Goal: Information Seeking & Learning: Learn about a topic

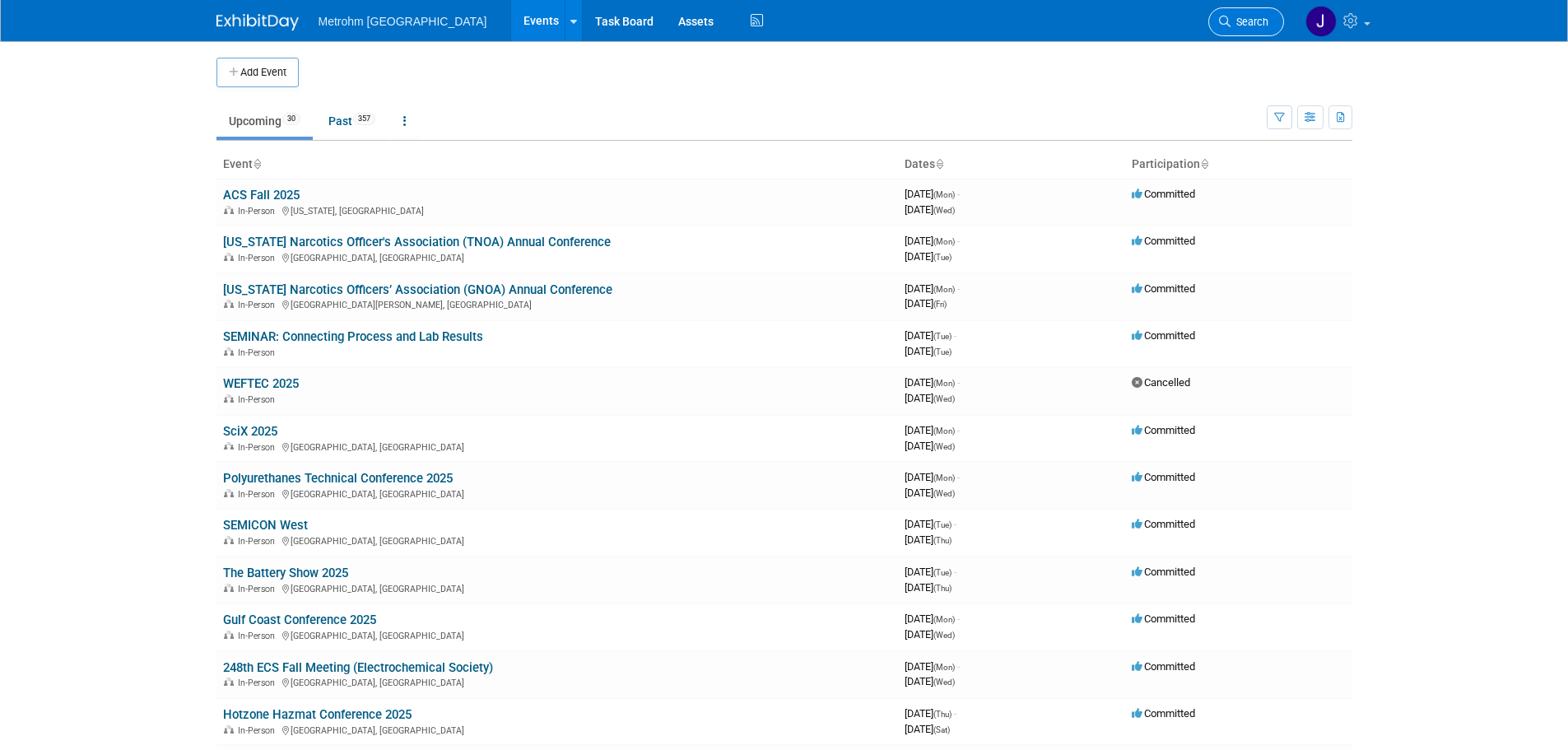
click at [1259, 20] on span "Search" at bounding box center [1249, 21] width 38 height 12
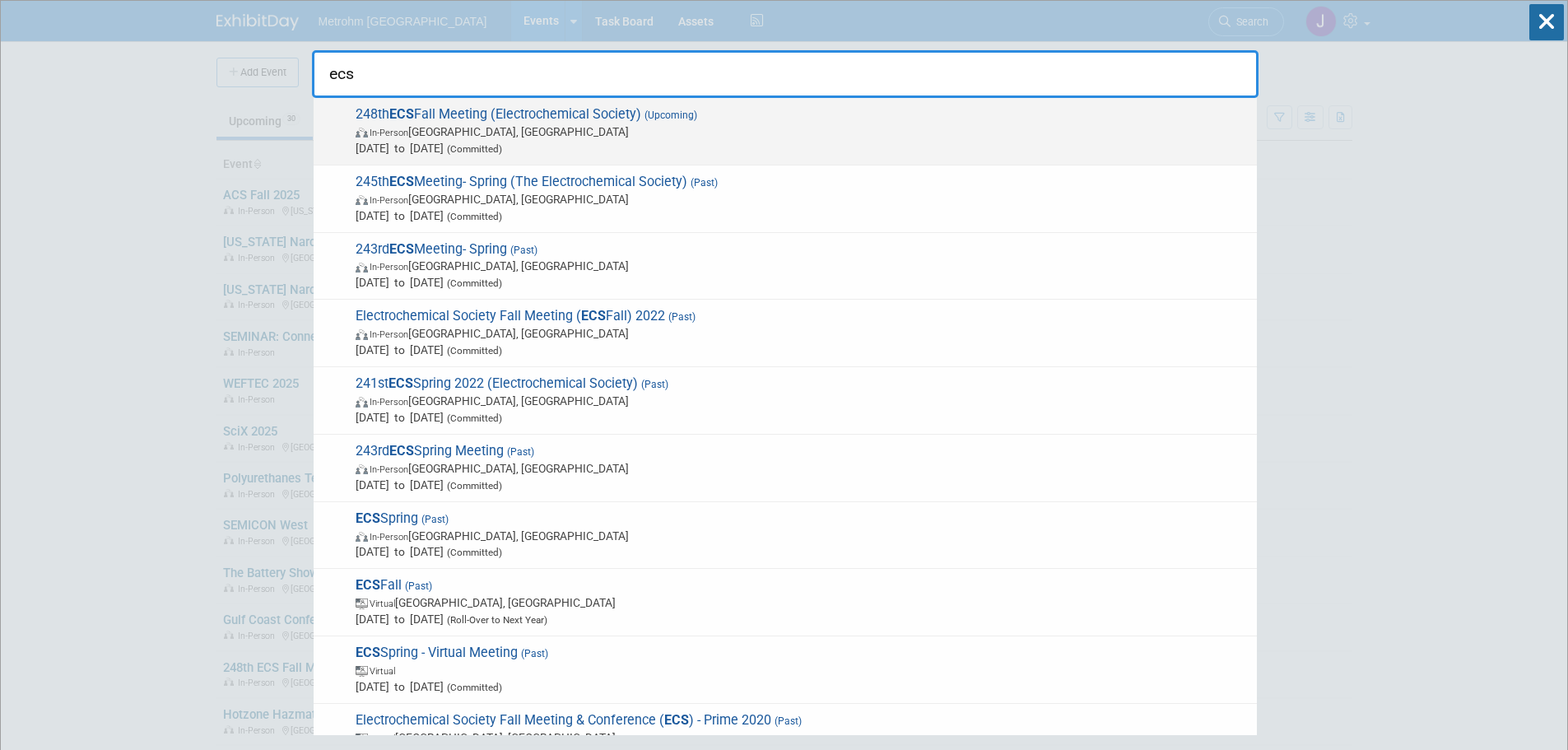
type input "ecs"
click at [624, 121] on span "248th ECS Fall Meeting (Electrochemical Society) (Upcoming) In-Person Chicago, …" at bounding box center [799, 131] width 898 height 50
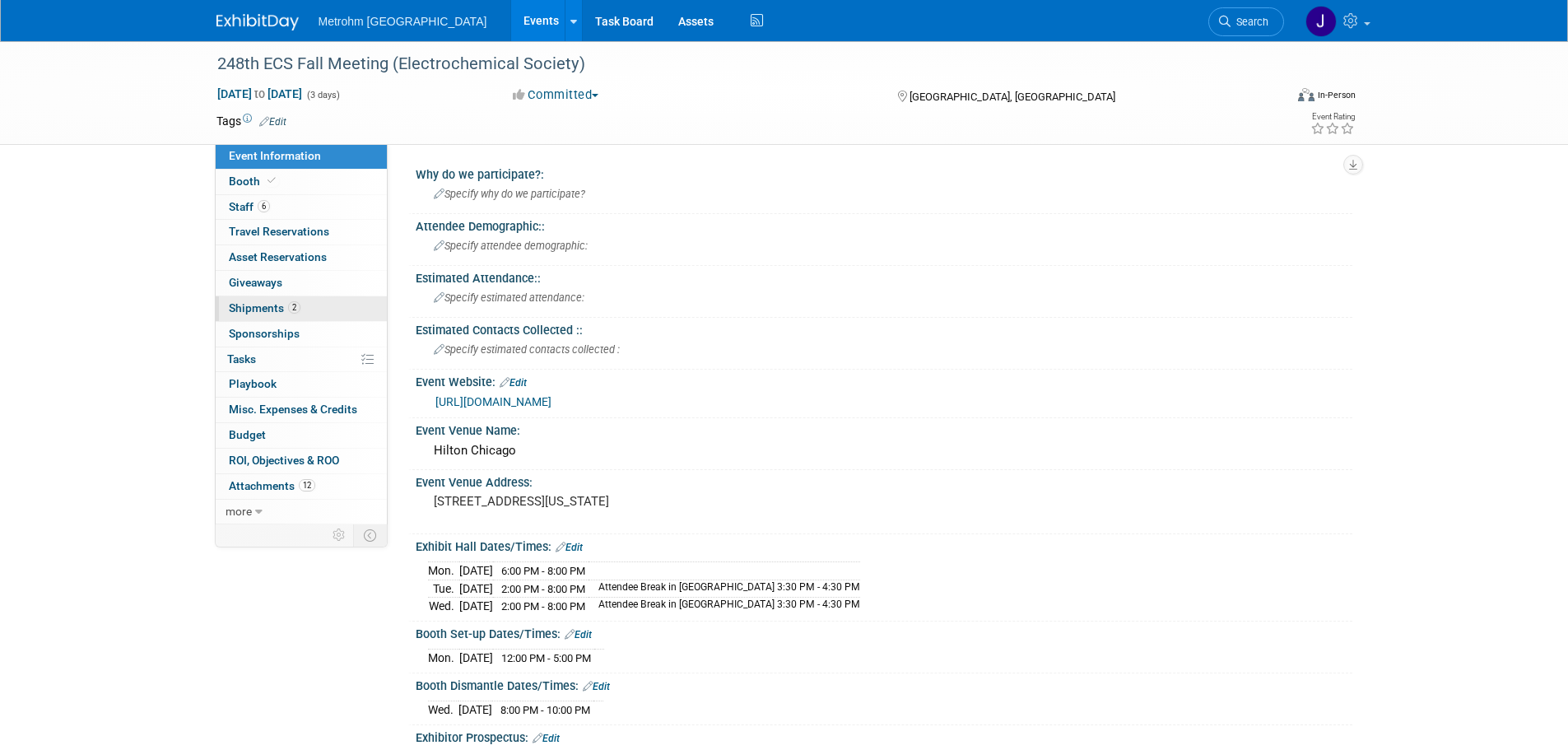
click at [304, 308] on link "2 Shipments 2" at bounding box center [301, 308] width 171 height 25
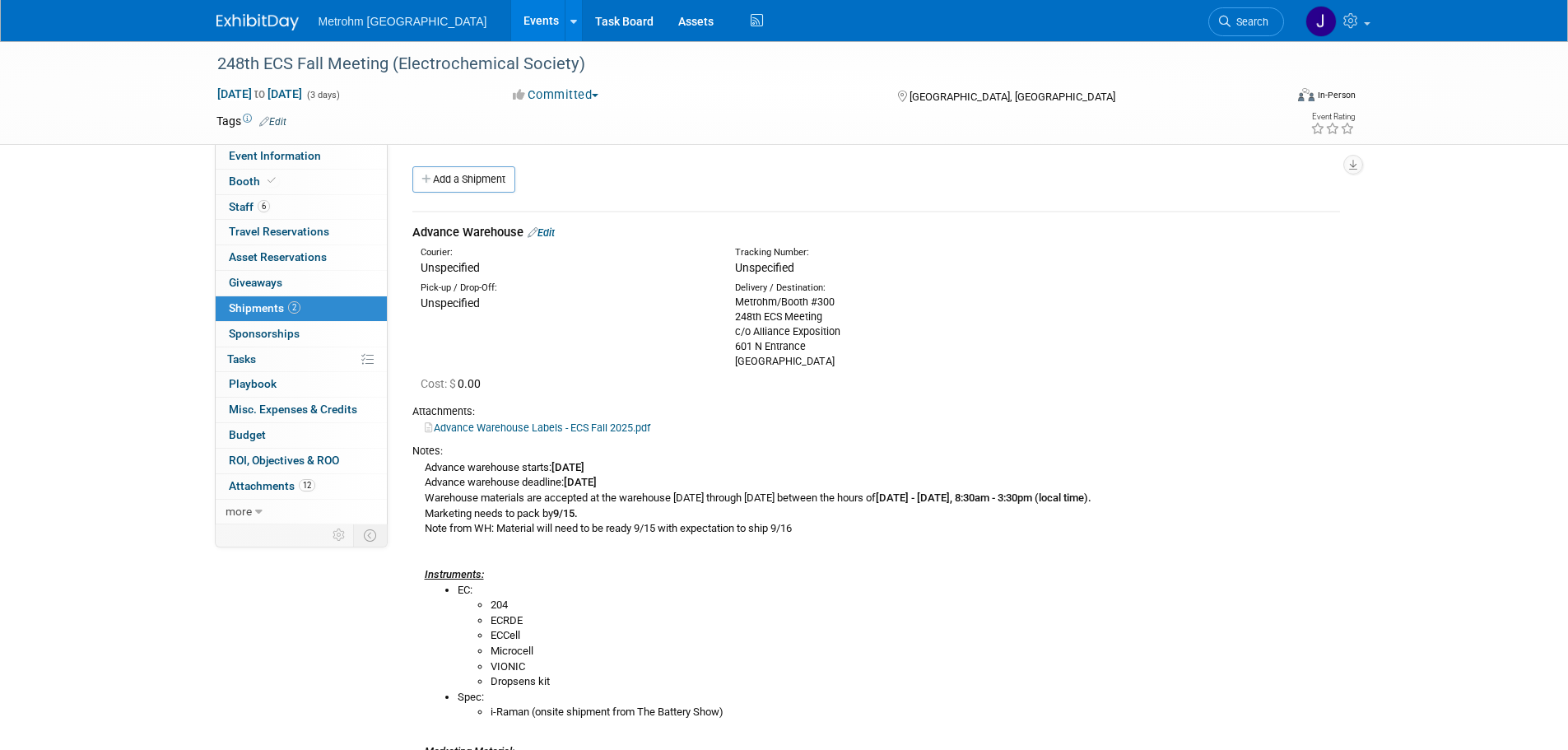
click at [555, 233] on link "Edit" at bounding box center [541, 233] width 27 height 12
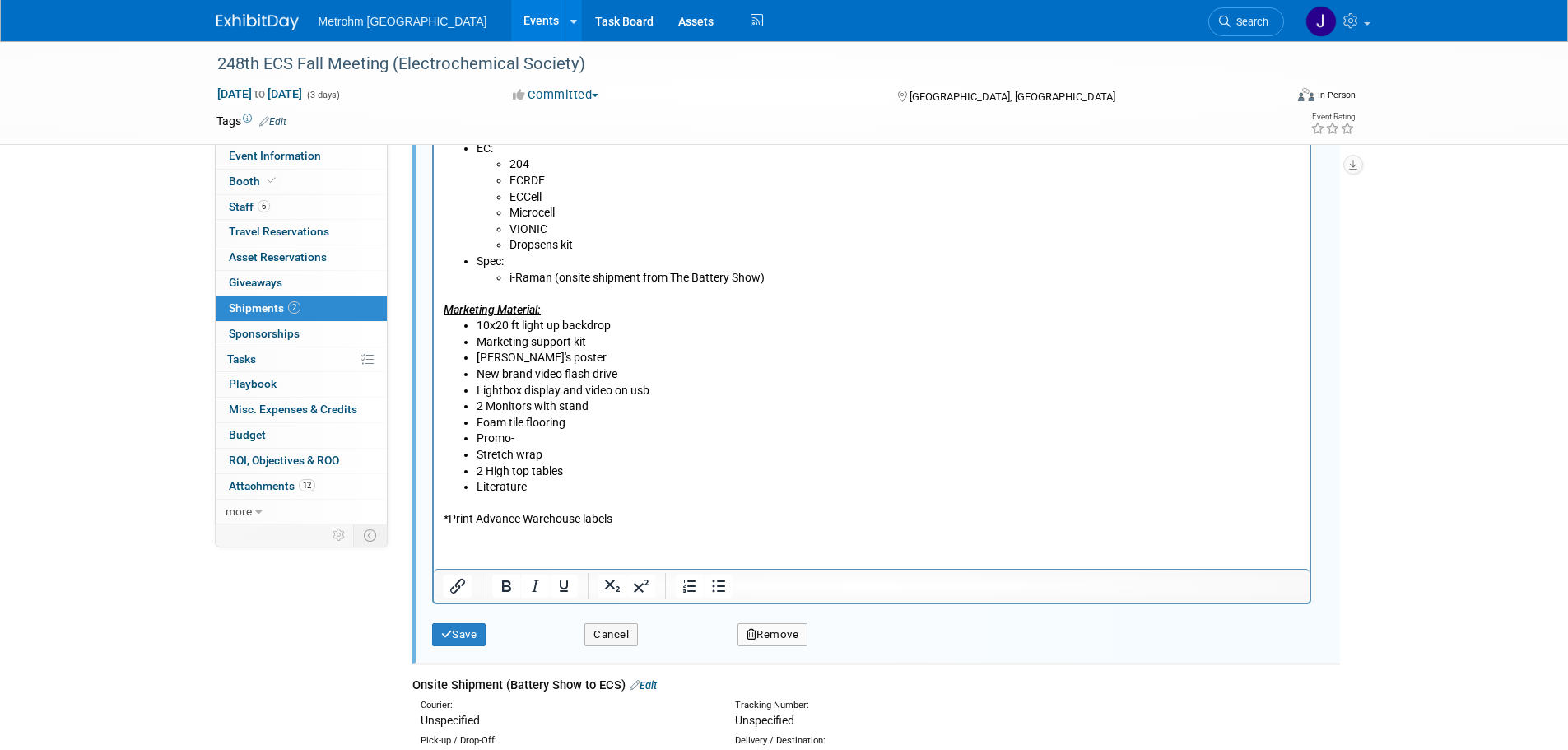
scroll to position [1013, 0]
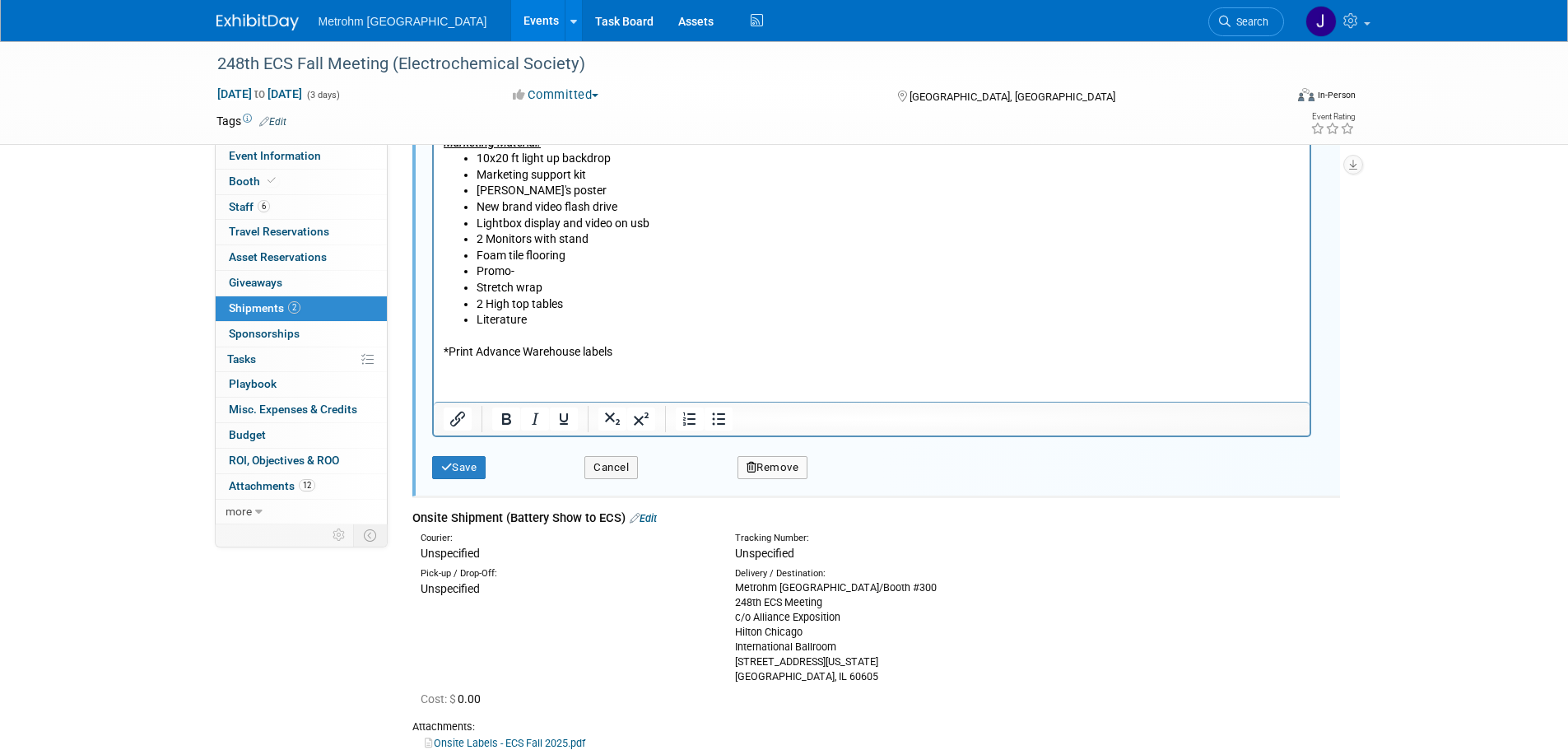
click at [657, 362] on html "Advance warehouse starts: September 12, 2025 Advance warehouse deadline: Octobe…" at bounding box center [871, 100] width 876 height 523
click at [615, 326] on li "Literature" at bounding box center [887, 320] width 824 height 16
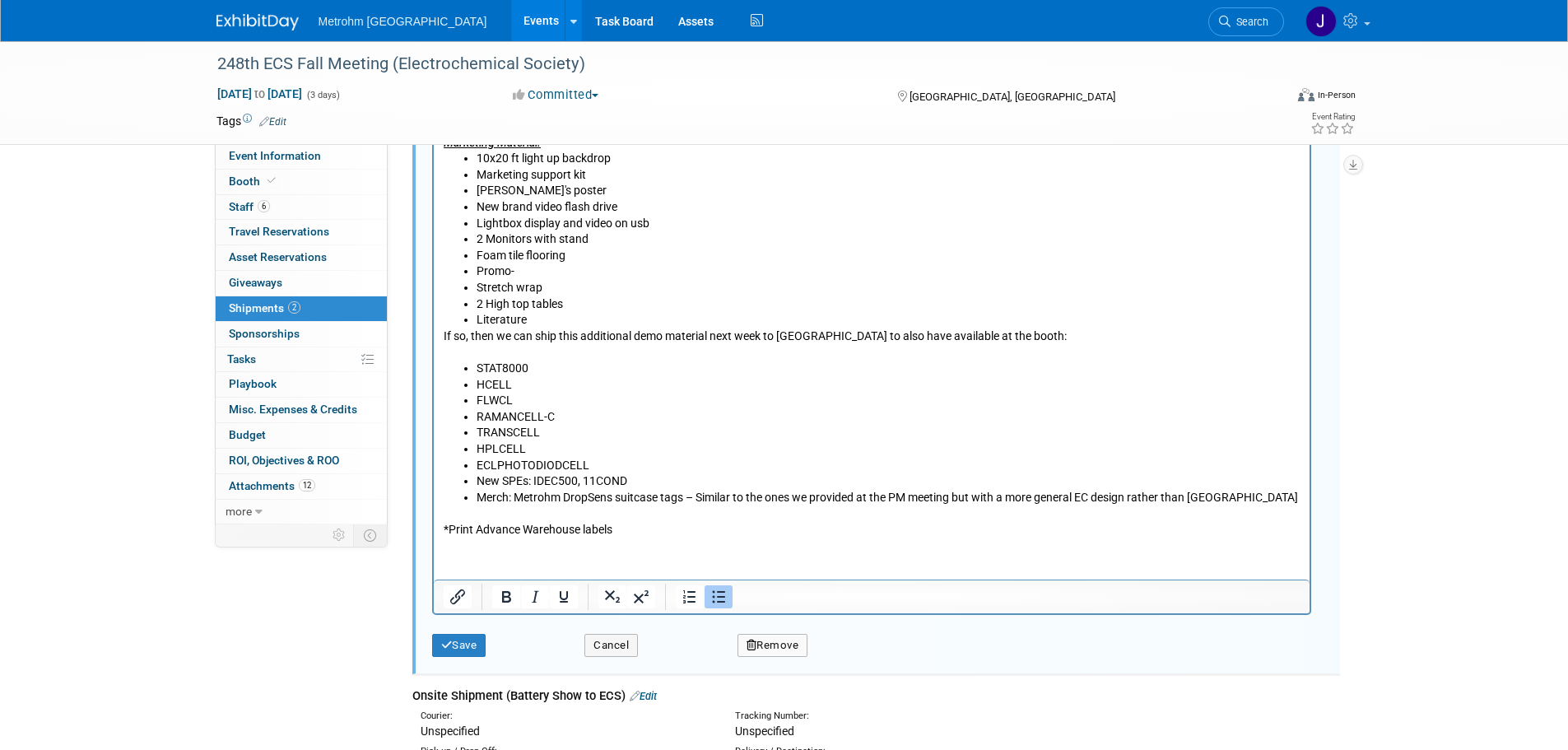
click at [616, 326] on li "Literature" at bounding box center [887, 320] width 824 height 16
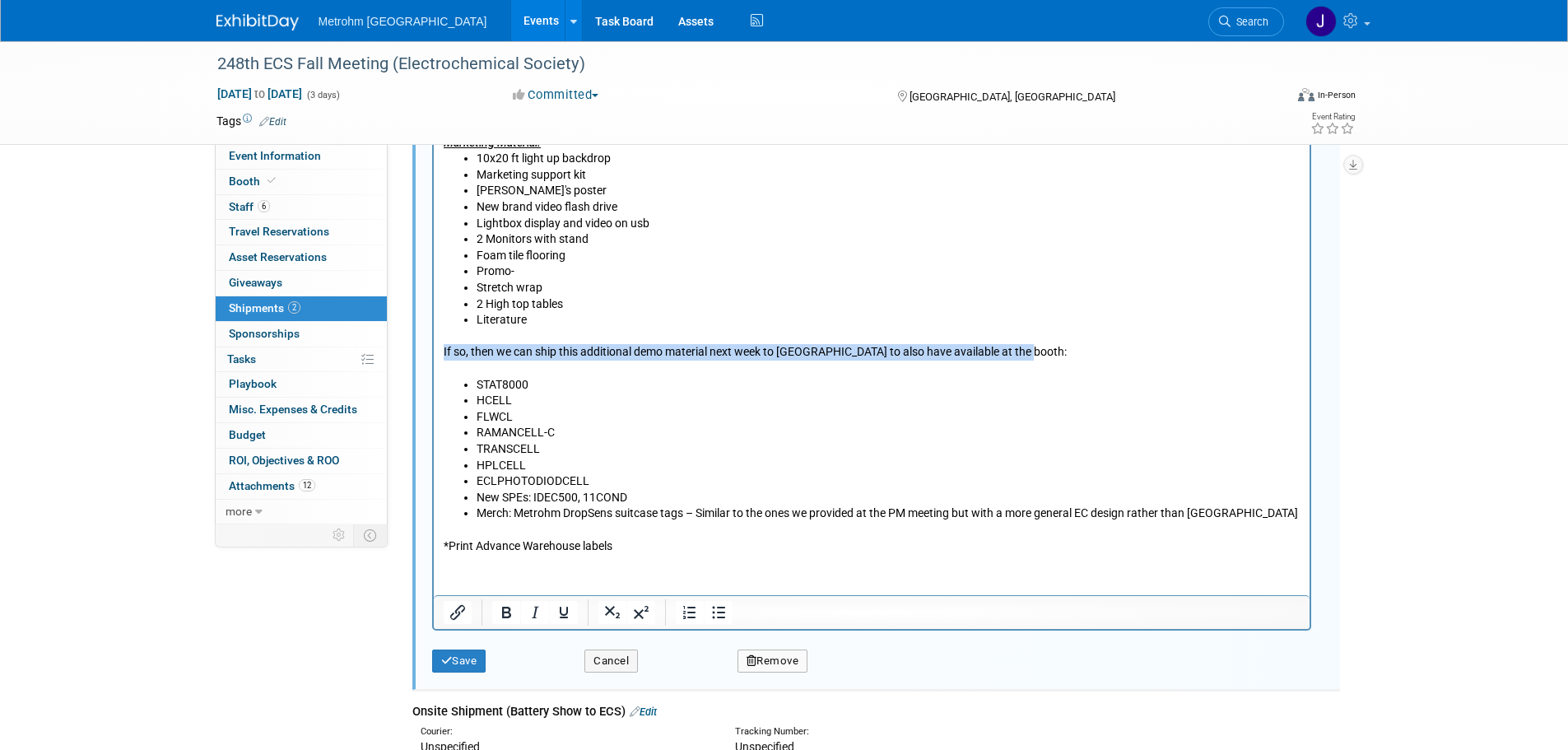
drag, startPoint x: 1044, startPoint y: 348, endPoint x: 426, endPoint y: 357, distance: 618.1
click at [433, 357] on html "Advance warehouse starts: September 12, 2025 Advance warehouse deadline: Octobe…" at bounding box center [871, 197] width 876 height 716
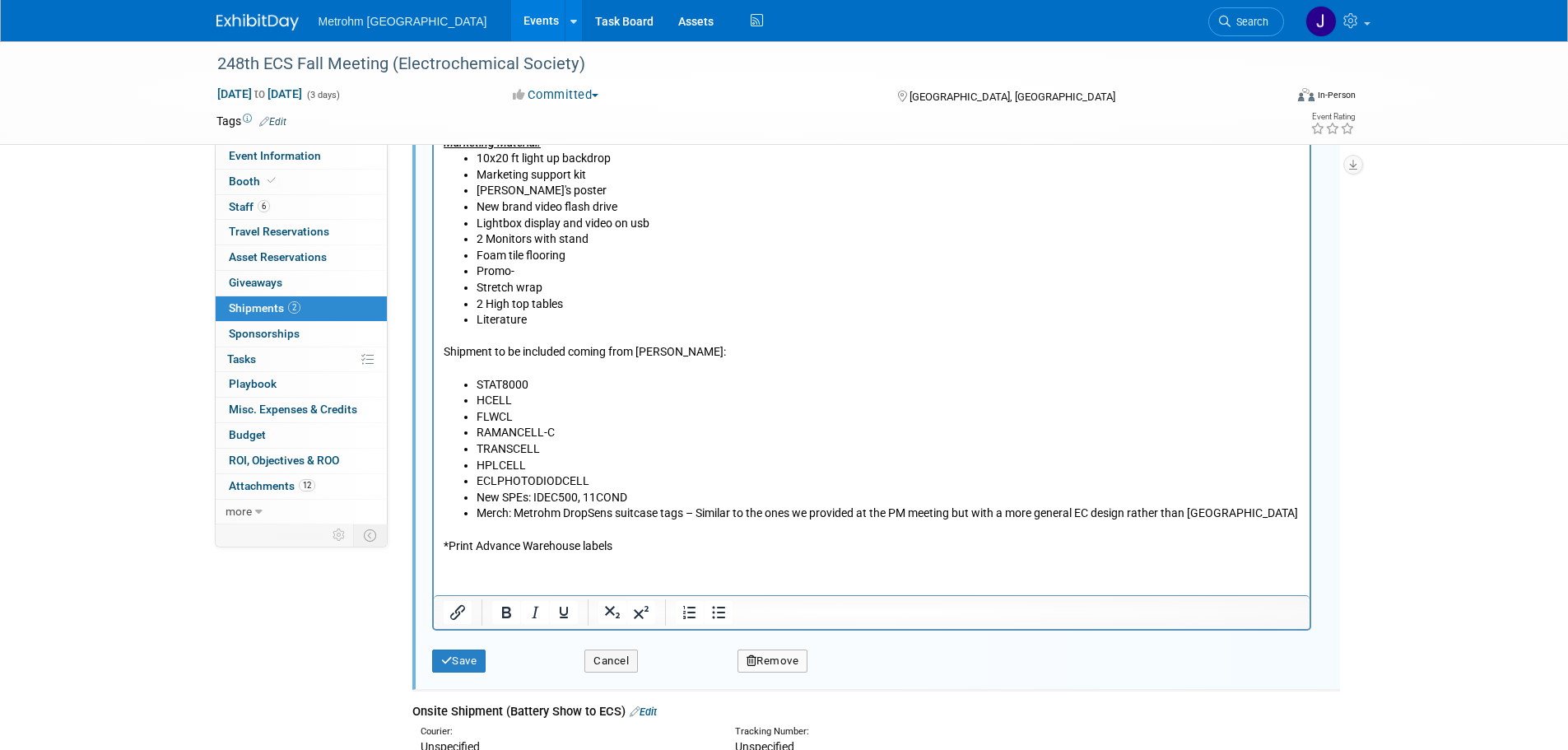
drag, startPoint x: 713, startPoint y: 361, endPoint x: 442, endPoint y: 356, distance: 271.0
click at [442, 356] on body "Advance warehouse starts: September 12, 2025 Advance warehouse deadline: Octobe…" at bounding box center [872, 200] width 859 height 710
drag, startPoint x: 442, startPoint y: 354, endPoint x: 691, endPoint y: 351, distance: 249.0
click at [691, 351] on p "Shipment to be included coming from Paula:" at bounding box center [872, 353] width 857 height 16
click at [507, 613] on icon "Bold" at bounding box center [507, 612] width 9 height 11
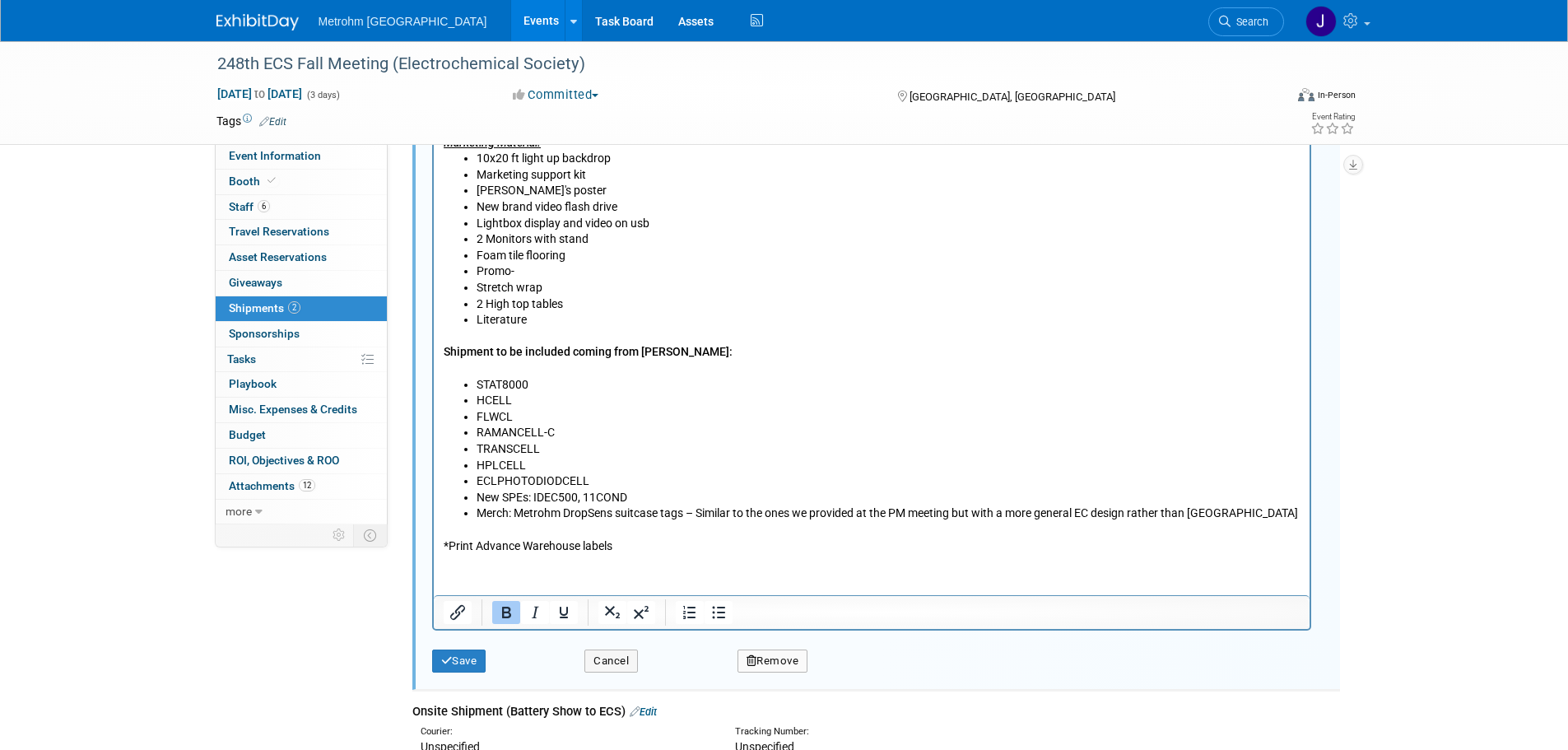
click at [710, 351] on p "Shipment to be included coming from Paula:" at bounding box center [872, 353] width 857 height 16
click at [682, 350] on b "Shipment to be included coming from Paula ( must be shipped back to Paula post …" at bounding box center [730, 352] width 574 height 13
click at [611, 358] on b "Shipment to be included coming from Paula (must be shipped back to Paula post e…" at bounding box center [728, 352] width 571 height 13
click at [548, 363] on p "Rich Text Area. Press ALT-0 for help." at bounding box center [872, 369] width 857 height 16
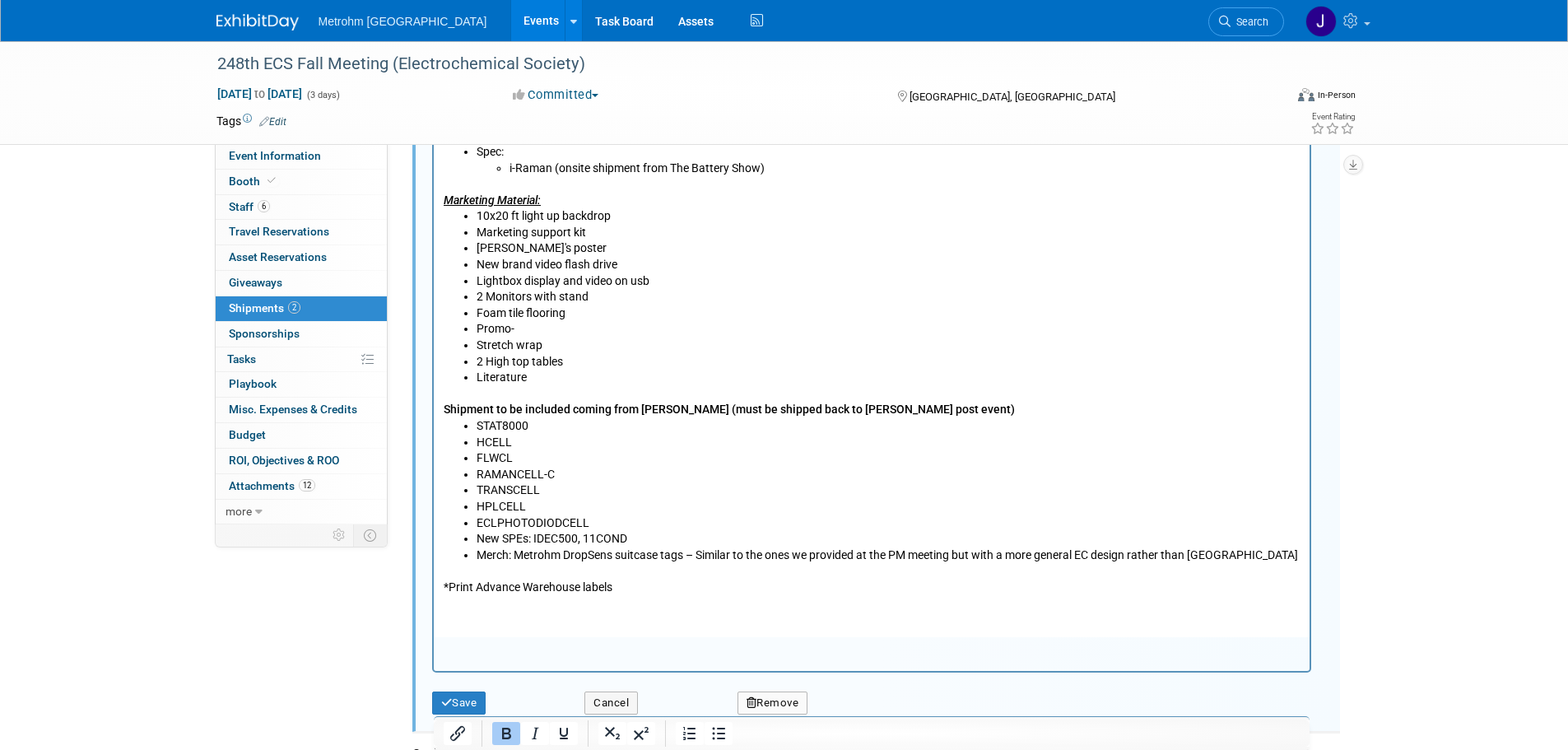
scroll to position [848, 0]
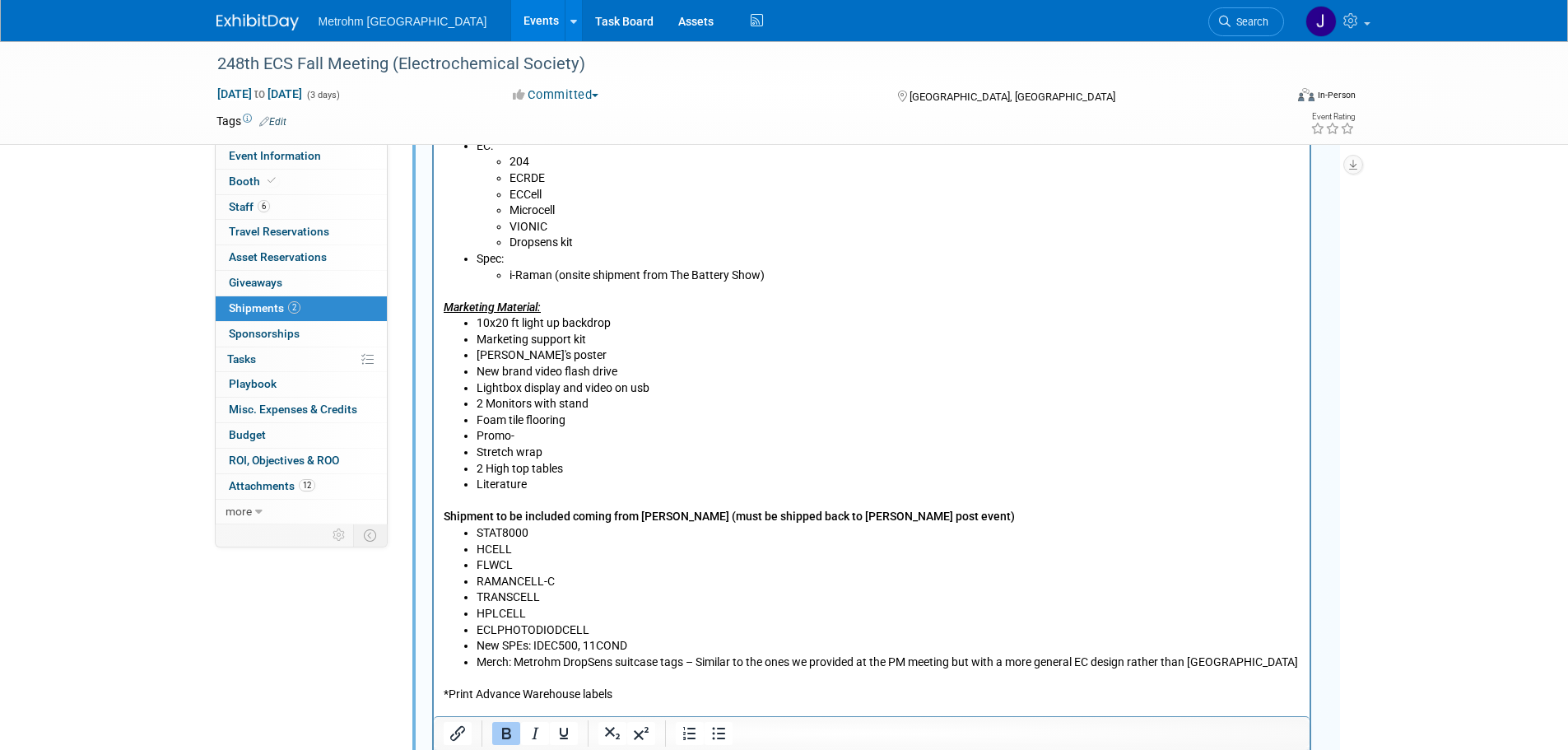
click at [561, 486] on li "Literature" at bounding box center [887, 485] width 824 height 16
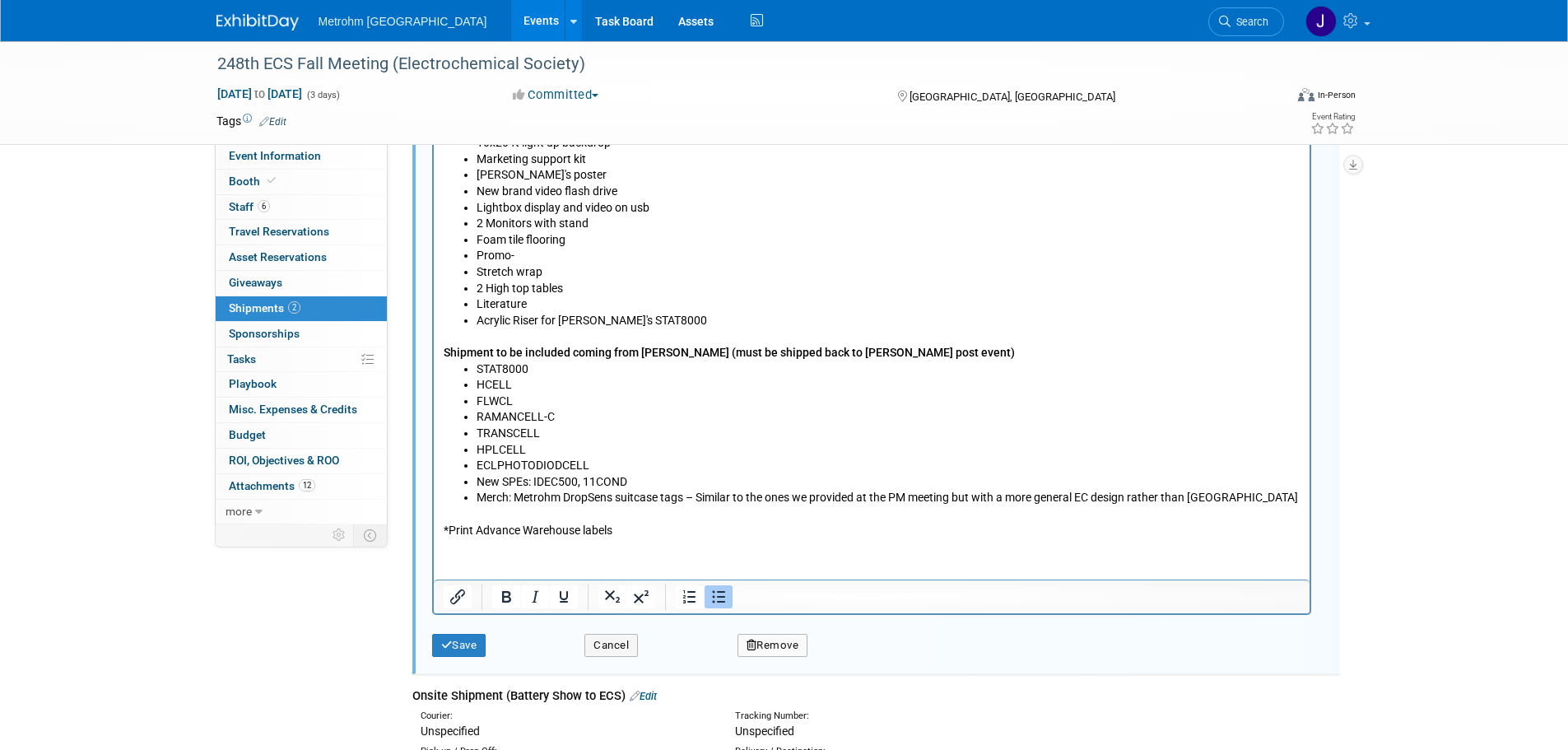
scroll to position [1095, 0]
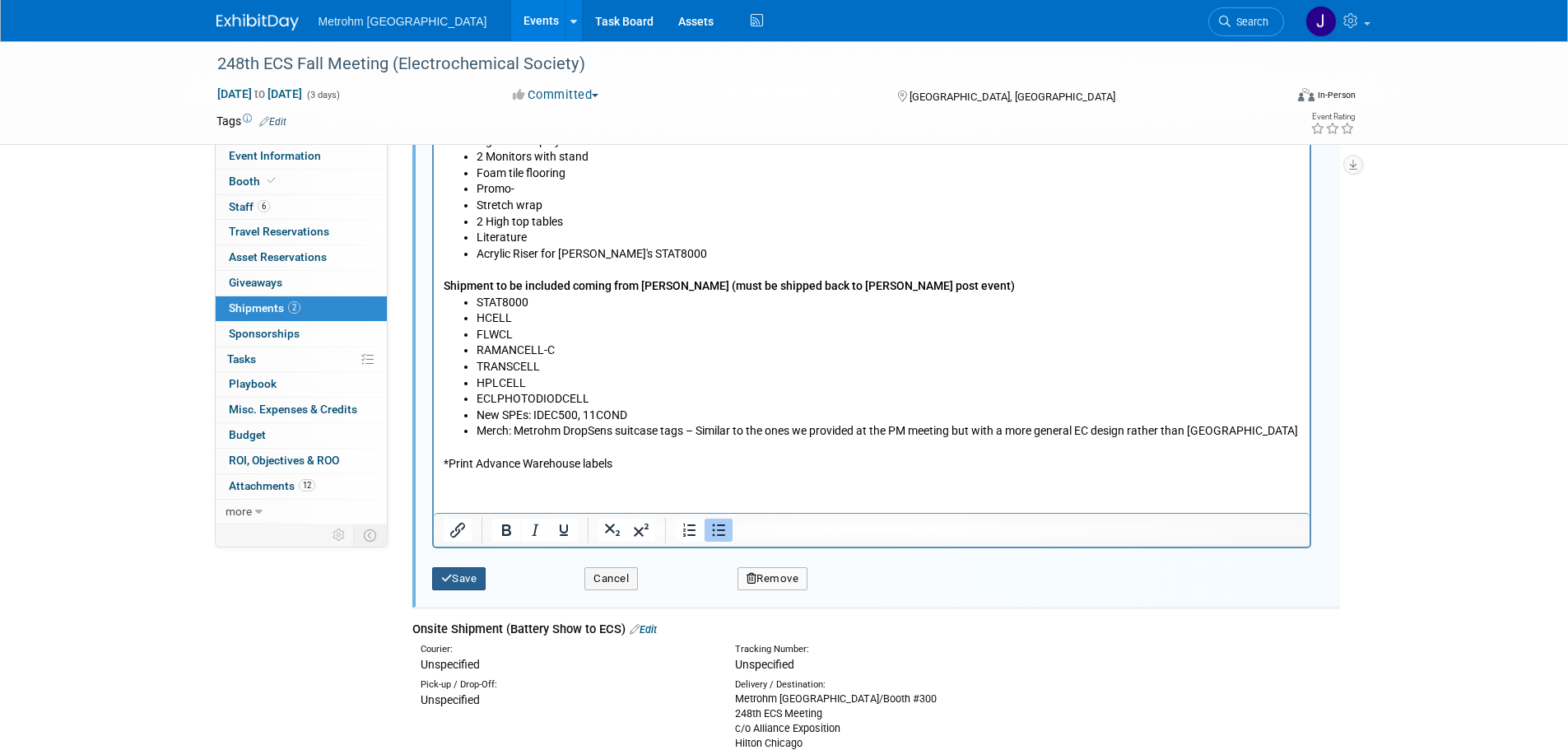
click at [470, 582] on button "Save" at bounding box center [459, 578] width 54 height 23
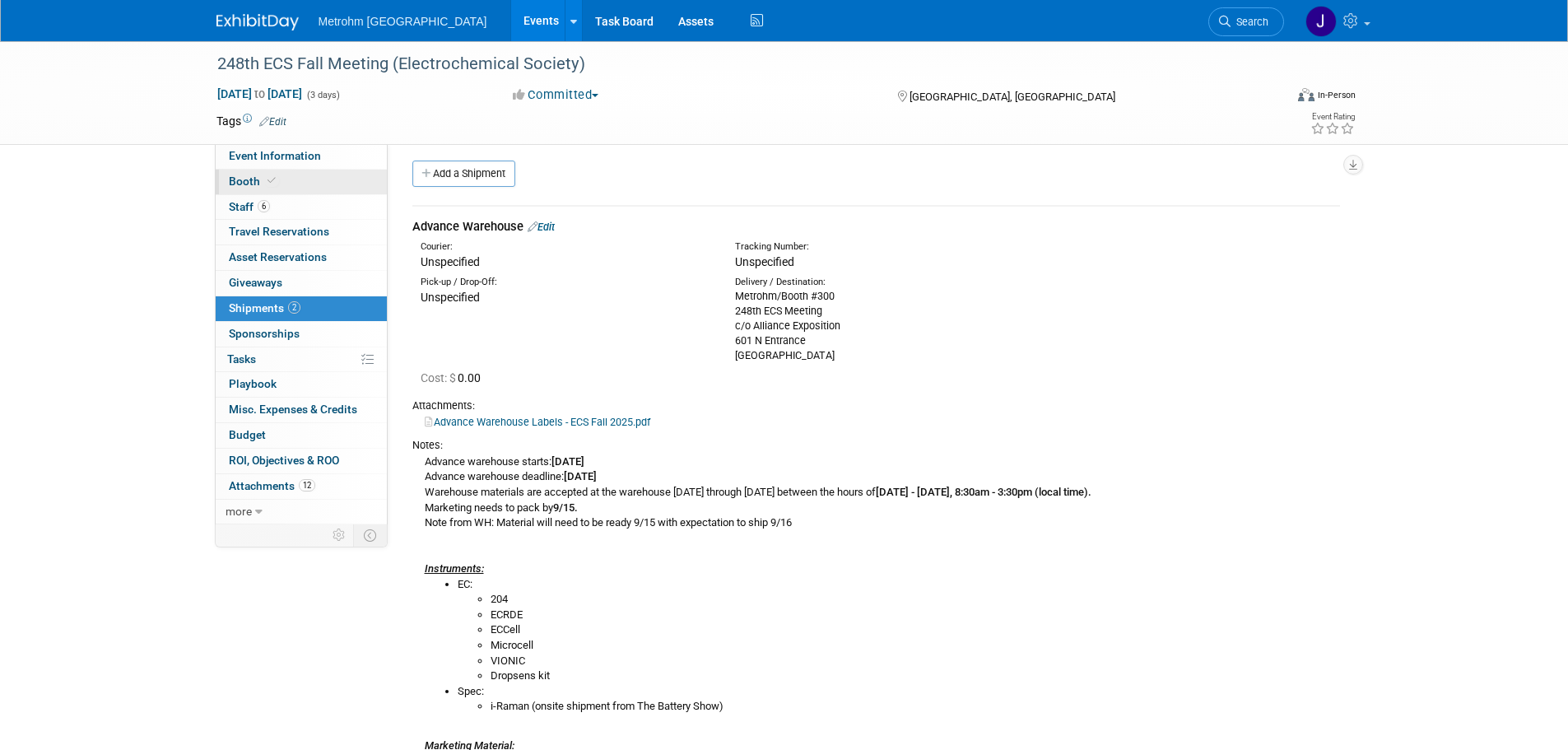
scroll to position [0, 0]
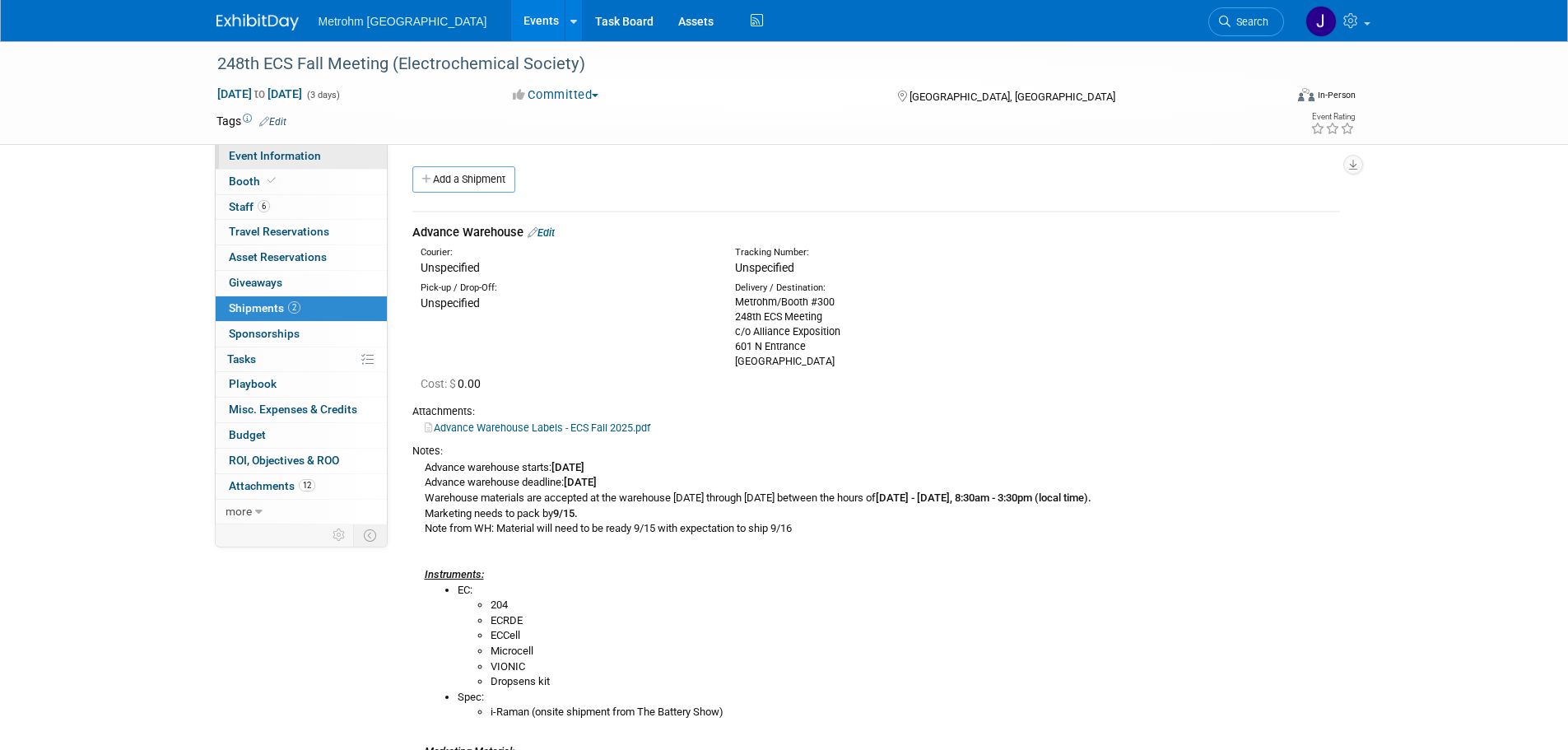
click at [302, 161] on span "Event Information" at bounding box center [274, 155] width 92 height 13
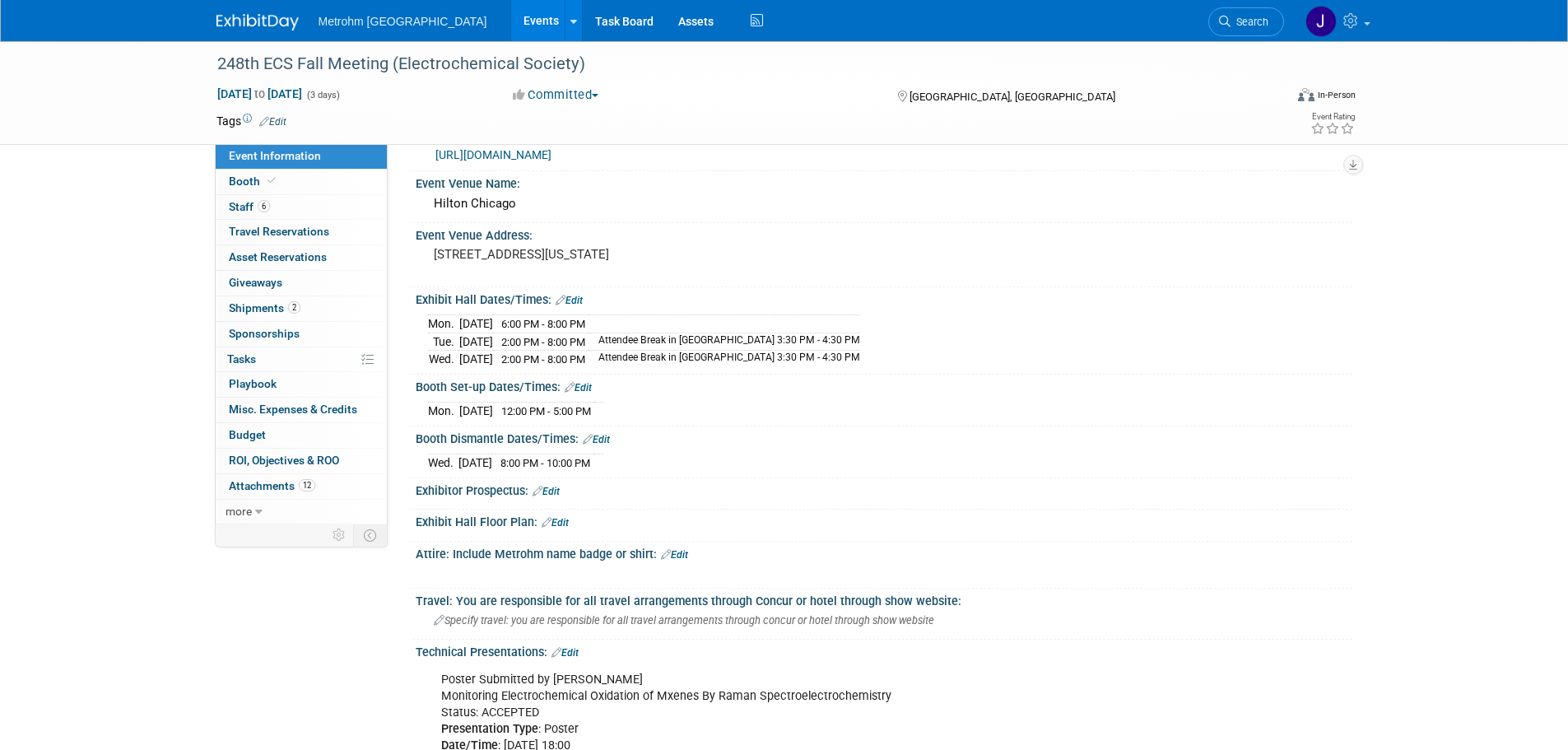
scroll to position [576, 0]
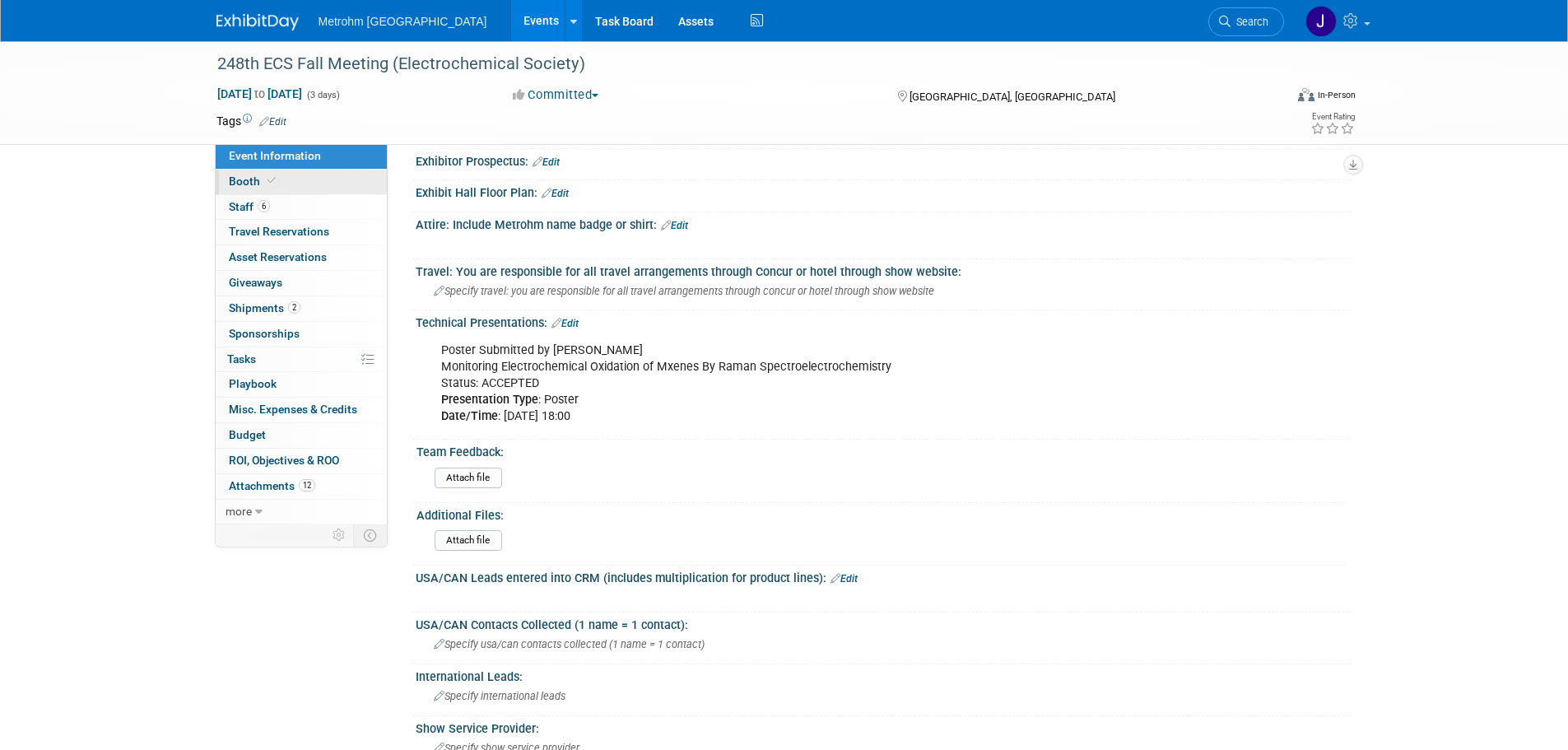
click at [292, 181] on link "Booth" at bounding box center [301, 181] width 171 height 25
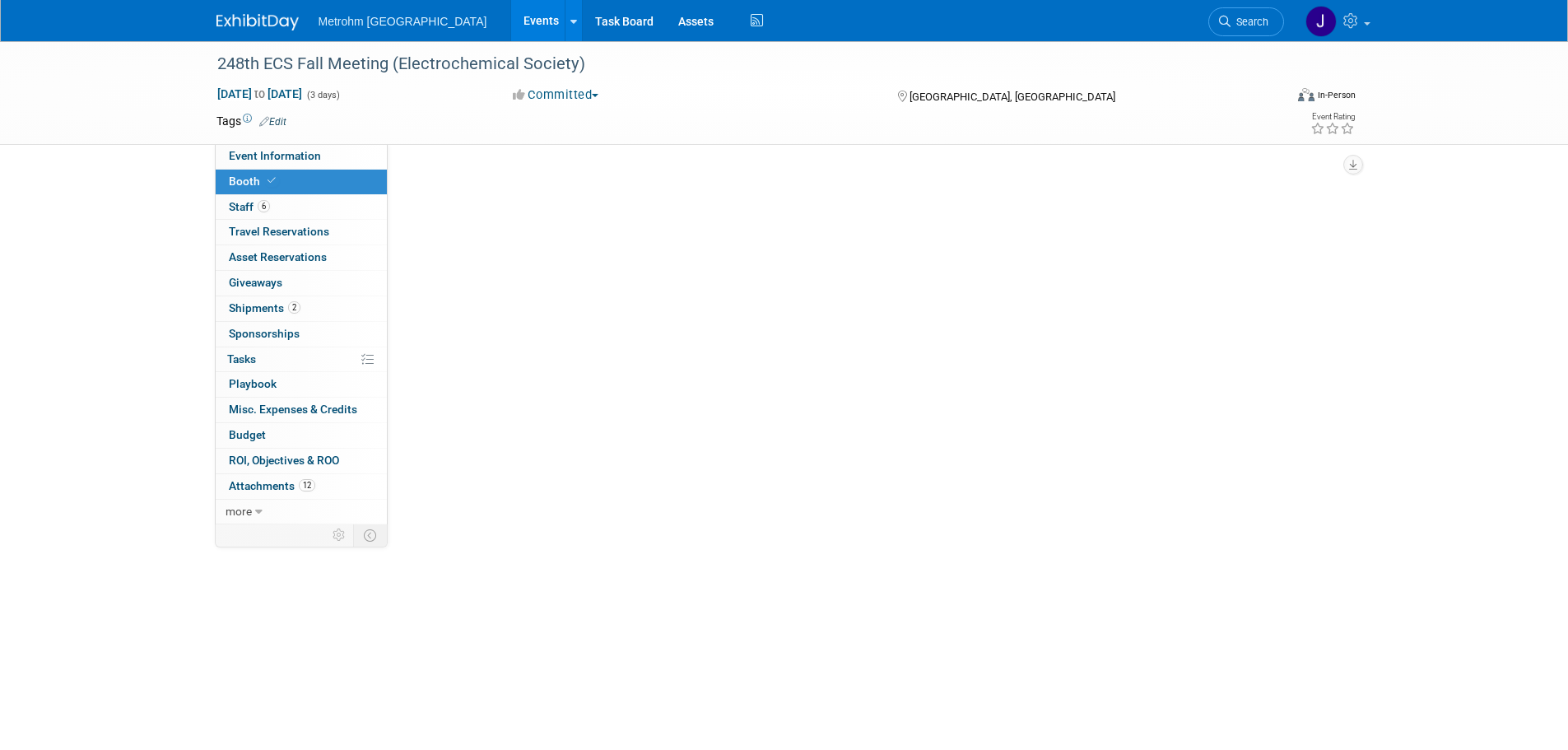
scroll to position [0, 0]
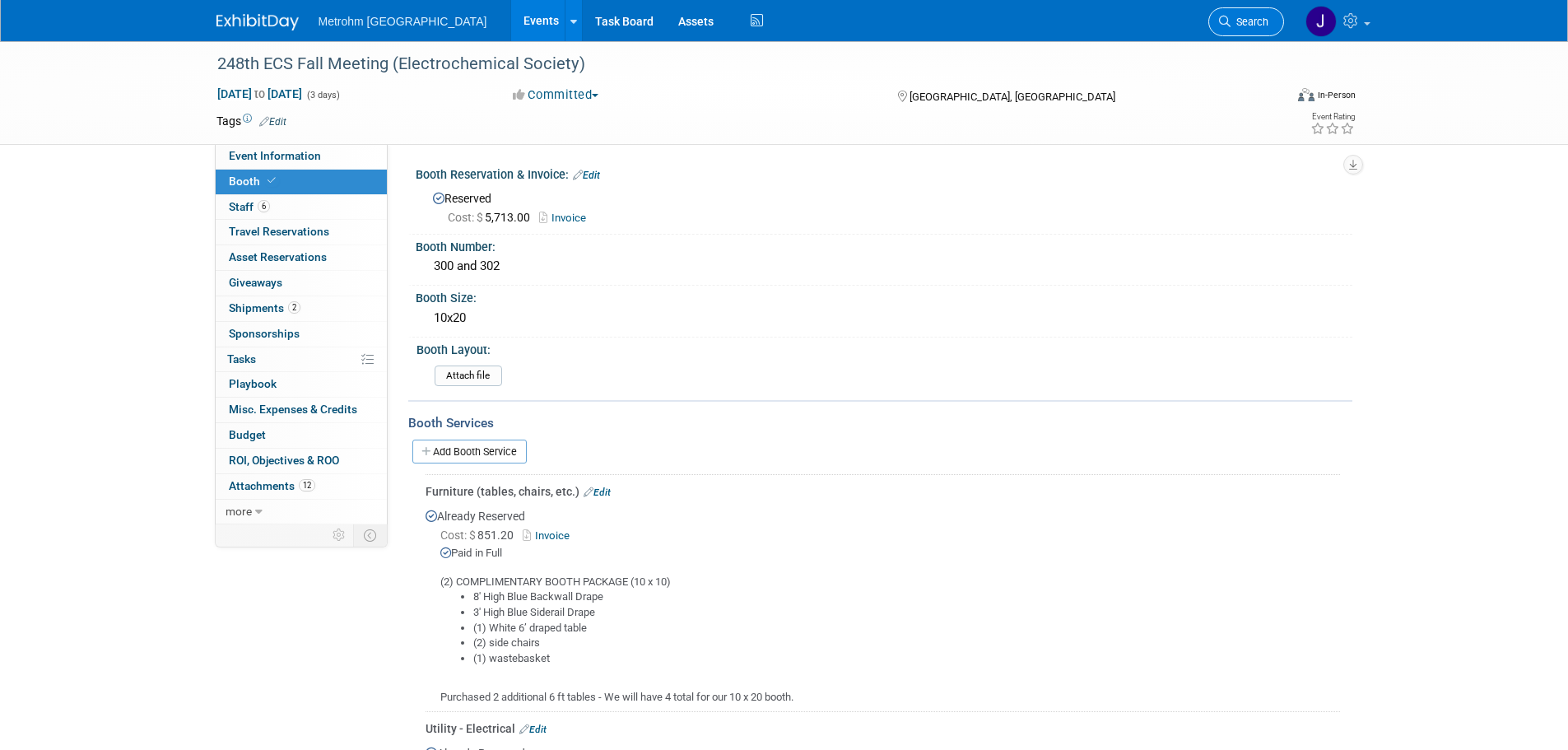
click at [1257, 27] on span "Search" at bounding box center [1249, 21] width 38 height 12
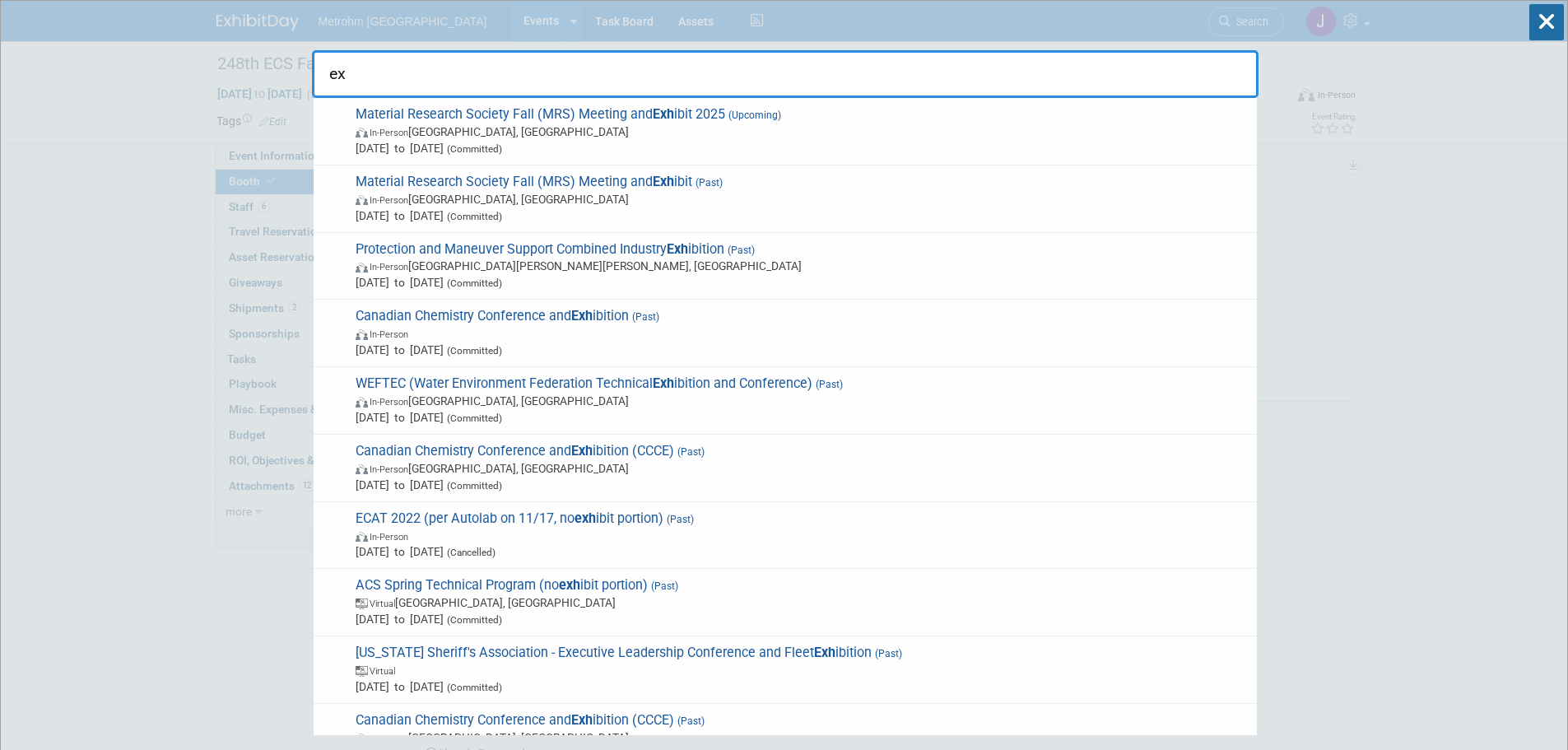
type input "e"
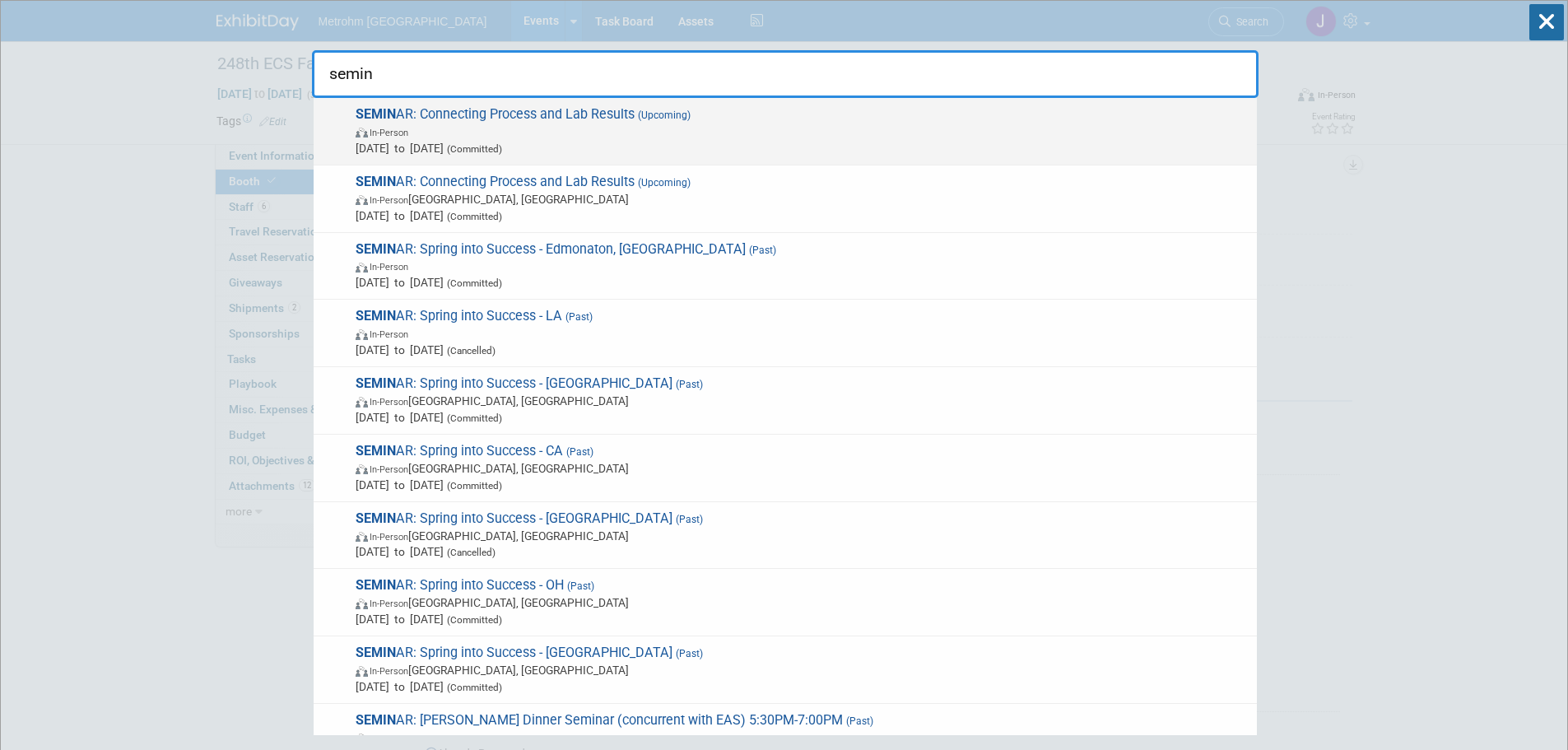
type input "semin"
click at [743, 147] on span "Aug 26, 2025 to Aug 26, 2025 (Committed)" at bounding box center [802, 148] width 893 height 16
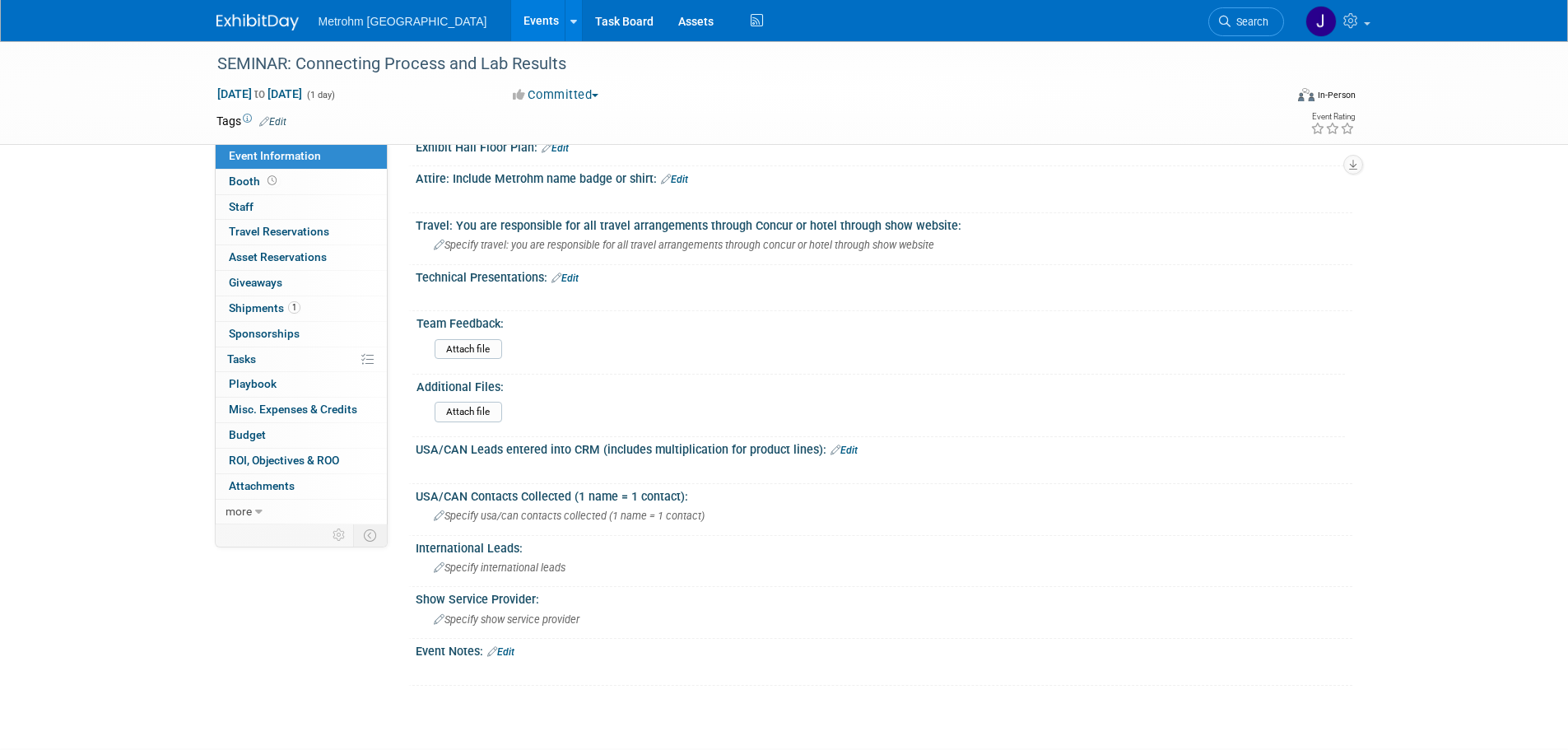
scroll to position [627, 0]
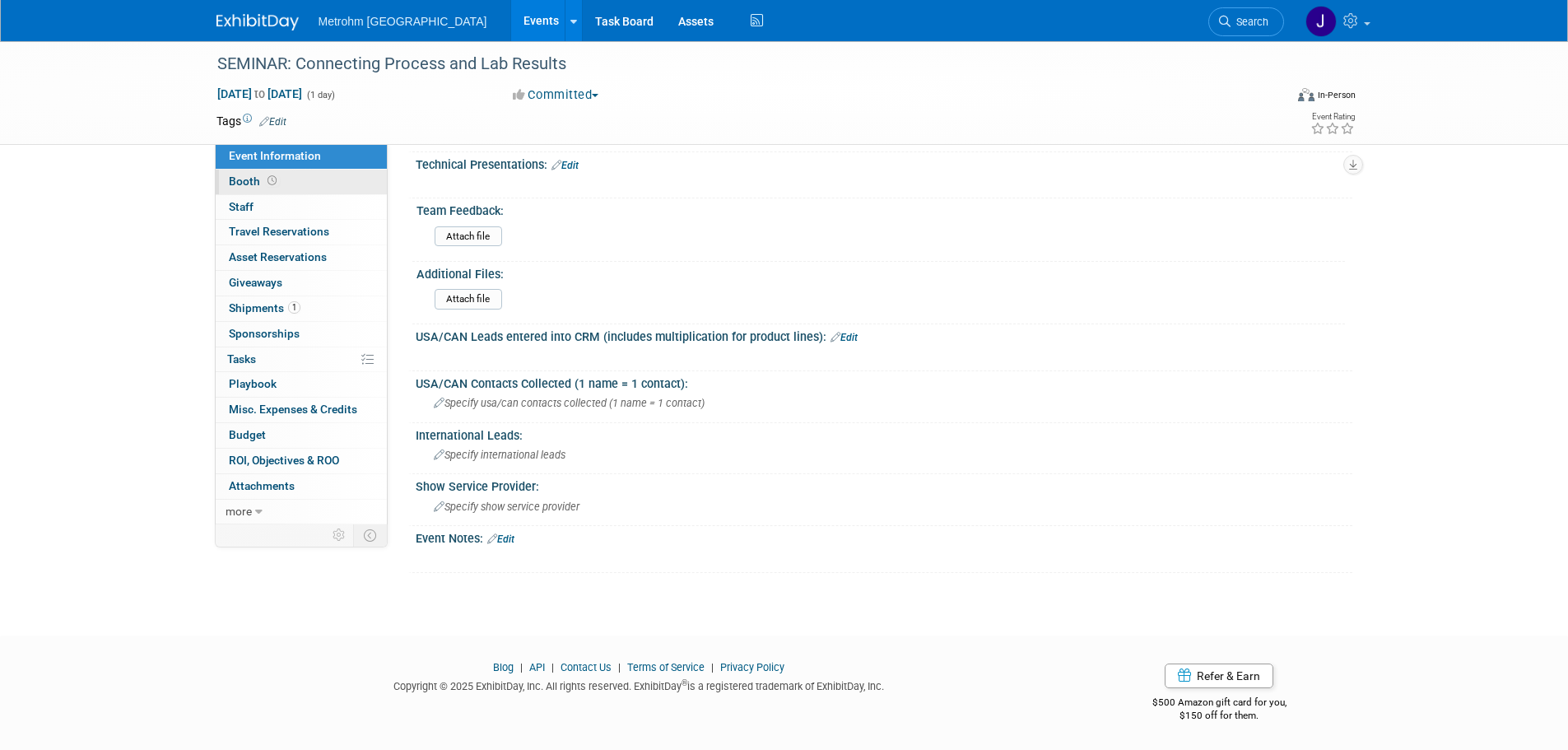
click at [287, 173] on link "Booth" at bounding box center [301, 181] width 171 height 25
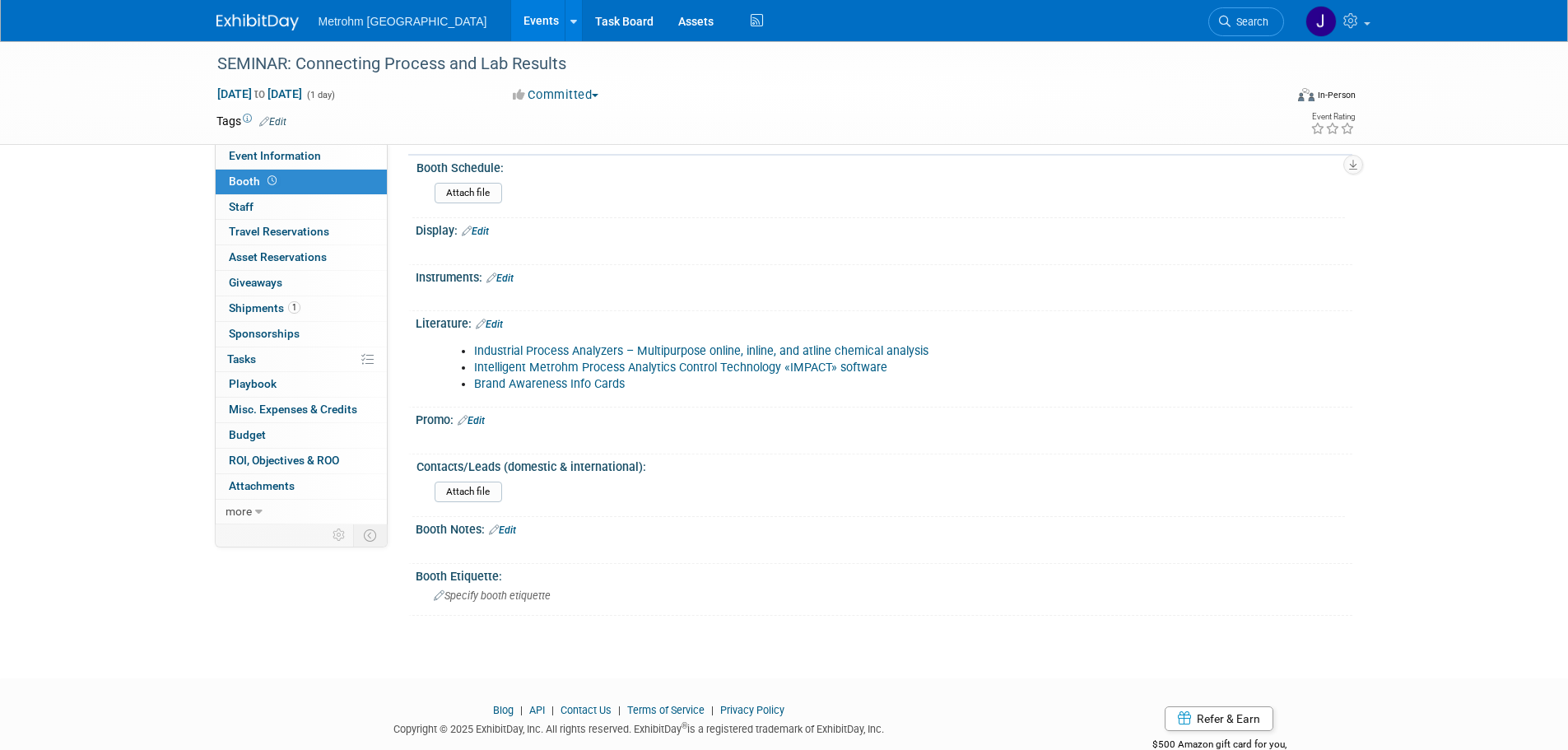
scroll to position [329, 0]
click at [1258, 20] on span "Search" at bounding box center [1249, 21] width 38 height 12
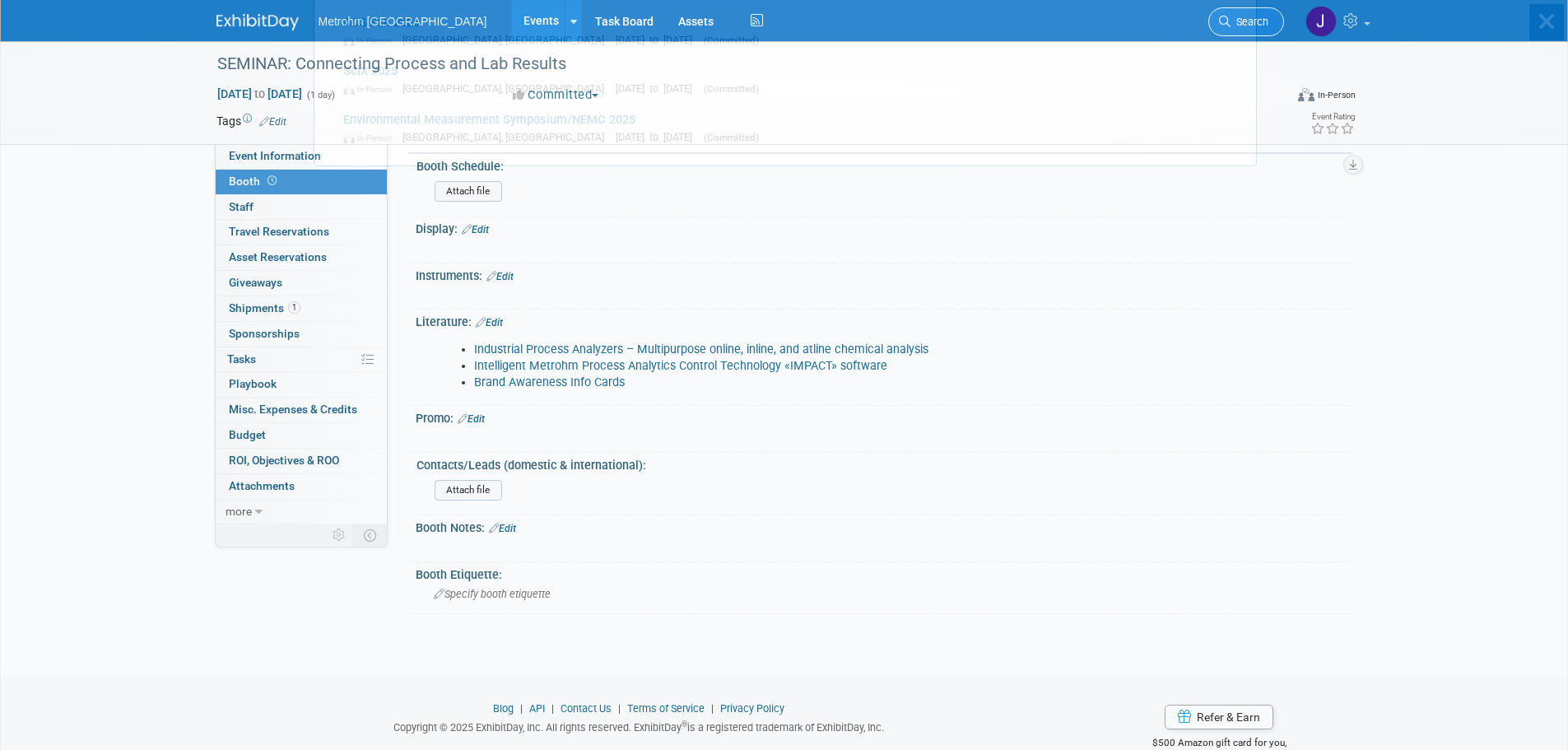
scroll to position [0, 0]
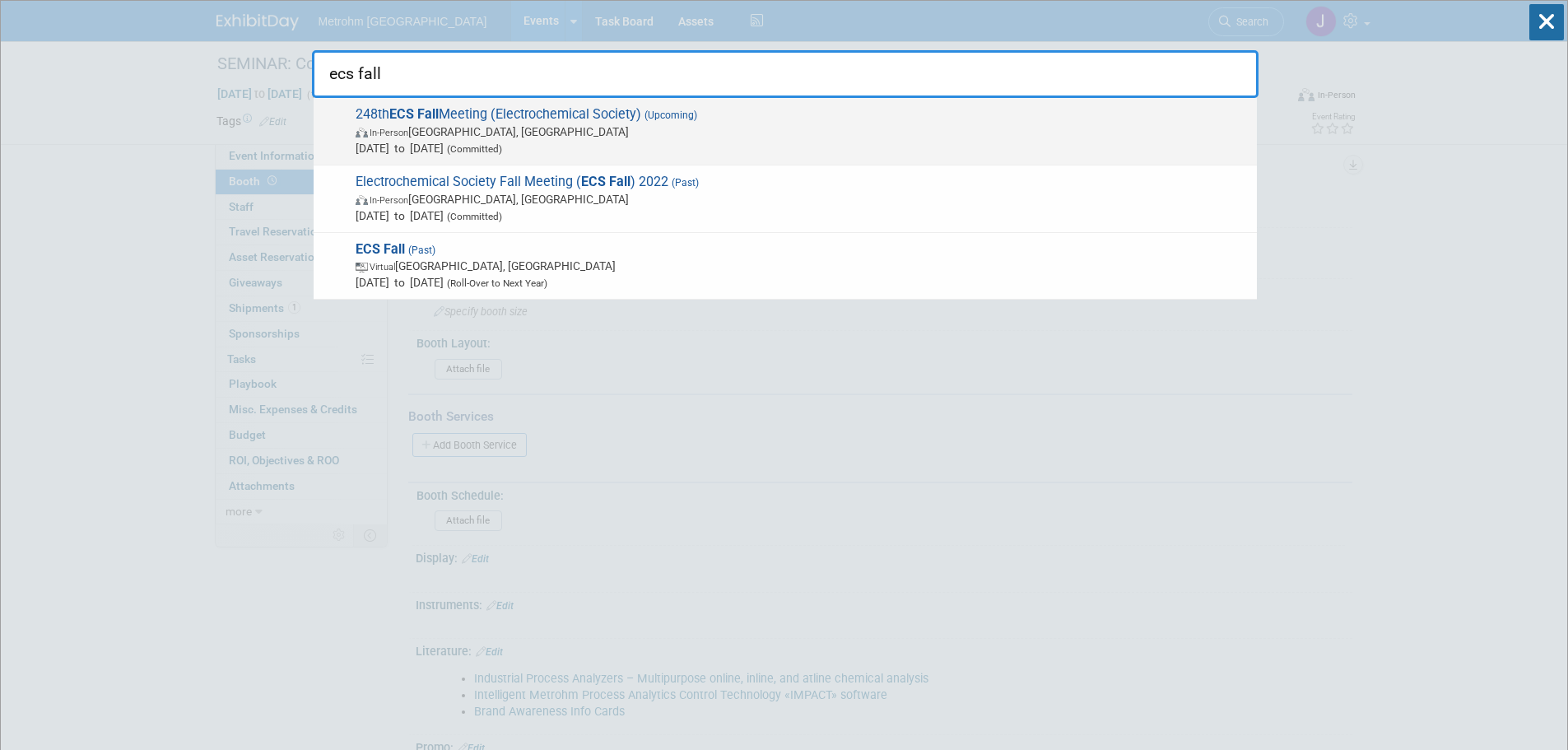
type input "ecs fall"
click at [757, 131] on span "In-Person [GEOGRAPHIC_DATA], [GEOGRAPHIC_DATA]" at bounding box center [802, 131] width 893 height 16
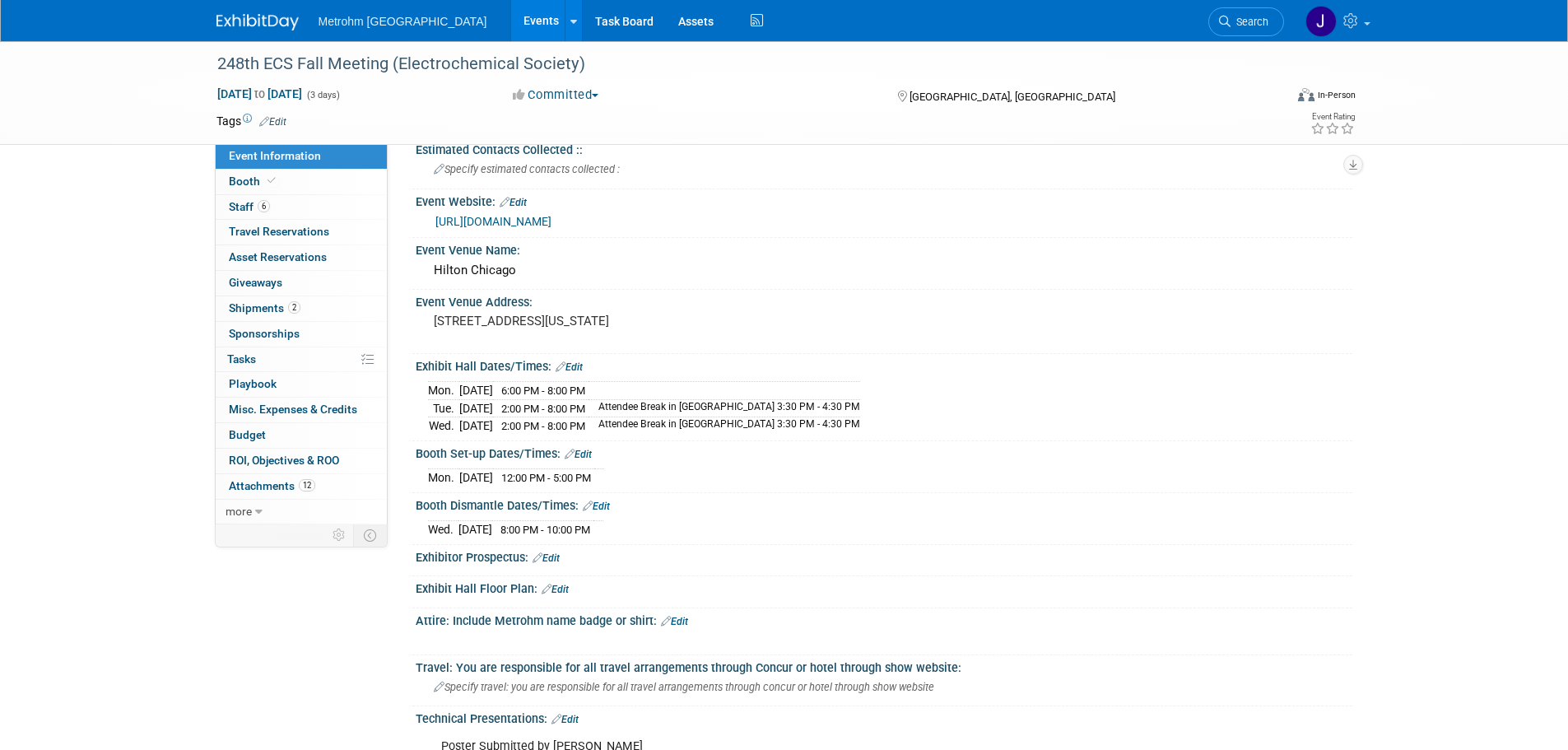
scroll to position [412, 0]
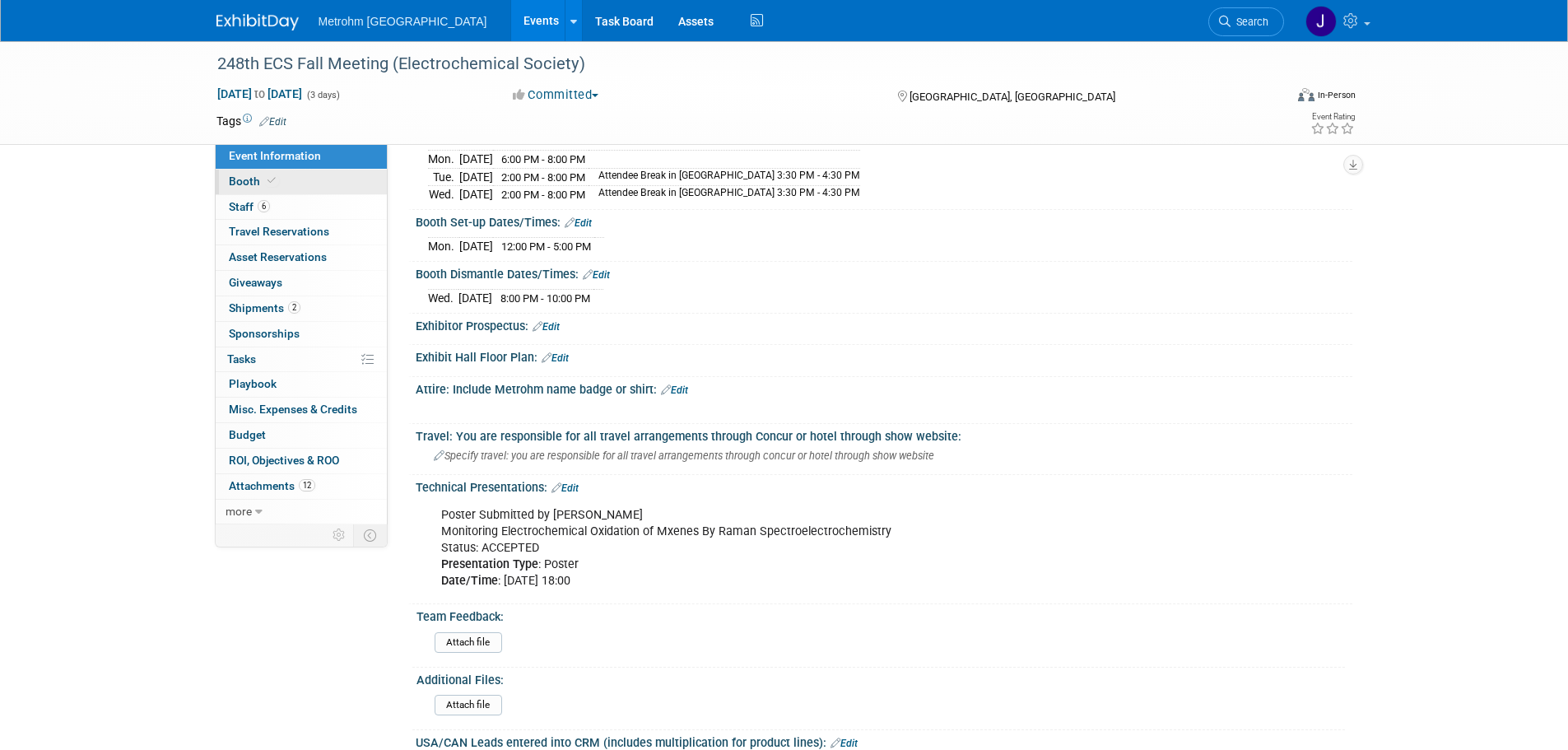
click at [349, 183] on link "Booth" at bounding box center [301, 181] width 171 height 25
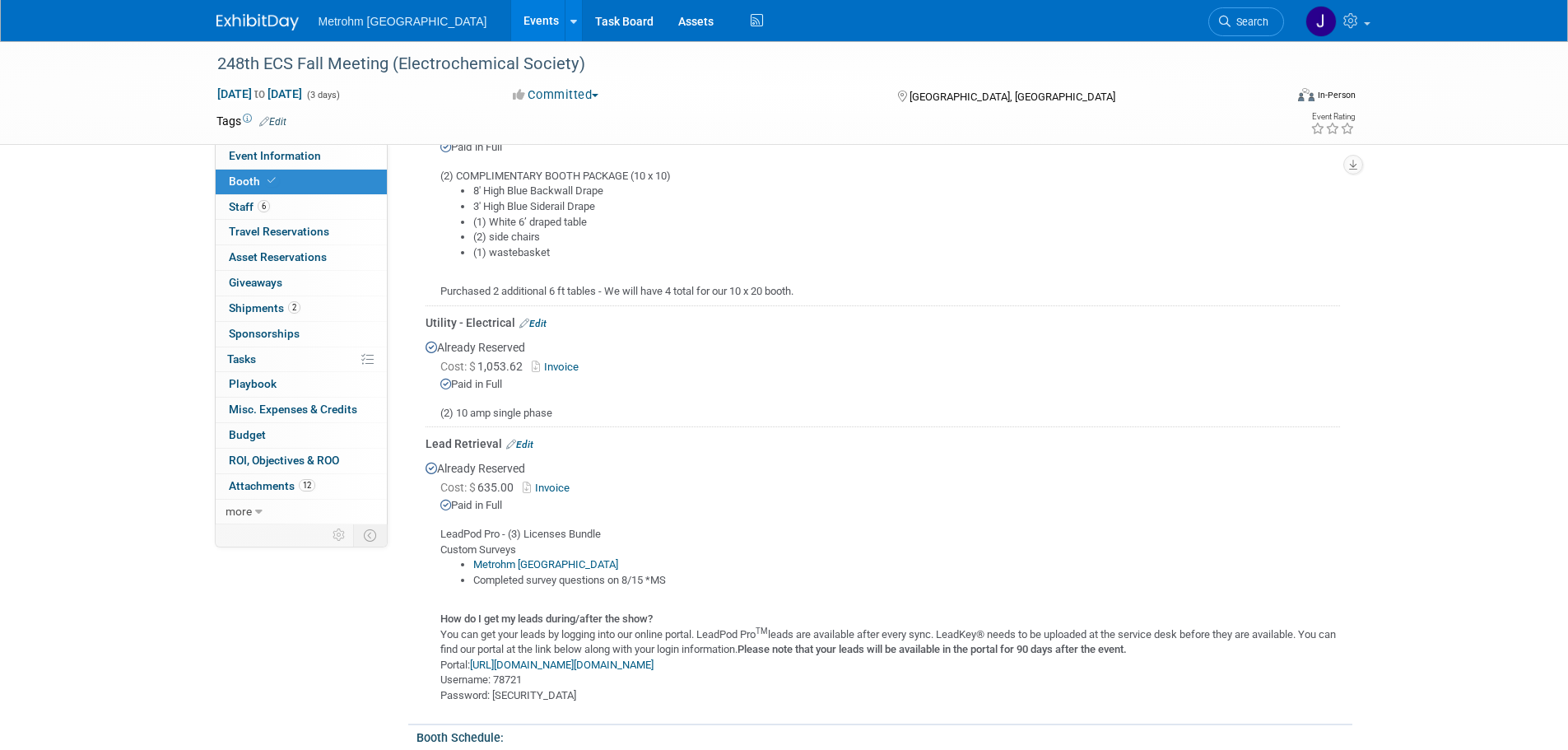
scroll to position [576, 0]
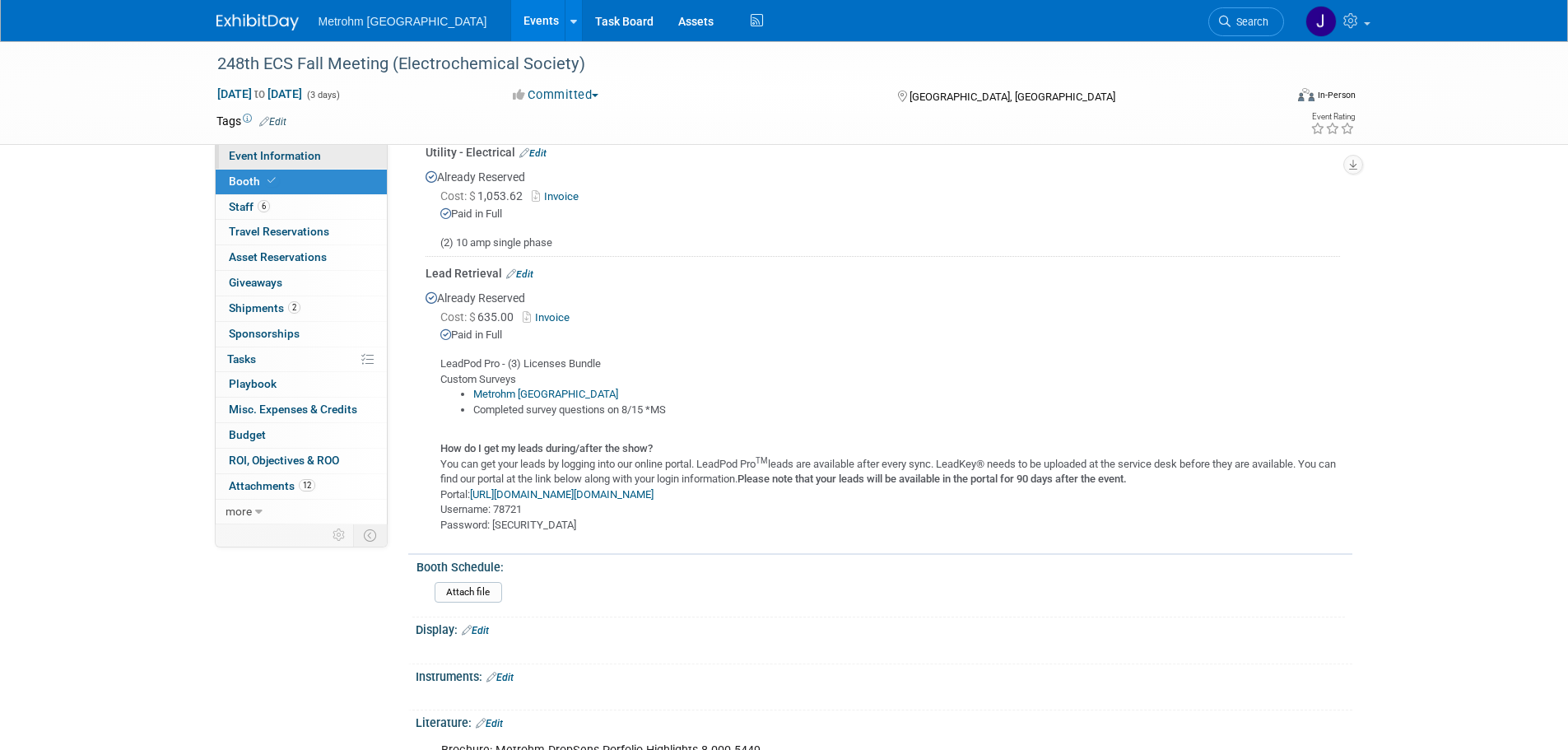
click at [302, 155] on span "Event Information" at bounding box center [274, 155] width 92 height 13
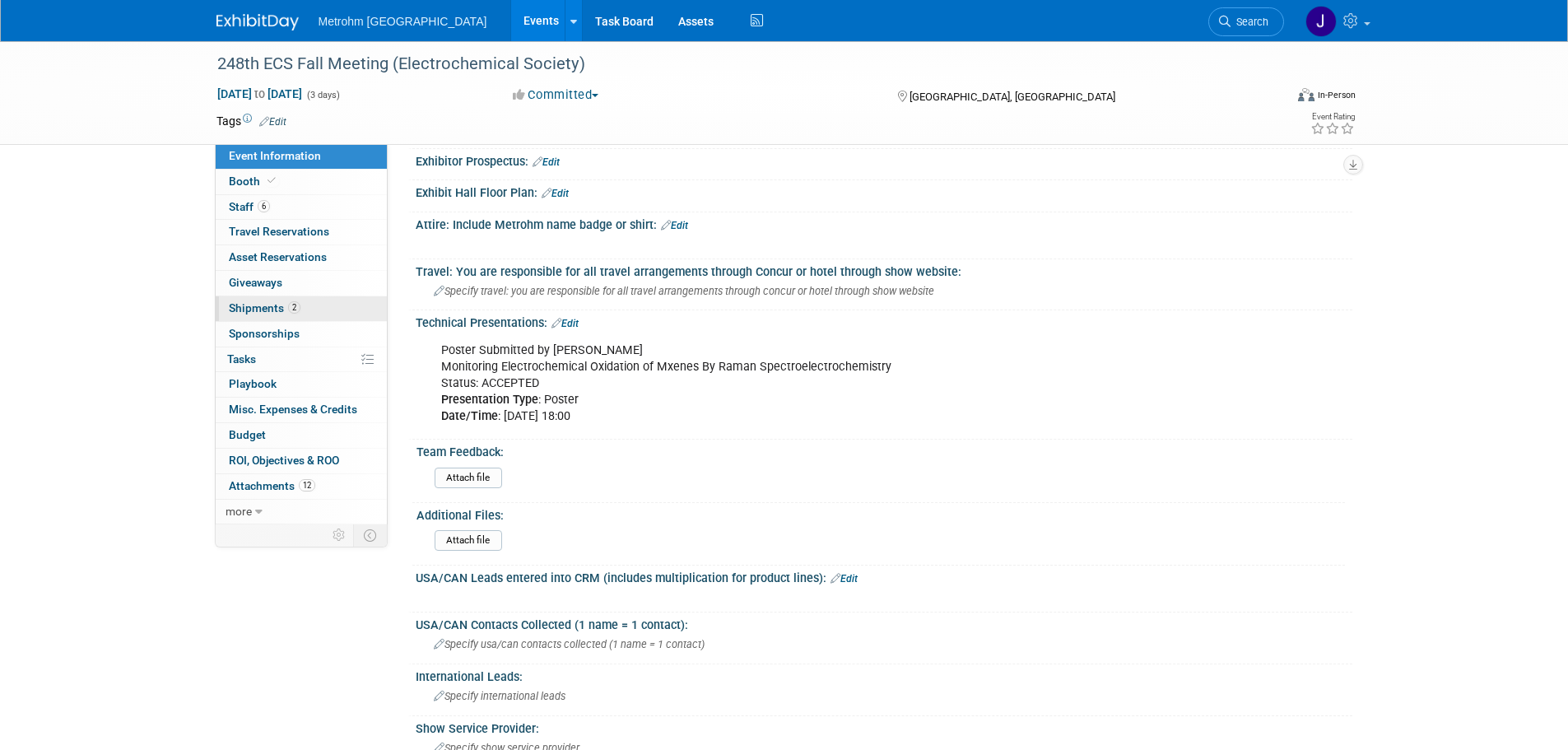
drag, startPoint x: 330, startPoint y: 309, endPoint x: 318, endPoint y: 309, distance: 12.0
click at [330, 309] on link "2 Shipments 2" at bounding box center [301, 308] width 171 height 25
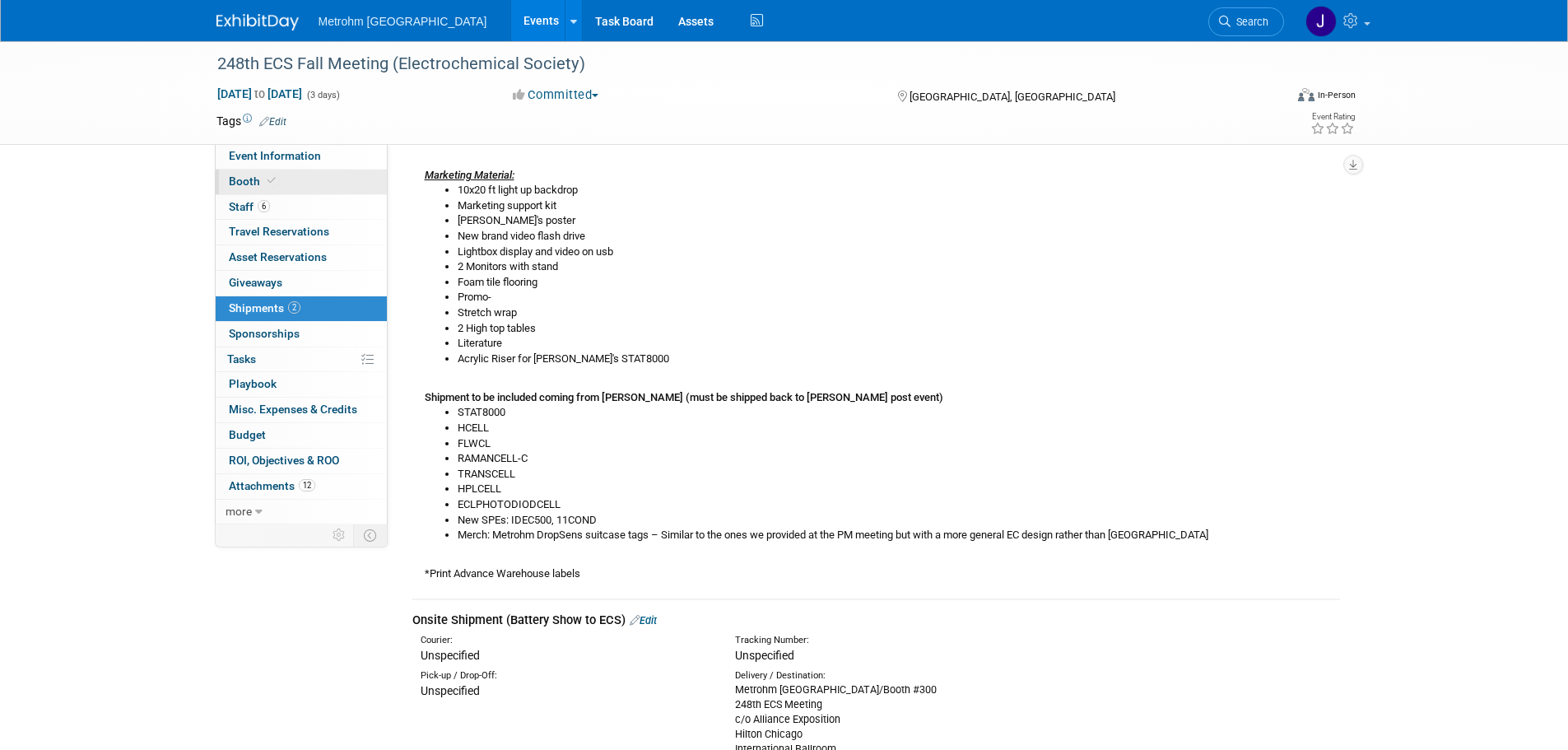
click at [297, 188] on link "Booth" at bounding box center [301, 181] width 171 height 25
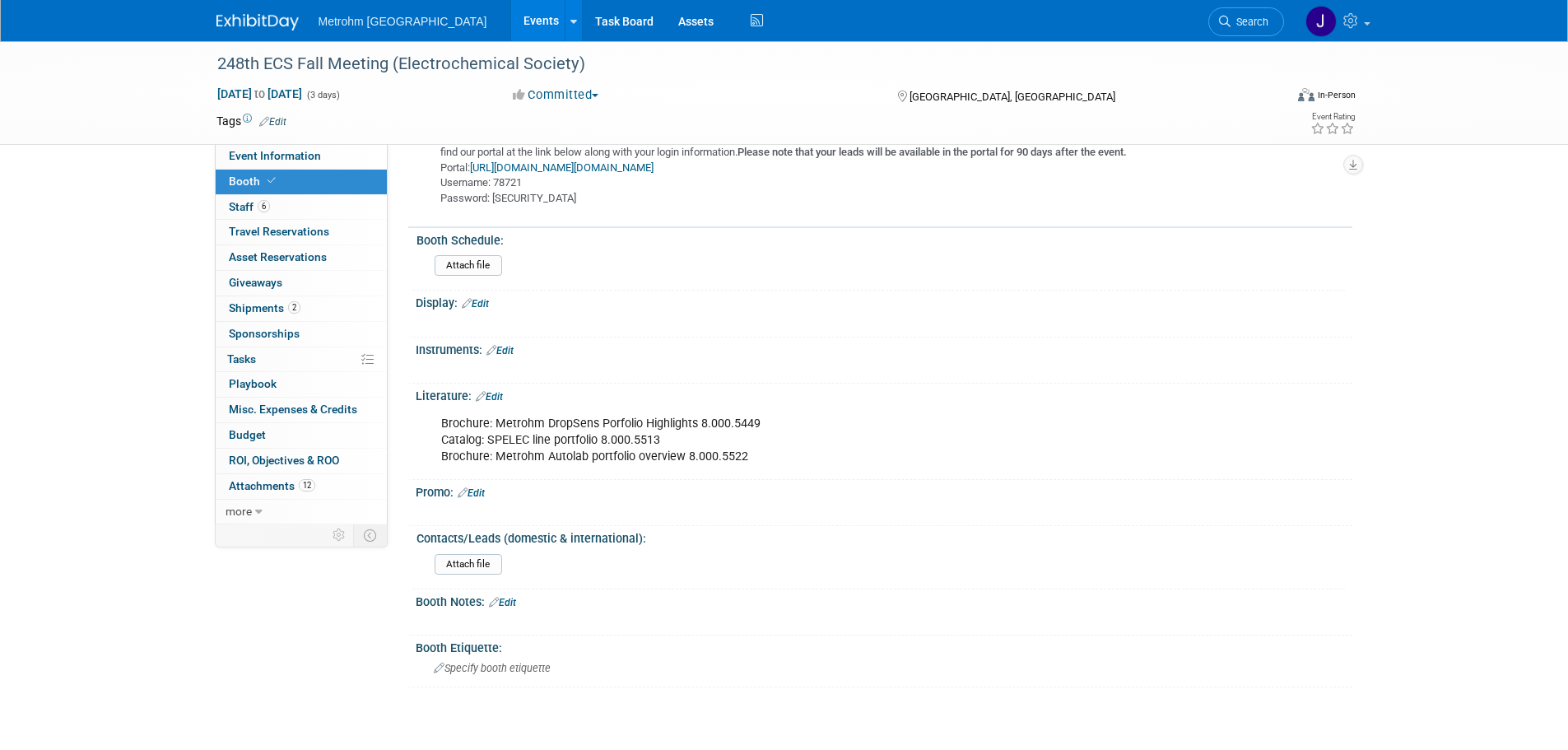
scroll to position [1015, 0]
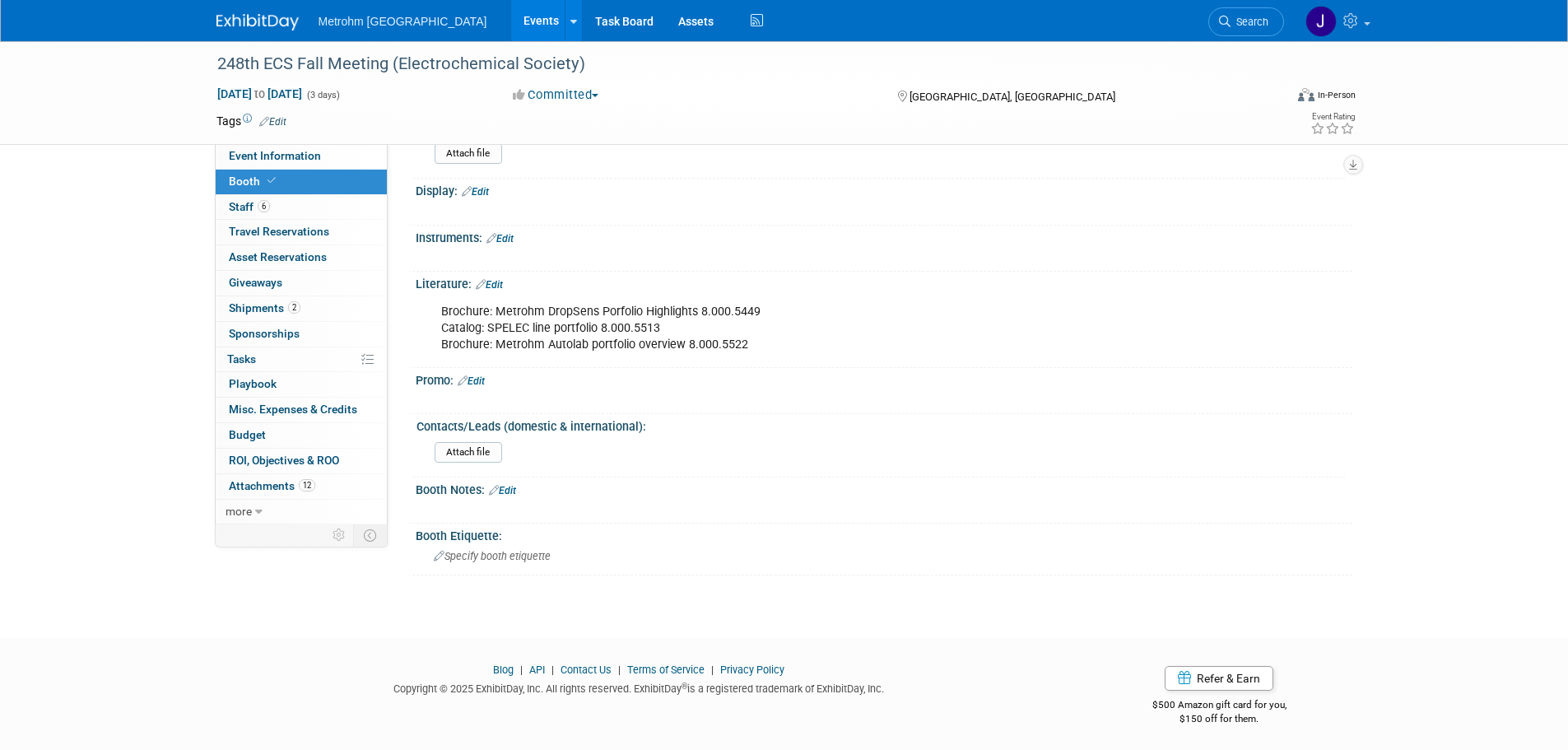
drag, startPoint x: 706, startPoint y: 338, endPoint x: 763, endPoint y: 315, distance: 61.5
click at [713, 336] on div "Brochure: Metrohm DropSens Porfolio Highlights 8.000.5449 Catalog: SPELEC line …" at bounding box center [800, 328] width 742 height 66
drag, startPoint x: 767, startPoint y: 303, endPoint x: 700, endPoint y: 309, distance: 67.3
click at [700, 309] on div "Brochure: Metrohm DropSens Porfolio Highlights 8.000.5449 Catalog: SPELEC line …" at bounding box center [800, 328] width 742 height 66
copy div "8.000.5449"
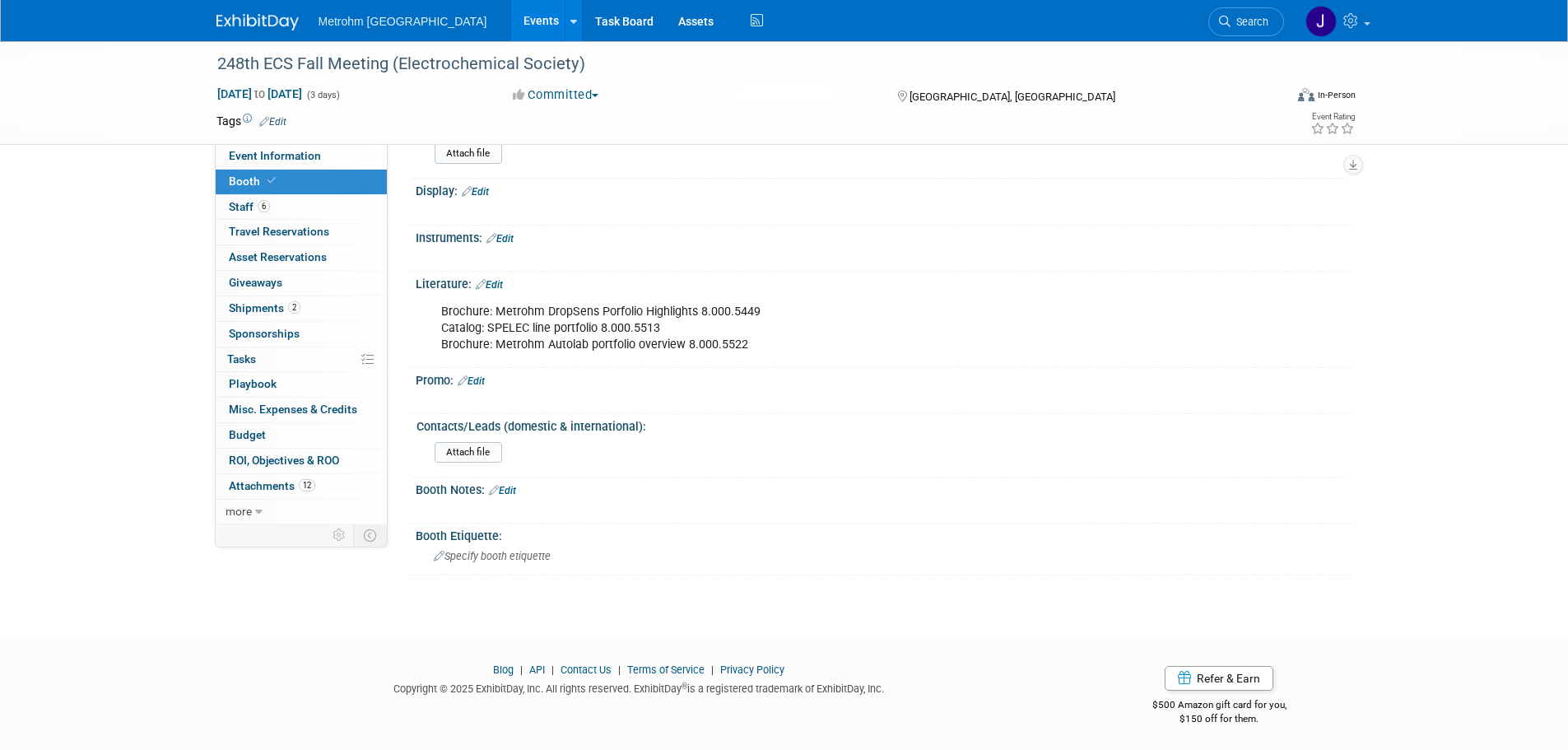
click at [648, 330] on div "Brochure: Metrohm DropSens Porfolio Highlights 8.000.5449 Catalog: SPELEC line …" at bounding box center [800, 328] width 742 height 66
drag, startPoint x: 664, startPoint y: 326, endPoint x: 600, endPoint y: 326, distance: 64.0
click at [600, 326] on div "Brochure: Metrohm DropSens Porfolio Highlights 8.000.5449 Catalog: SPELEC line …" at bounding box center [800, 328] width 742 height 66
copy div "8.000.5513"
click at [704, 321] on div "Brochure: Metrohm DropSens Porfolio Highlights 8.000.5449 Catalog: SPELEC line …" at bounding box center [800, 328] width 742 height 66
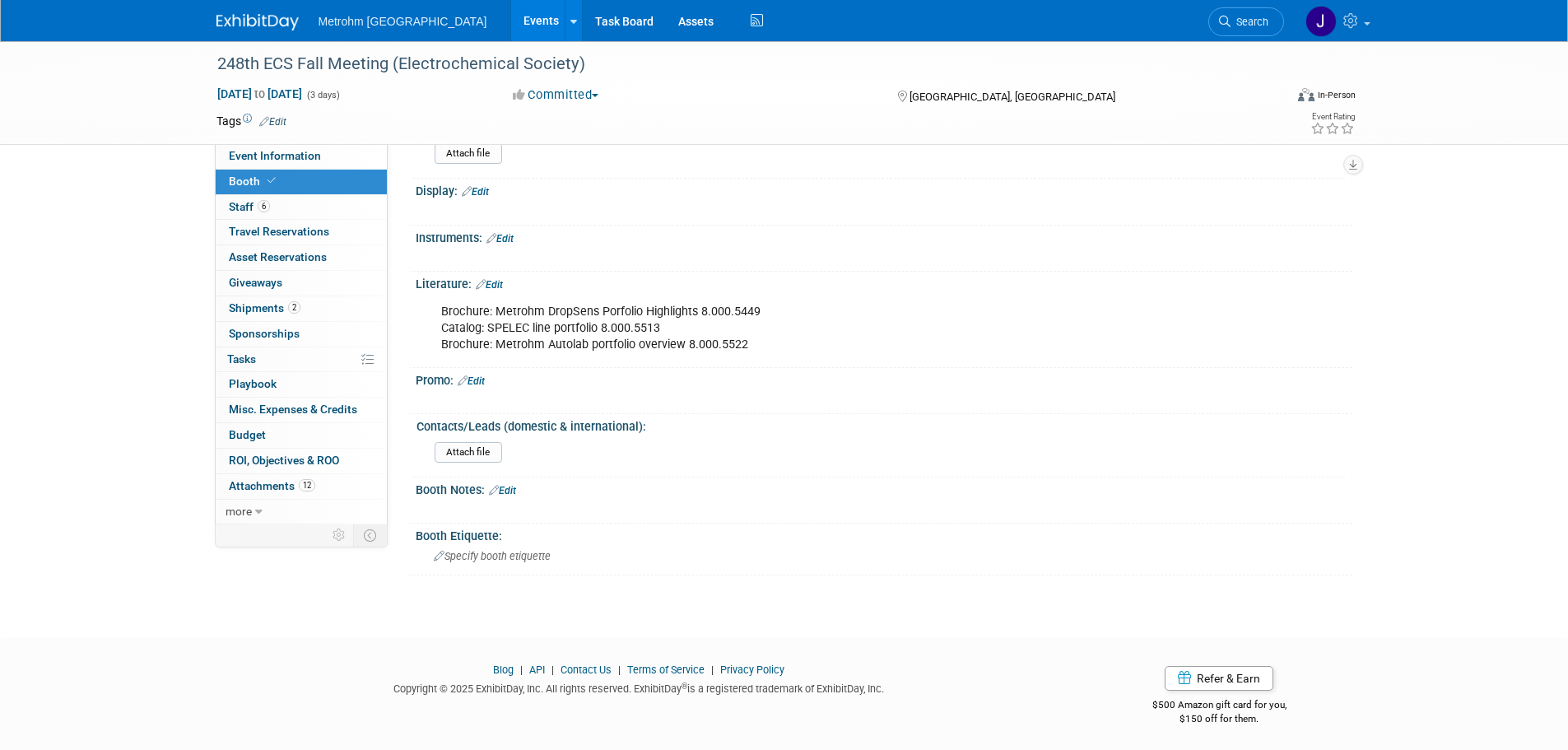
click at [763, 308] on div "Brochure: Metrohm DropSens Porfolio Highlights 8.000.5449 Catalog: SPELEC line …" at bounding box center [800, 328] width 742 height 66
drag, startPoint x: 752, startPoint y: 345, endPoint x: 684, endPoint y: 351, distance: 68.3
click at [684, 351] on div "Brochure: Metrohm DropSens Porfolio Highlights 8.000.5449 Catalog: SPELEC line …" at bounding box center [800, 328] width 742 height 66
drag, startPoint x: 759, startPoint y: 311, endPoint x: 701, endPoint y: 316, distance: 58.2
click at [701, 316] on div "Brochure: Metrohm DropSens Porfolio Highlights 8.000.5449 Catalog: SPELEC line …" at bounding box center [800, 328] width 742 height 66
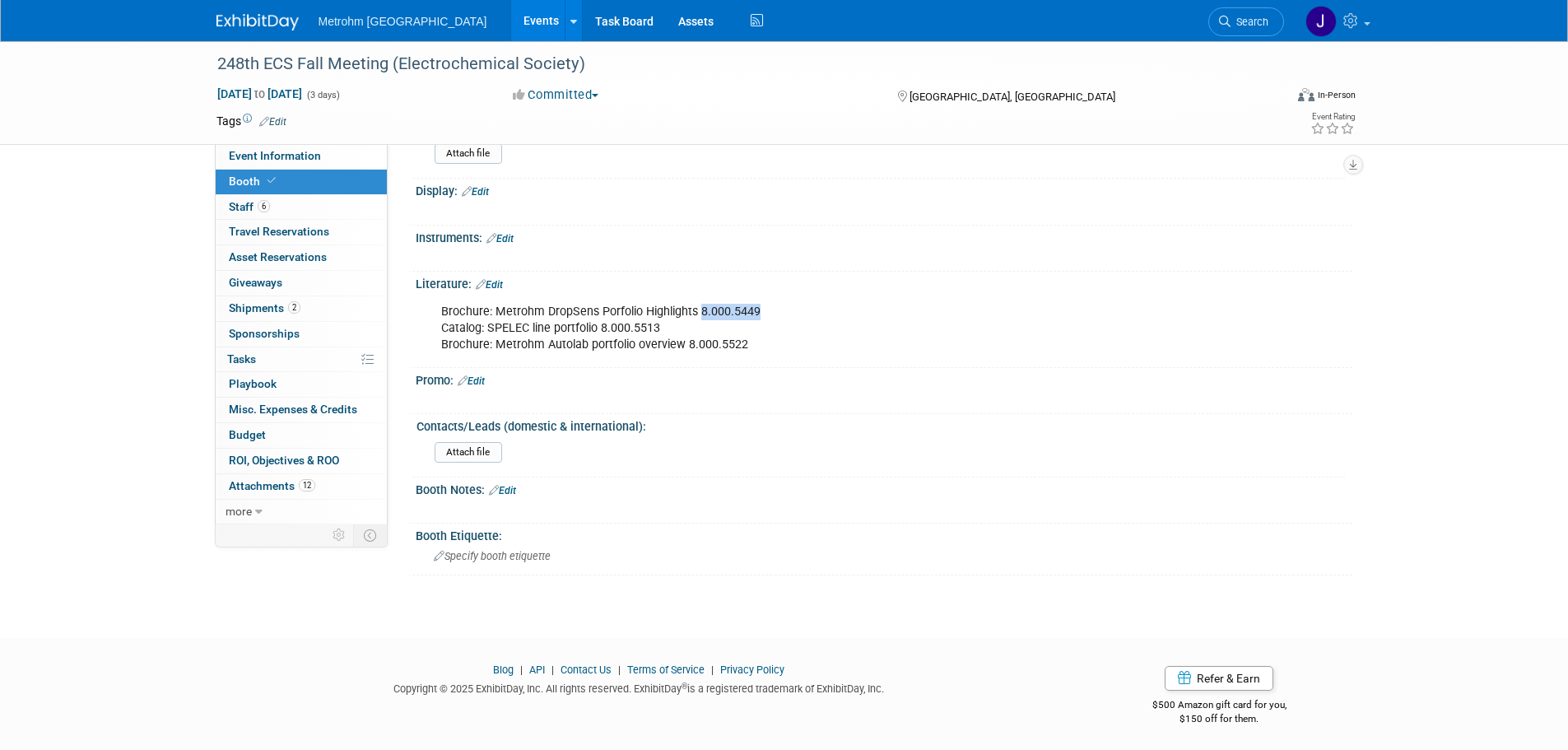
copy div "8.000.5449"
click at [689, 330] on div "Brochure: Metrohm DropSens Porfolio Highlights 8.000.5449 Catalog: SPELEC line …" at bounding box center [800, 328] width 742 height 66
drag, startPoint x: 660, startPoint y: 329, endPoint x: 602, endPoint y: 330, distance: 58.0
click at [602, 330] on div "Brochure: Metrohm DropSens Porfolio Highlights 8.000.5449 Catalog: SPELEC line …" at bounding box center [800, 328] width 742 height 66
copy div "8.000.5513"
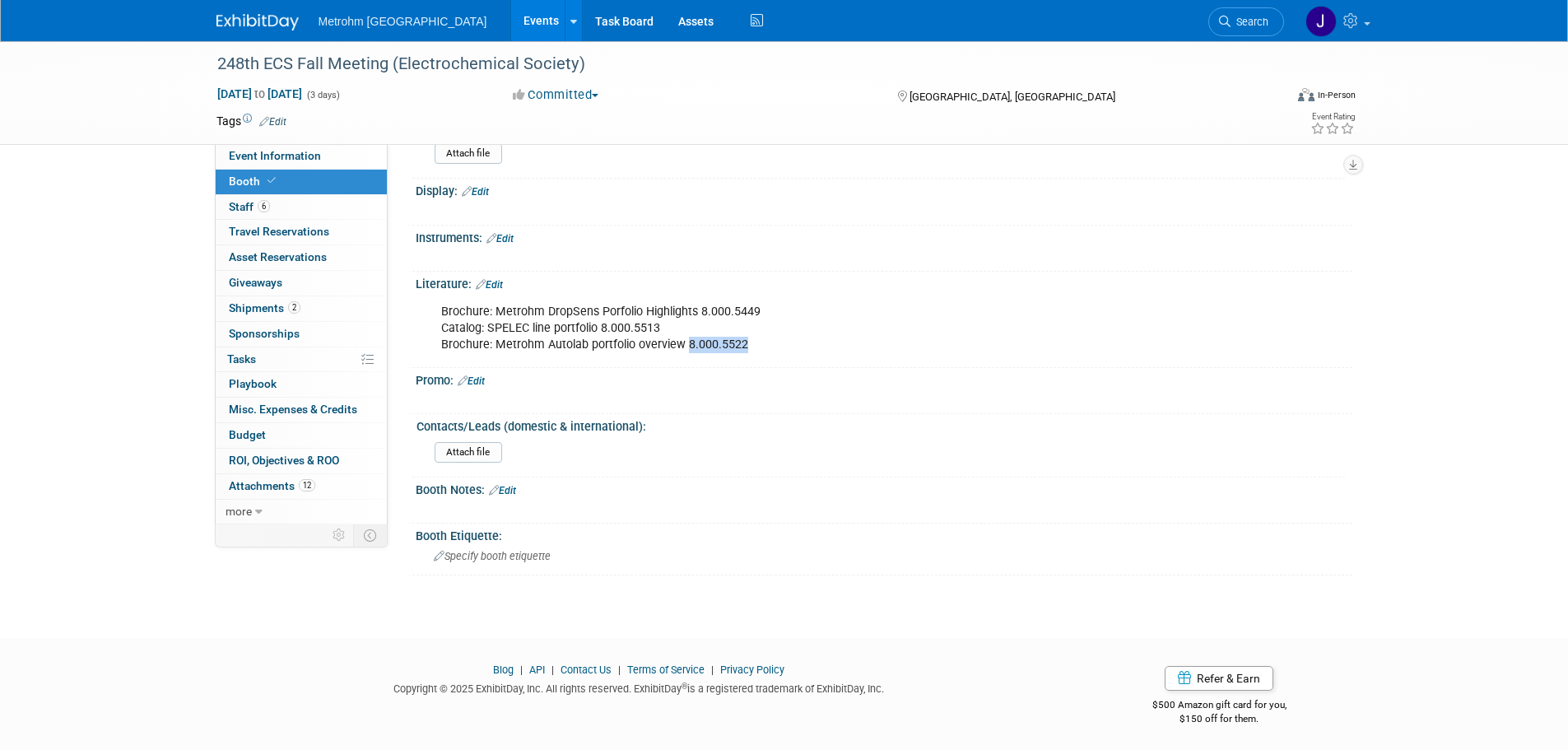
drag, startPoint x: 754, startPoint y: 343, endPoint x: 686, endPoint y: 352, distance: 68.6
click at [686, 352] on div "Brochure: Metrohm DropSens Porfolio Highlights 8.000.5449 Catalog: SPELEC line …" at bounding box center [800, 328] width 742 height 66
copy div "8.000.5522"
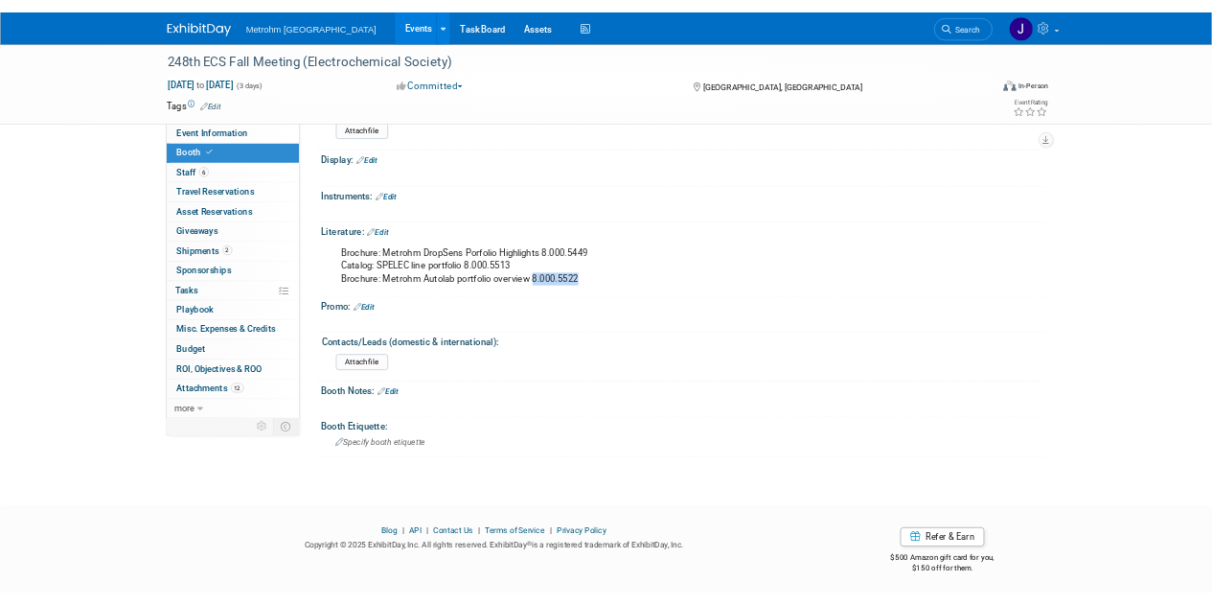
scroll to position [1176, 0]
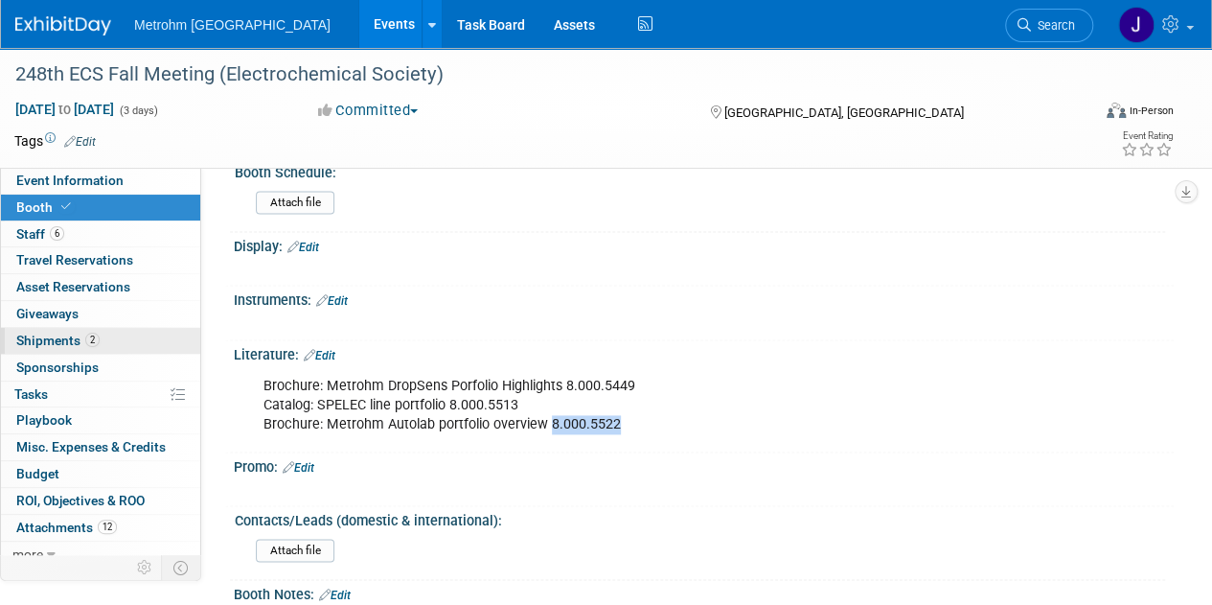
click at [95, 337] on span "2" at bounding box center [92, 340] width 14 height 14
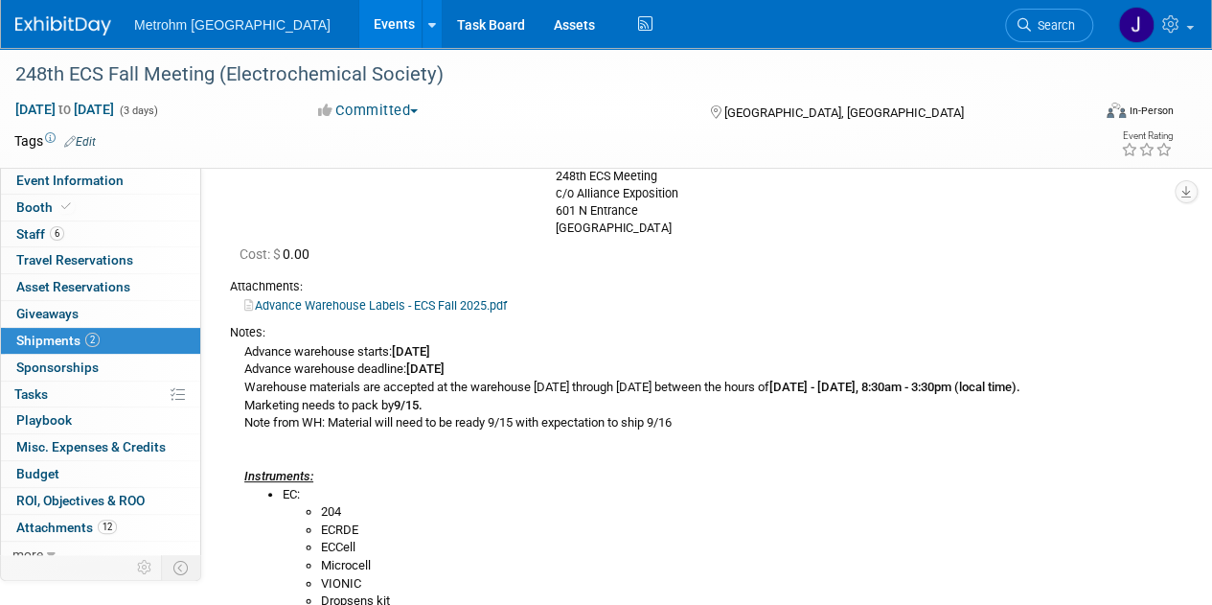
scroll to position [199, 0]
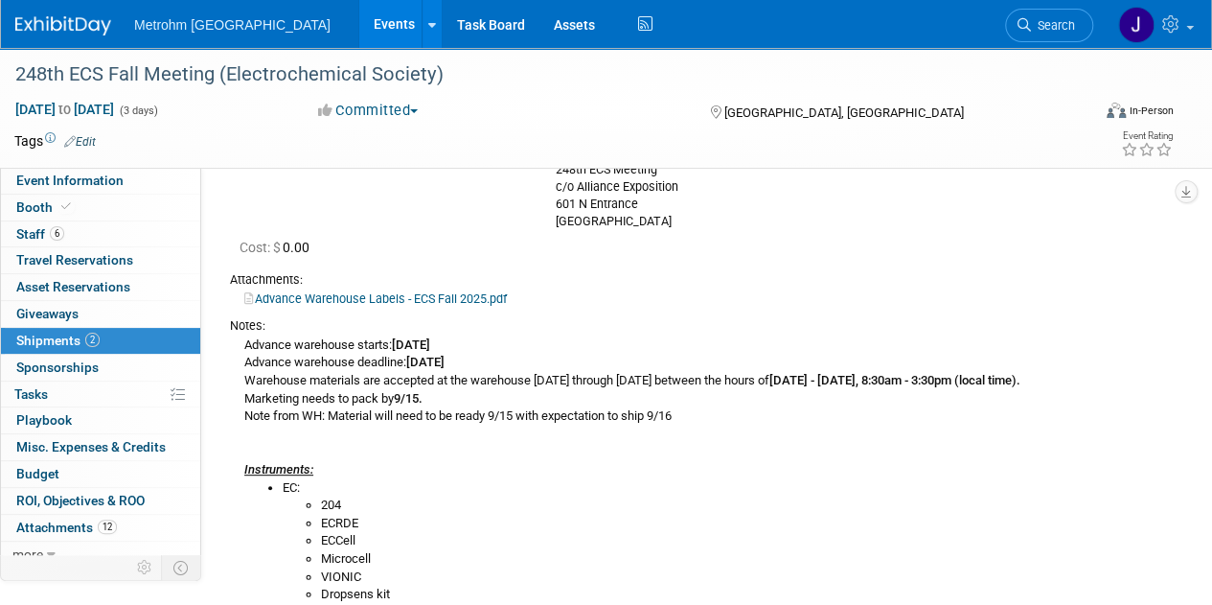
click at [726, 496] on li "204" at bounding box center [740, 505] width 839 height 18
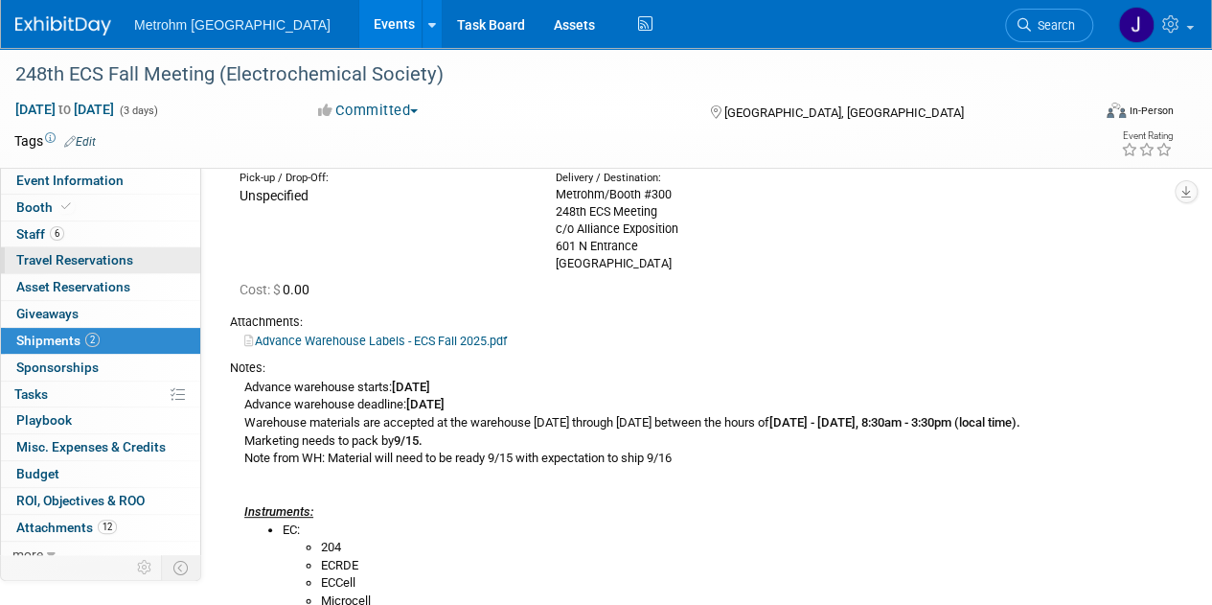
scroll to position [0, 0]
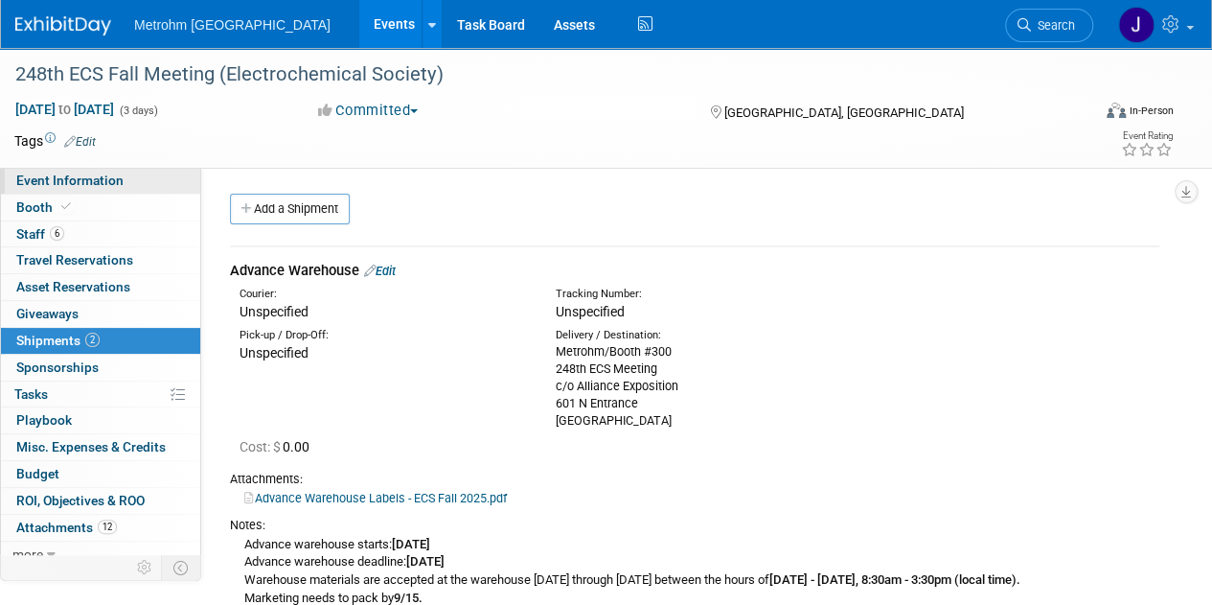
click at [94, 177] on span "Event Information" at bounding box center [69, 180] width 107 height 15
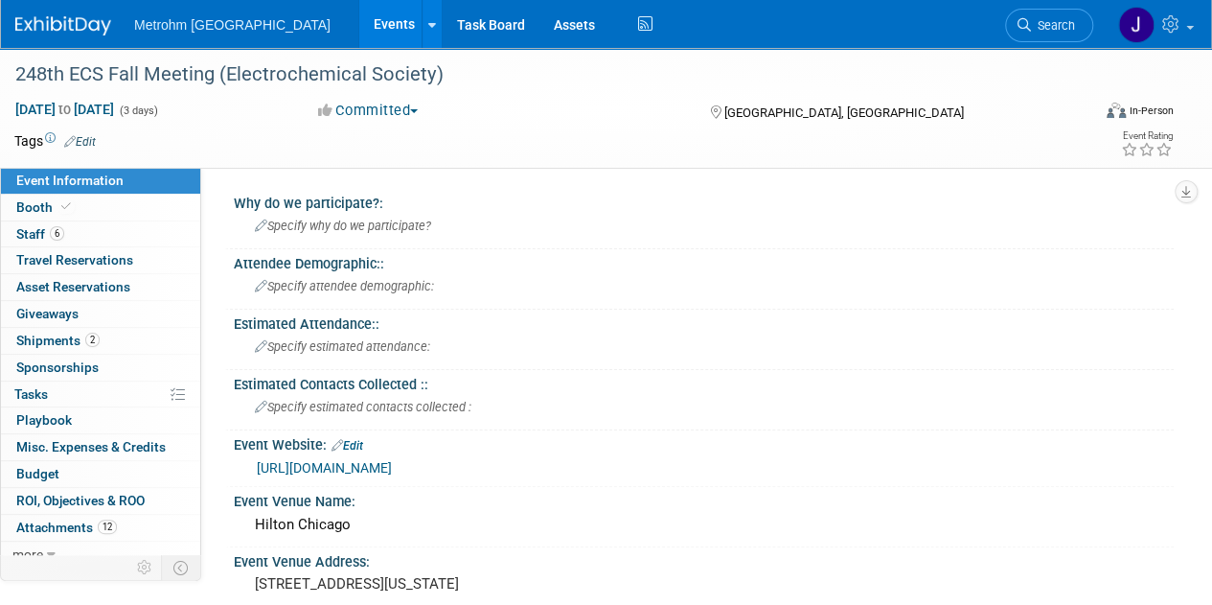
click at [61, 14] on link at bounding box center [74, 16] width 119 height 15
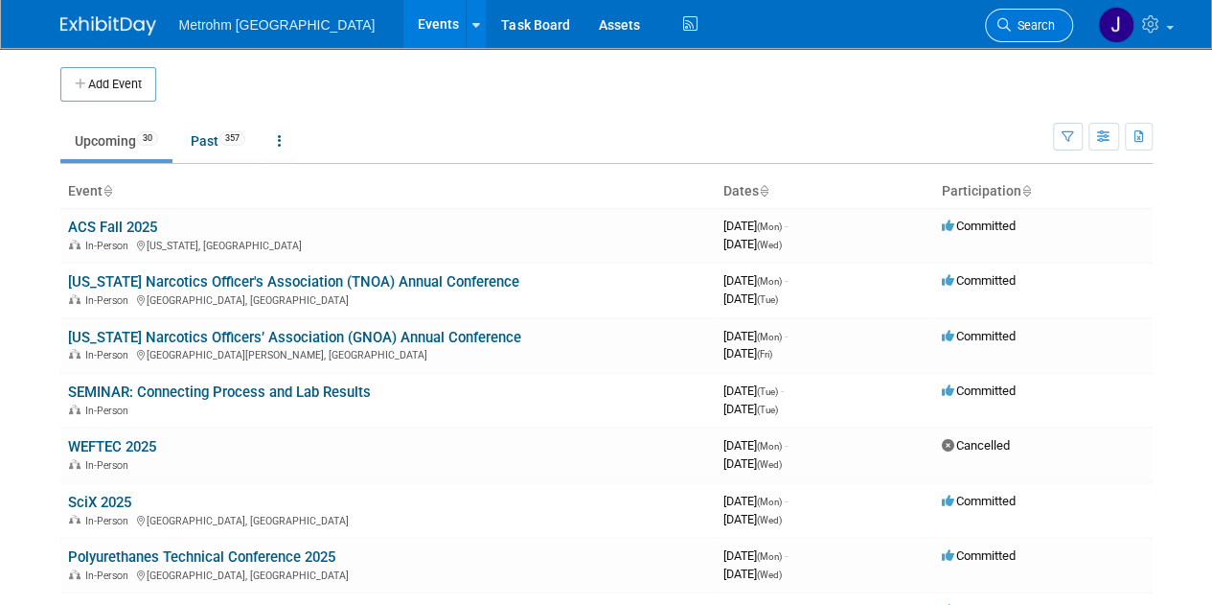
click at [1049, 20] on span "Search" at bounding box center [1033, 25] width 44 height 14
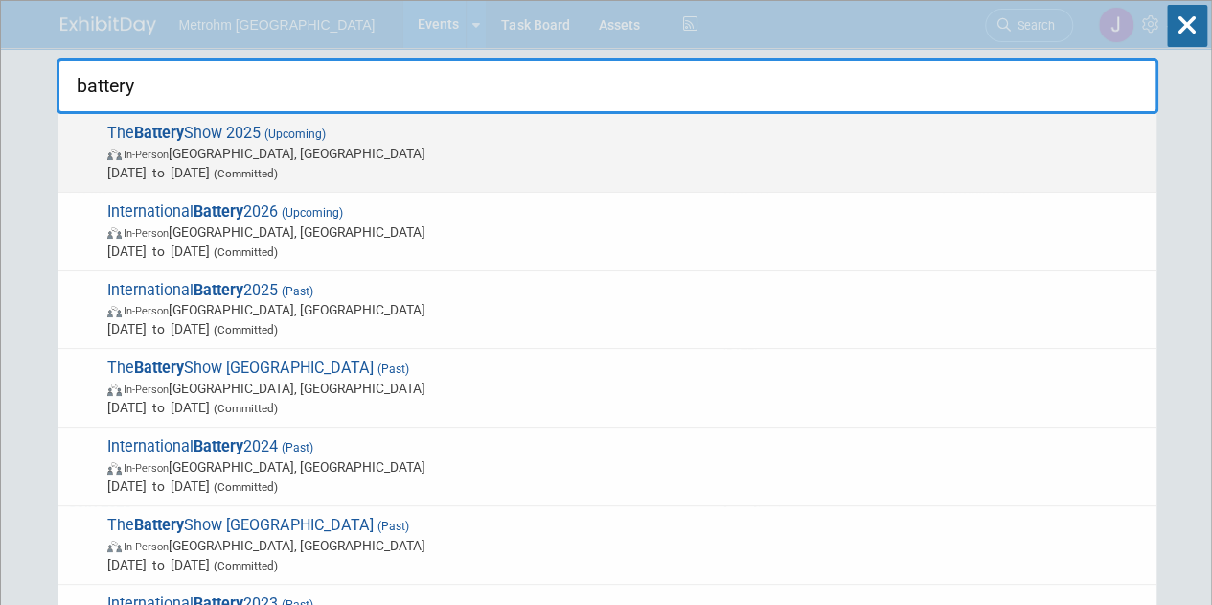
type input "battery"
click at [941, 144] on span "In-Person [GEOGRAPHIC_DATA], [GEOGRAPHIC_DATA]" at bounding box center [627, 153] width 1040 height 19
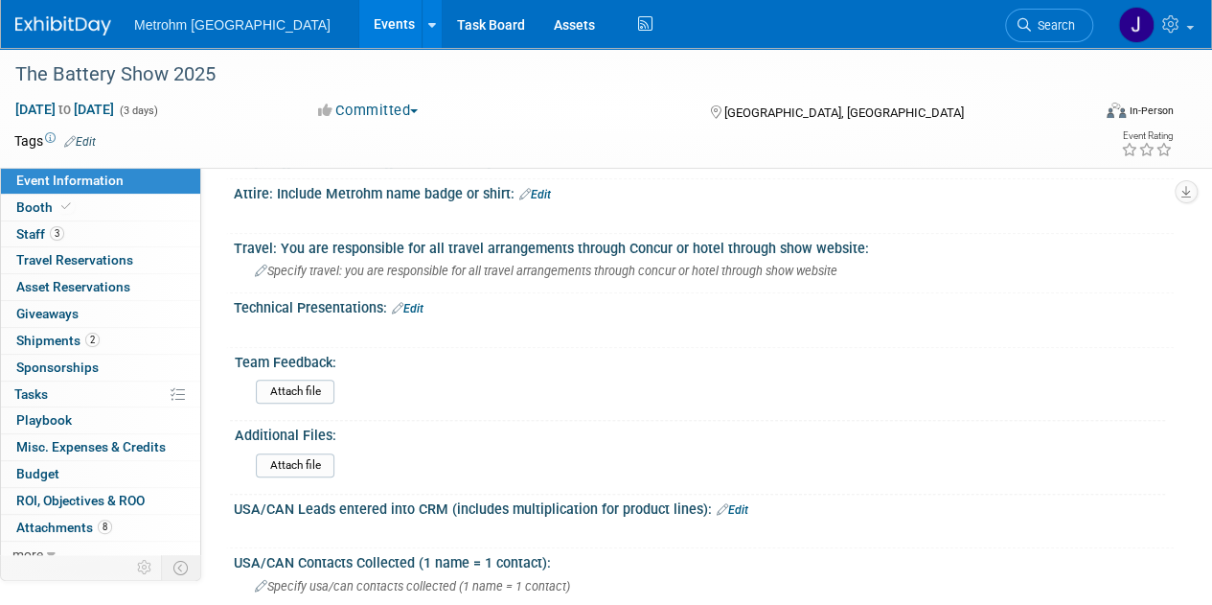
scroll to position [978, 0]
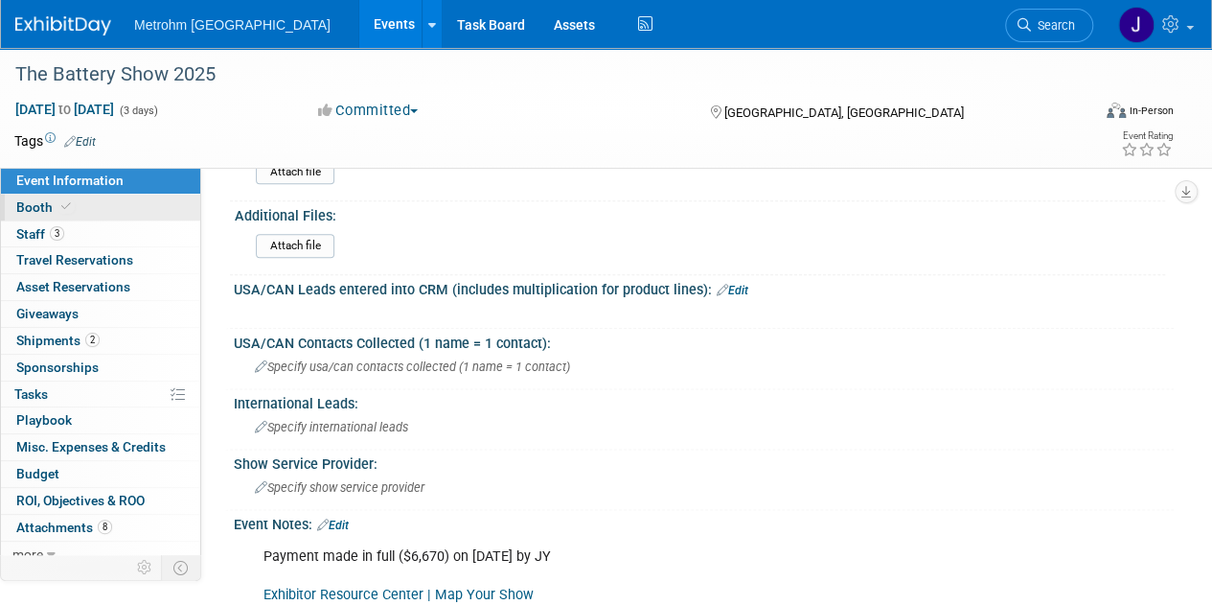
click at [125, 212] on link "Booth" at bounding box center [100, 208] width 199 height 26
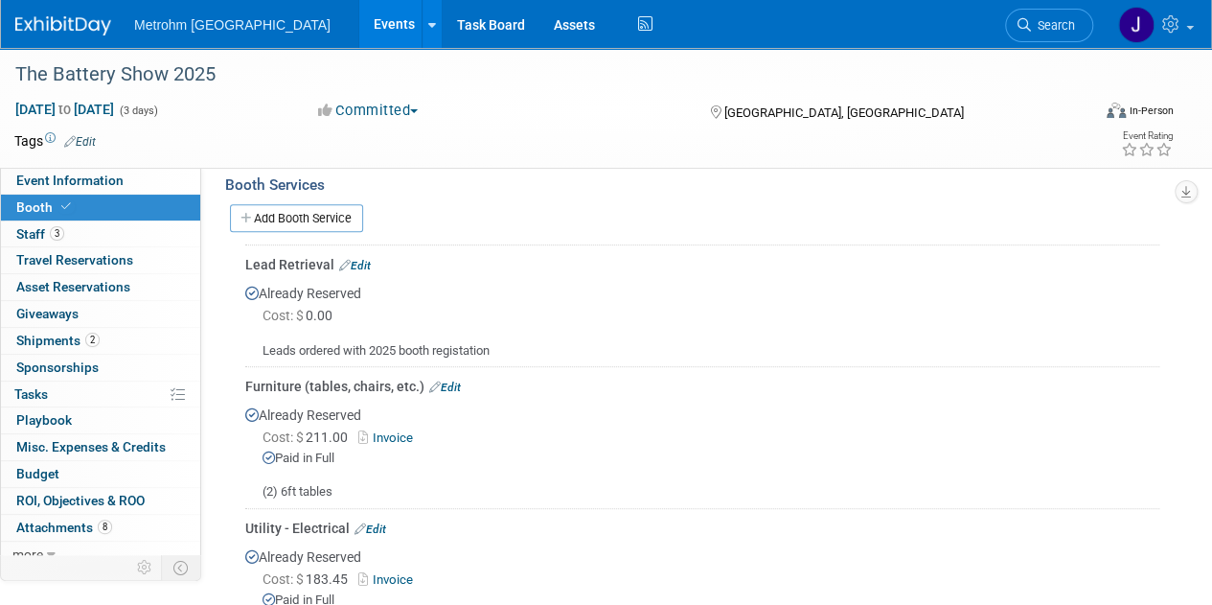
scroll to position [309, 0]
click at [1054, 38] on link "Search" at bounding box center [1049, 26] width 88 height 34
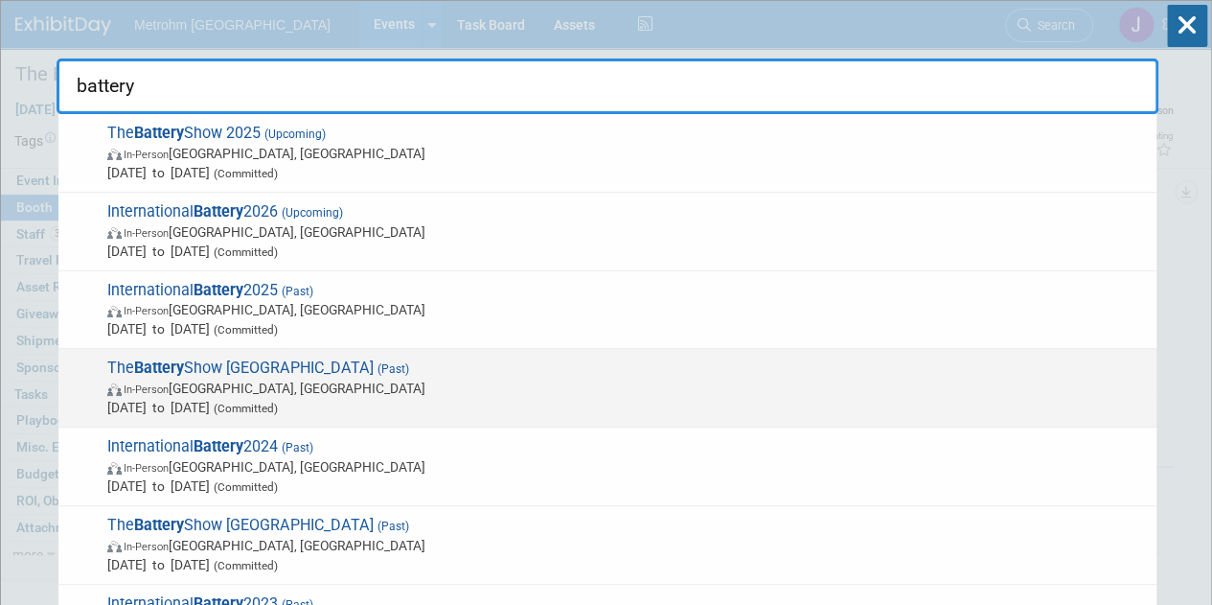
type input "battery"
click at [586, 383] on span "In-Person [GEOGRAPHIC_DATA], [GEOGRAPHIC_DATA]" at bounding box center [627, 388] width 1040 height 19
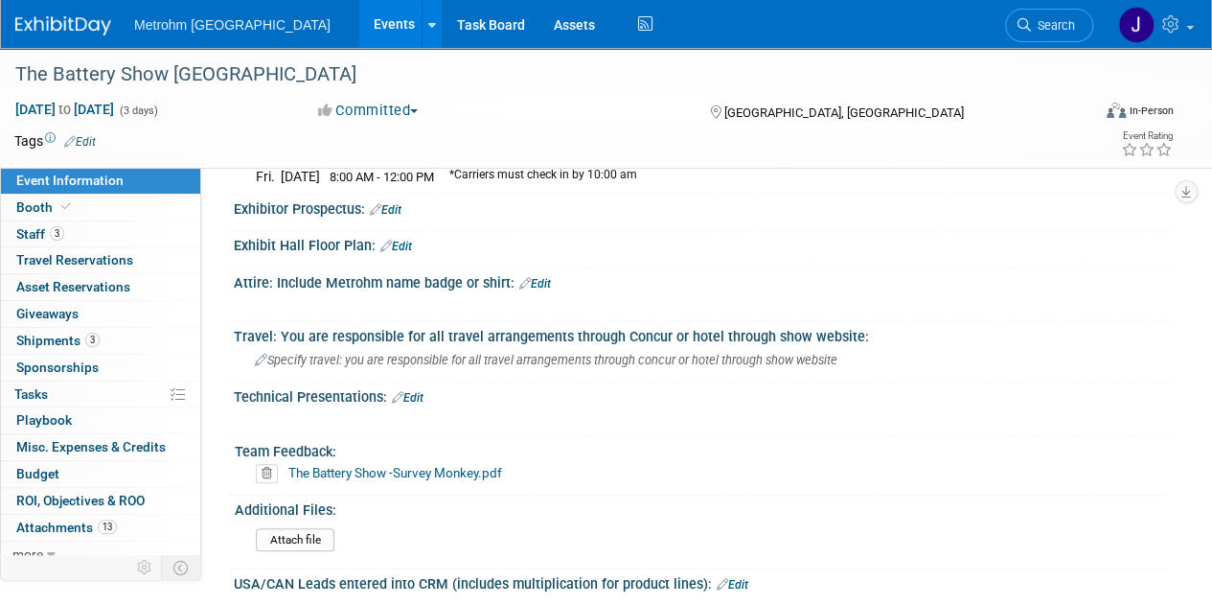
scroll to position [775, 0]
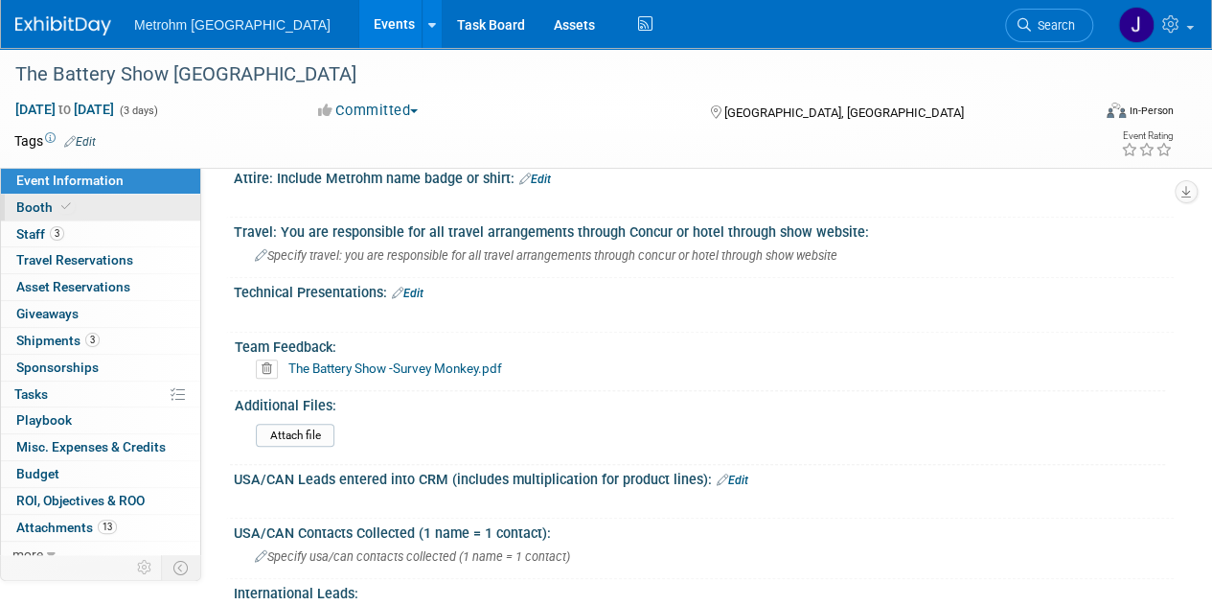
click at [98, 207] on link "Booth" at bounding box center [100, 208] width 199 height 26
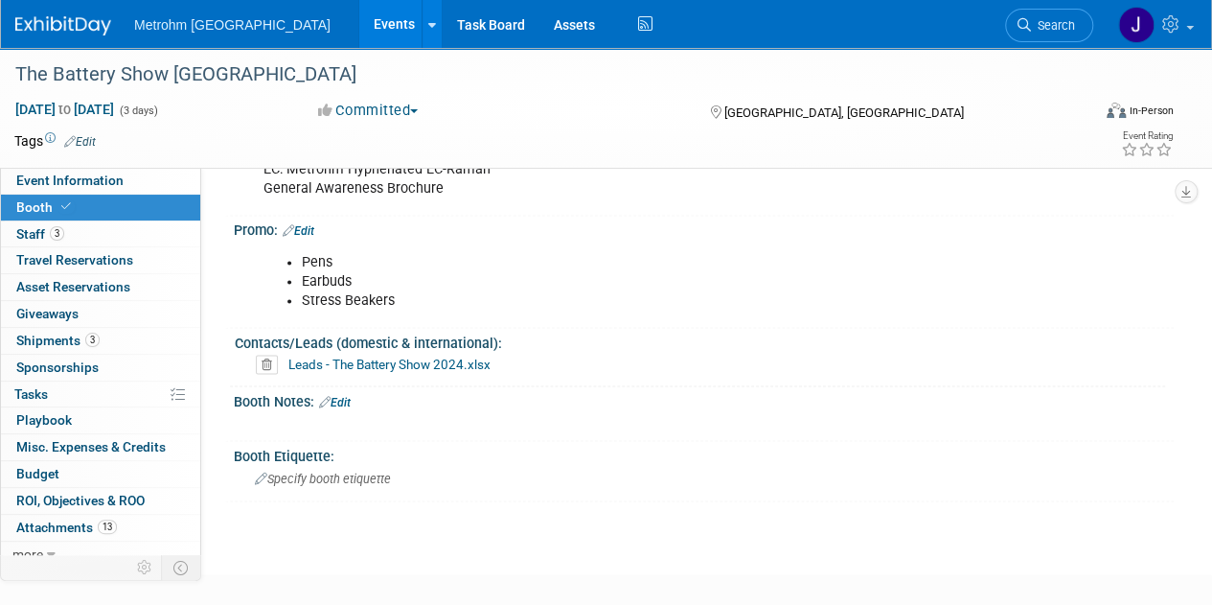
scroll to position [1495, 0]
click at [90, 33] on img at bounding box center [63, 25] width 96 height 19
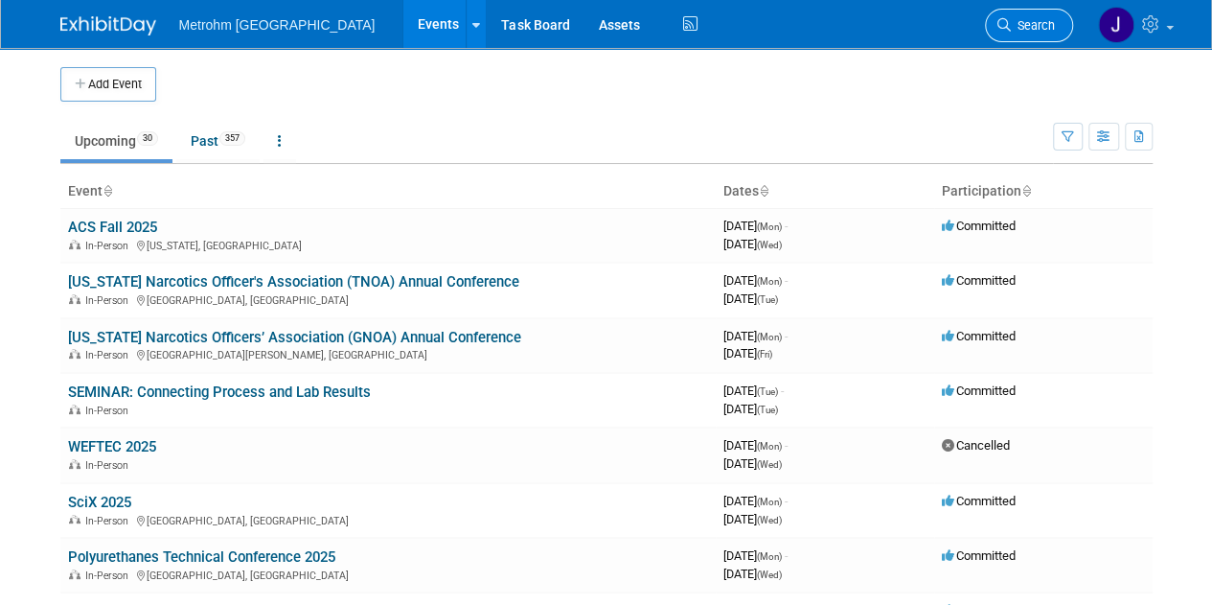
click at [1011, 35] on link "Search" at bounding box center [1029, 26] width 88 height 34
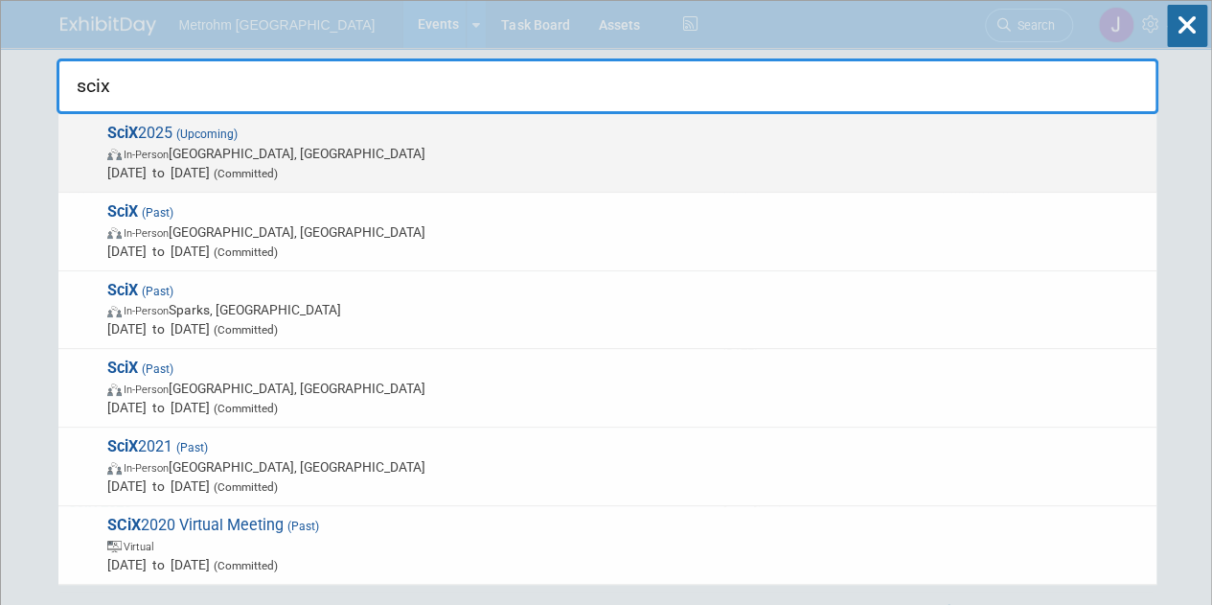
type input "scix"
click at [788, 160] on span "In-Person [GEOGRAPHIC_DATA], [GEOGRAPHIC_DATA]" at bounding box center [627, 153] width 1040 height 19
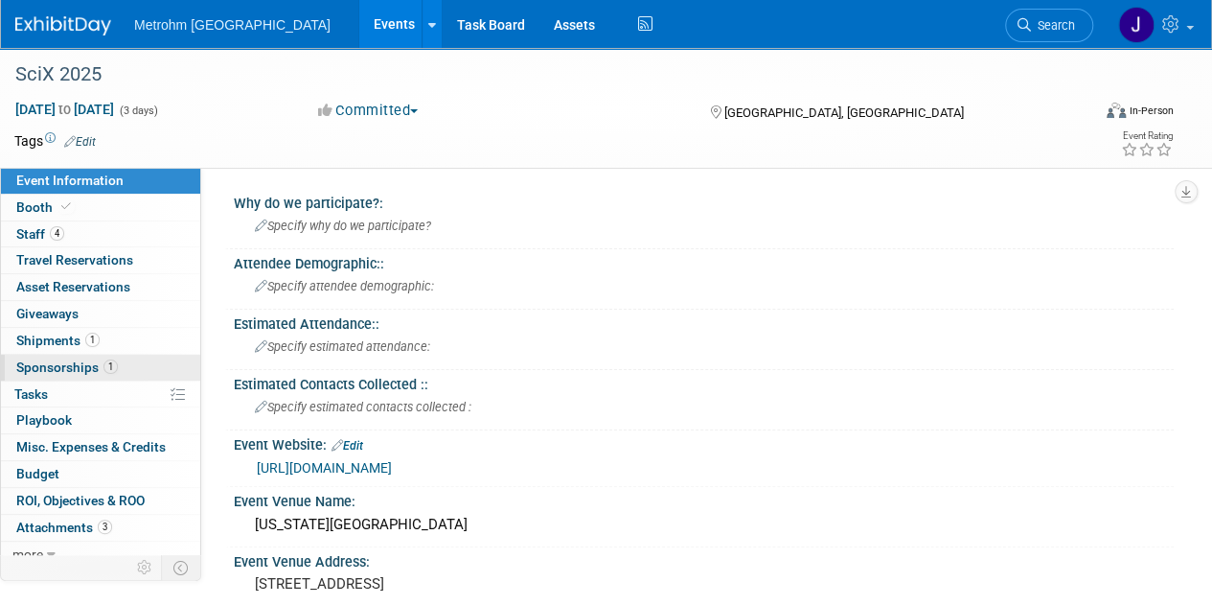
click at [92, 364] on span "Sponsorships 1" at bounding box center [67, 366] width 102 height 15
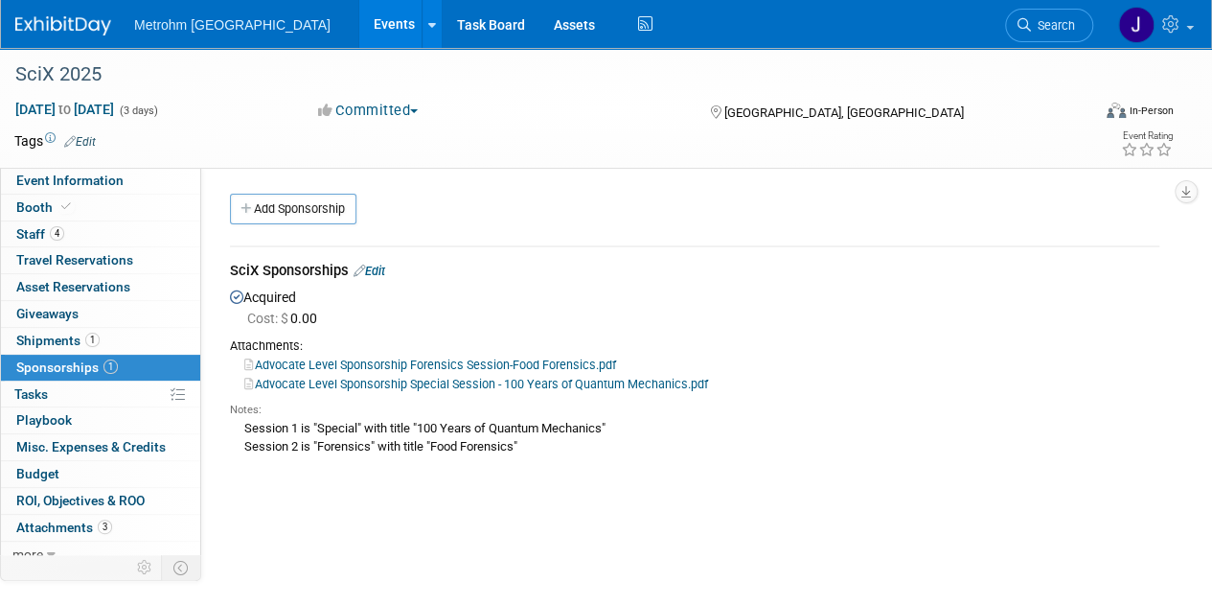
click at [581, 358] on link "Advocate Level Sponsorship Forensics Session-Food Forensics.pdf" at bounding box center [430, 364] width 372 height 14
click at [109, 216] on link "Booth" at bounding box center [100, 208] width 199 height 26
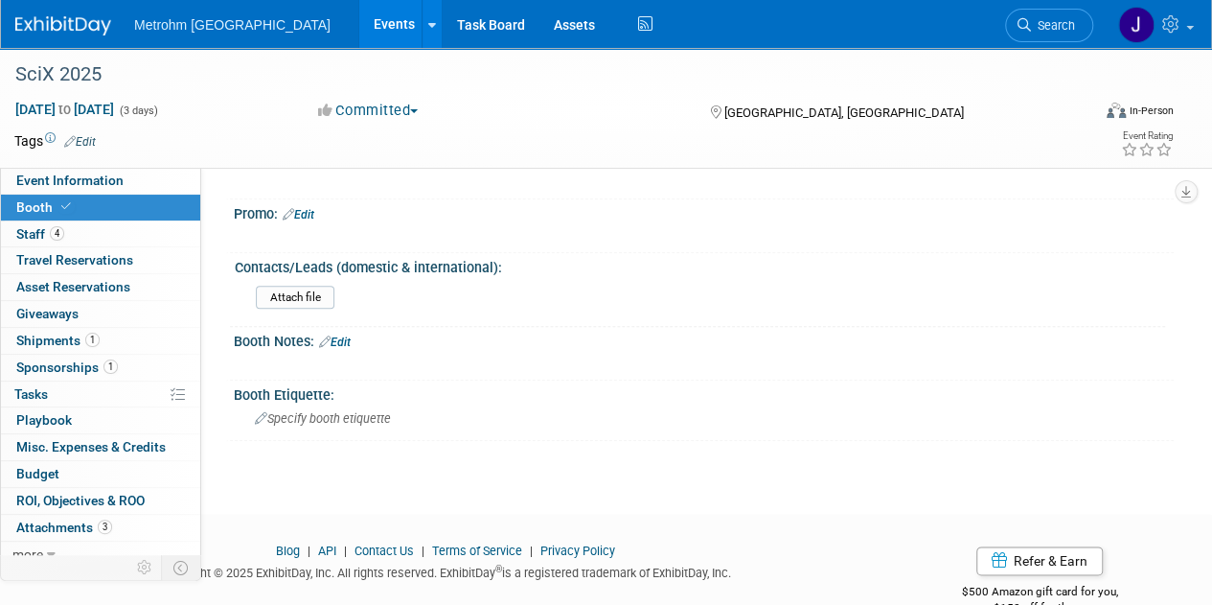
scroll to position [894, 0]
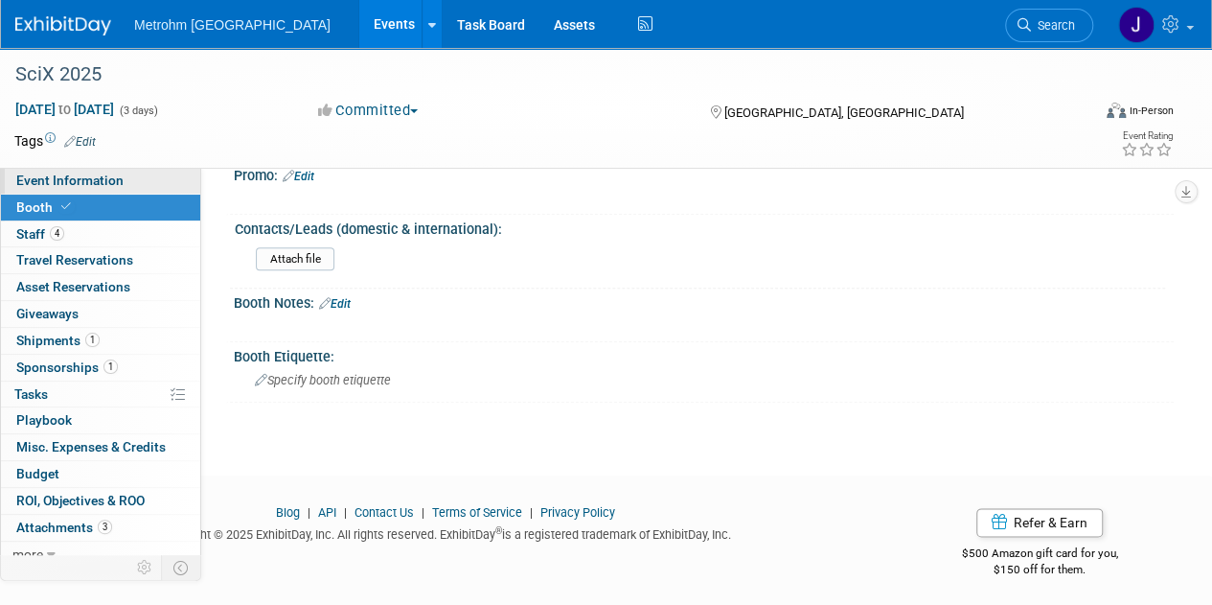
click at [112, 185] on span "Event Information" at bounding box center [69, 180] width 107 height 15
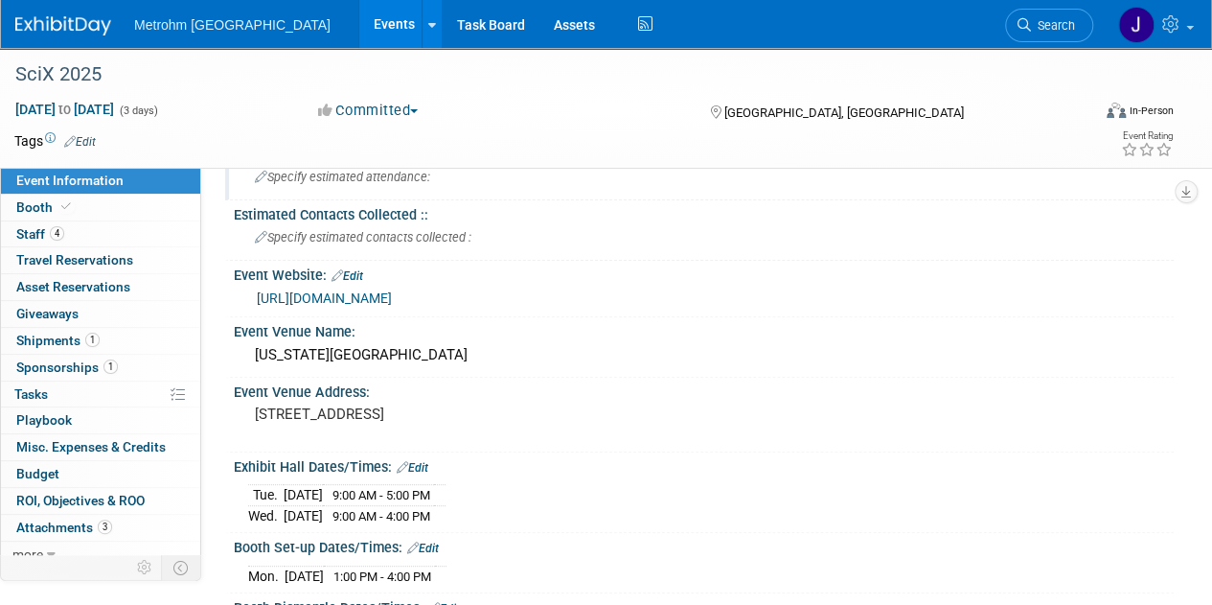
scroll to position [0, 0]
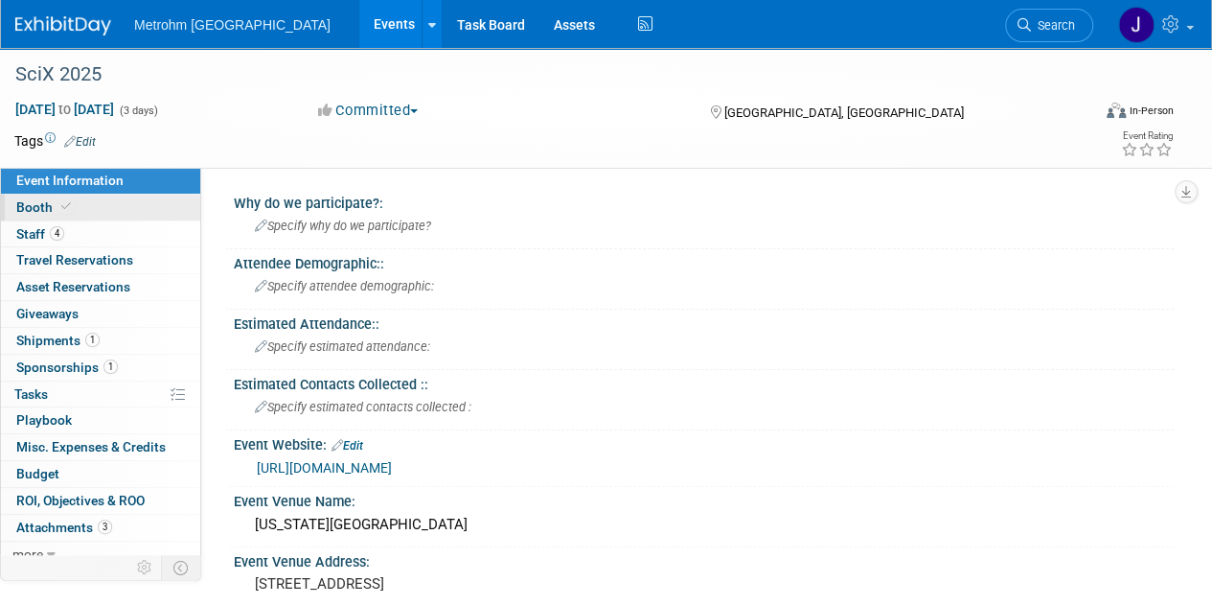
click at [148, 208] on link "Booth" at bounding box center [100, 208] width 199 height 26
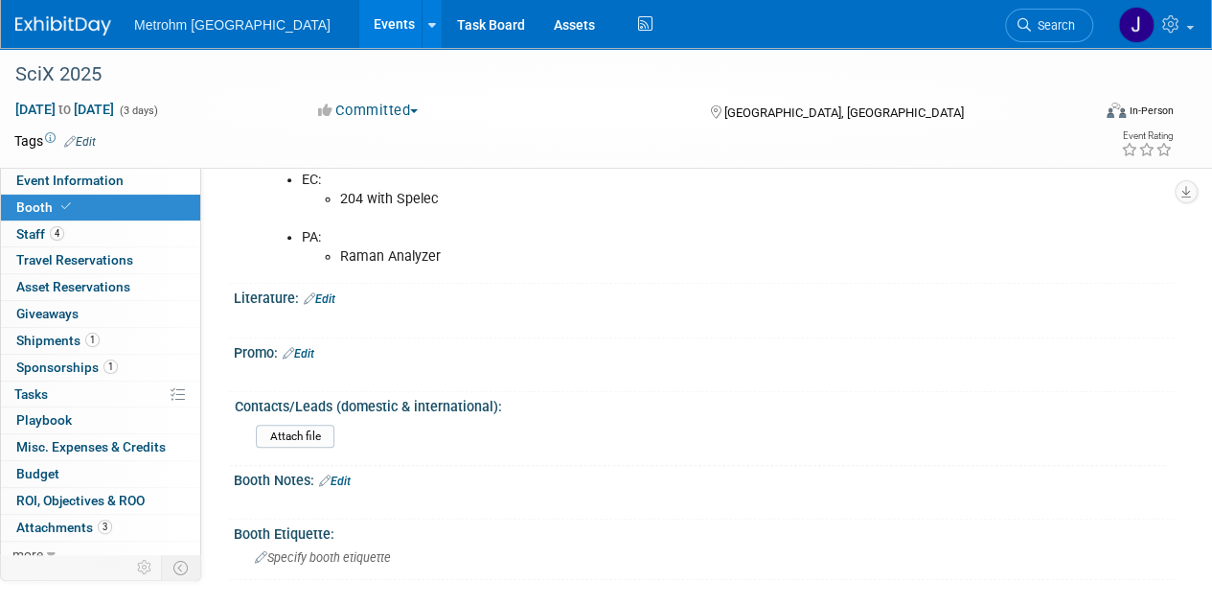
scroll to position [894, 0]
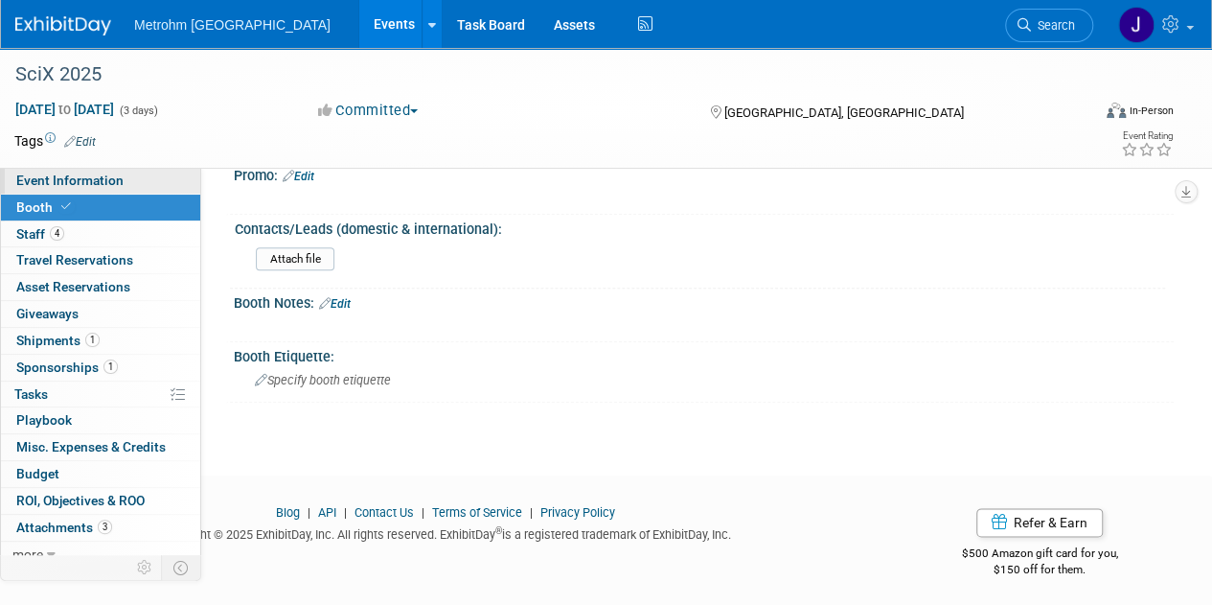
click at [102, 190] on link "Event Information" at bounding box center [100, 181] width 199 height 26
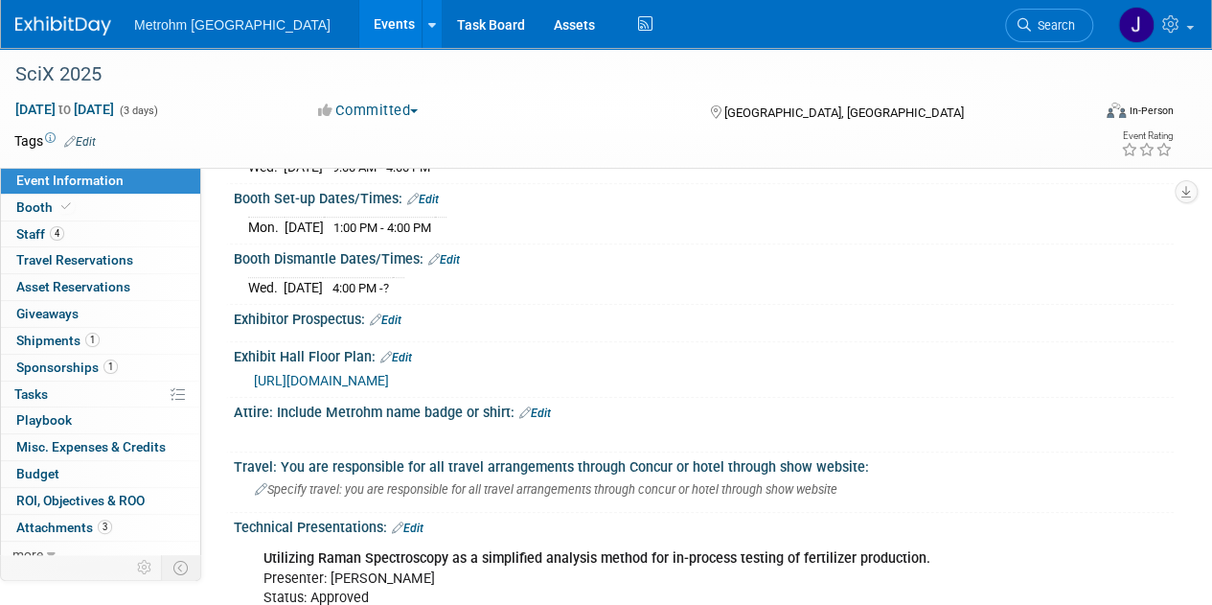
scroll to position [669, 0]
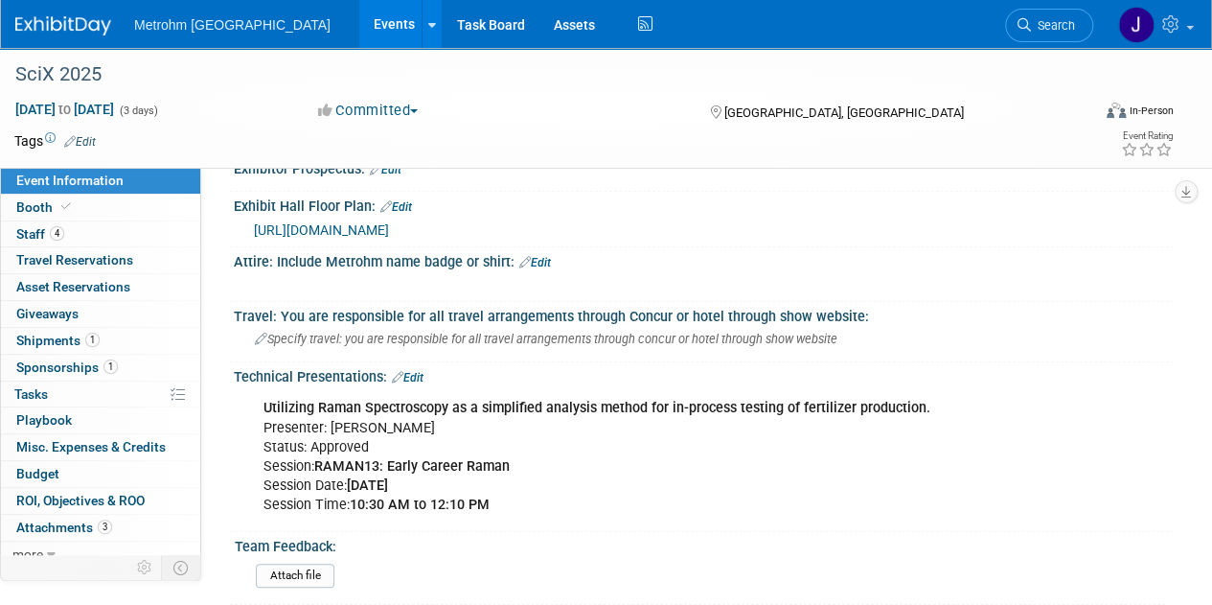
click at [646, 362] on div "Technical Presentations: Edit" at bounding box center [704, 374] width 940 height 25
click at [76, 343] on span "Shipments 1" at bounding box center [57, 340] width 83 height 15
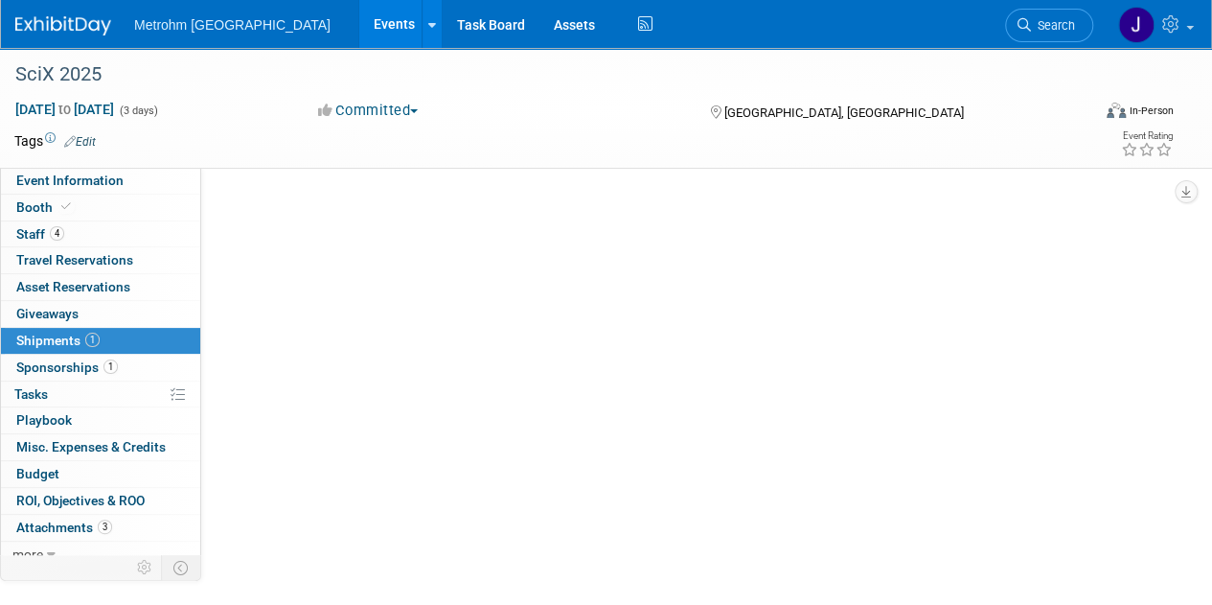
scroll to position [0, 0]
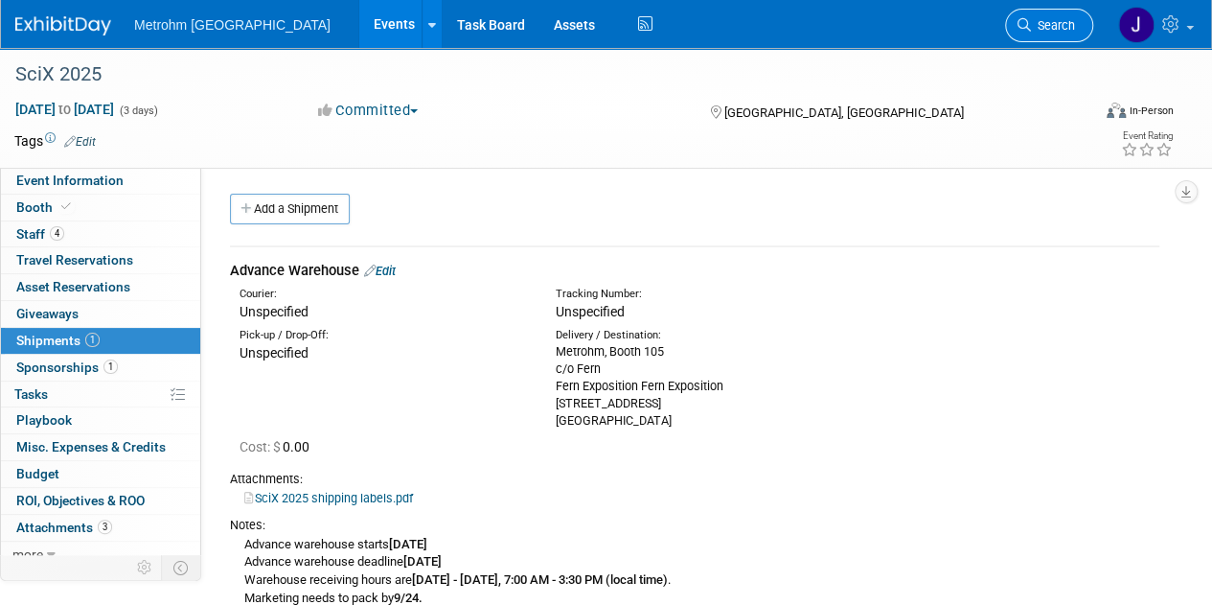
click at [1024, 22] on icon at bounding box center [1024, 24] width 13 height 13
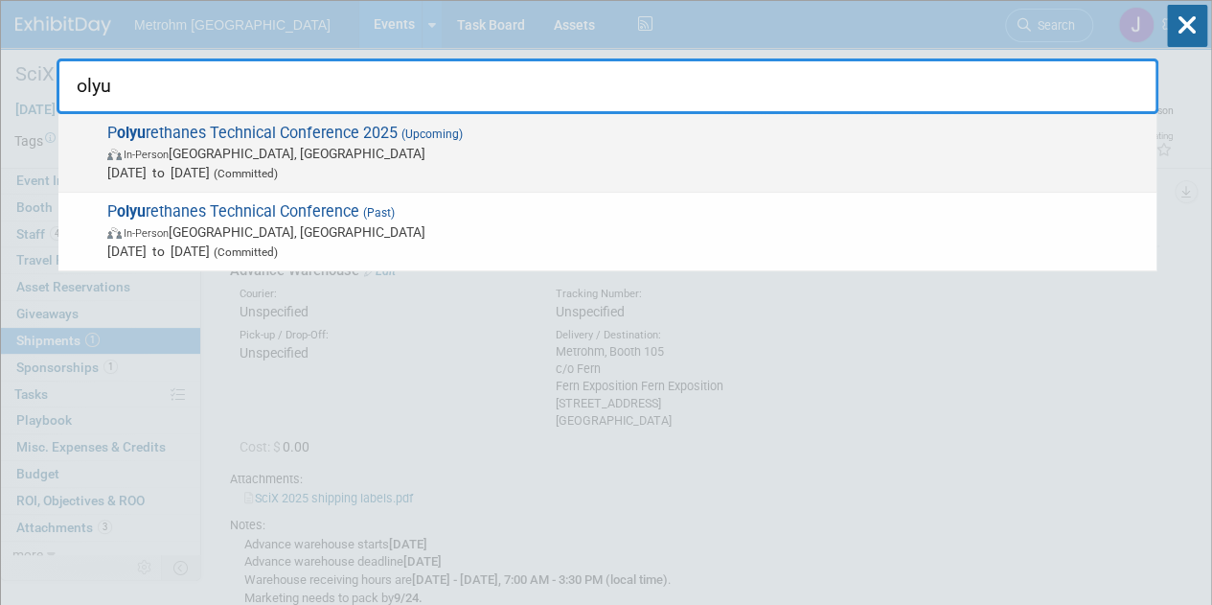
type input "olyu"
click at [853, 157] on span "In-Person St. Louis, MO" at bounding box center [627, 153] width 1040 height 19
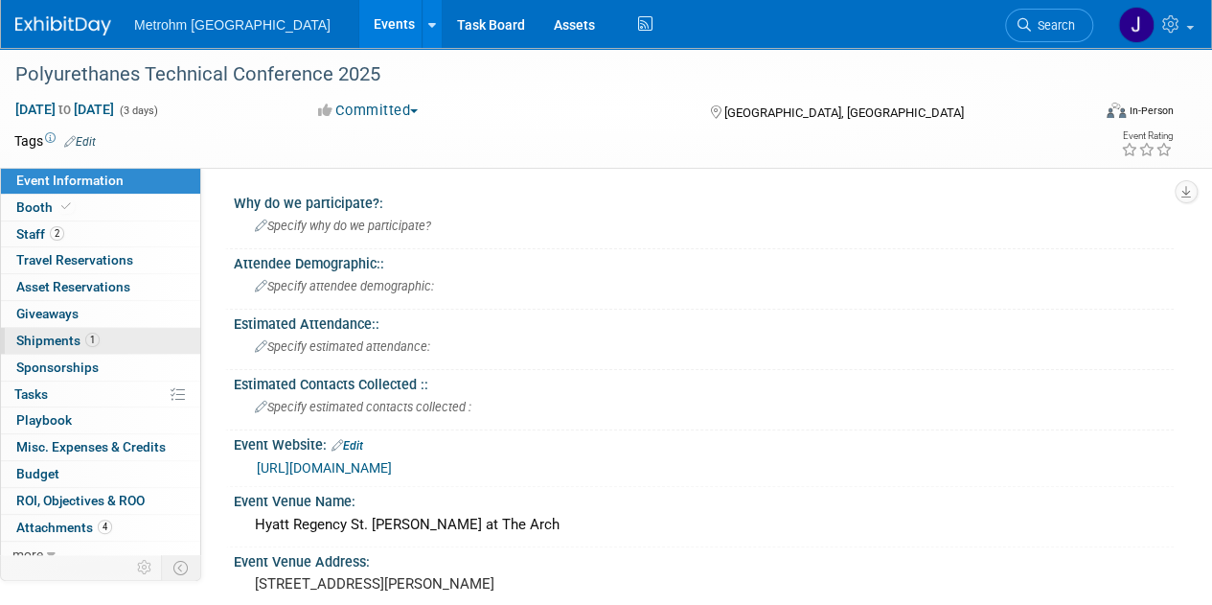
click at [91, 328] on link "1 Shipments 1" at bounding box center [100, 341] width 199 height 26
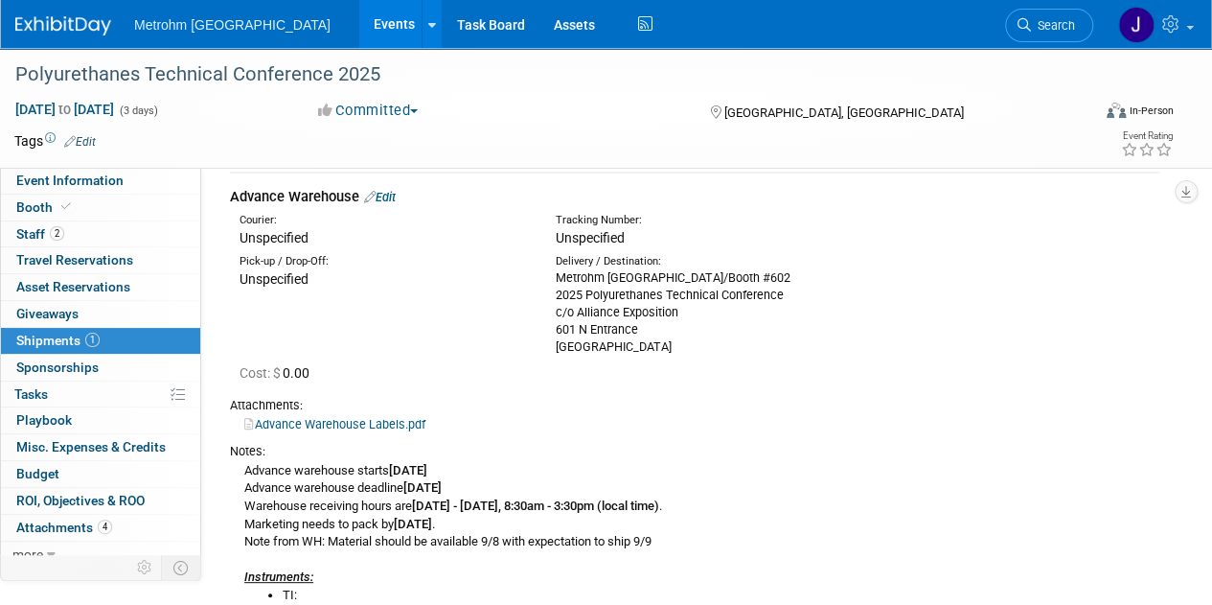
scroll to position [73, 0]
click at [390, 193] on link "Edit" at bounding box center [380, 198] width 32 height 14
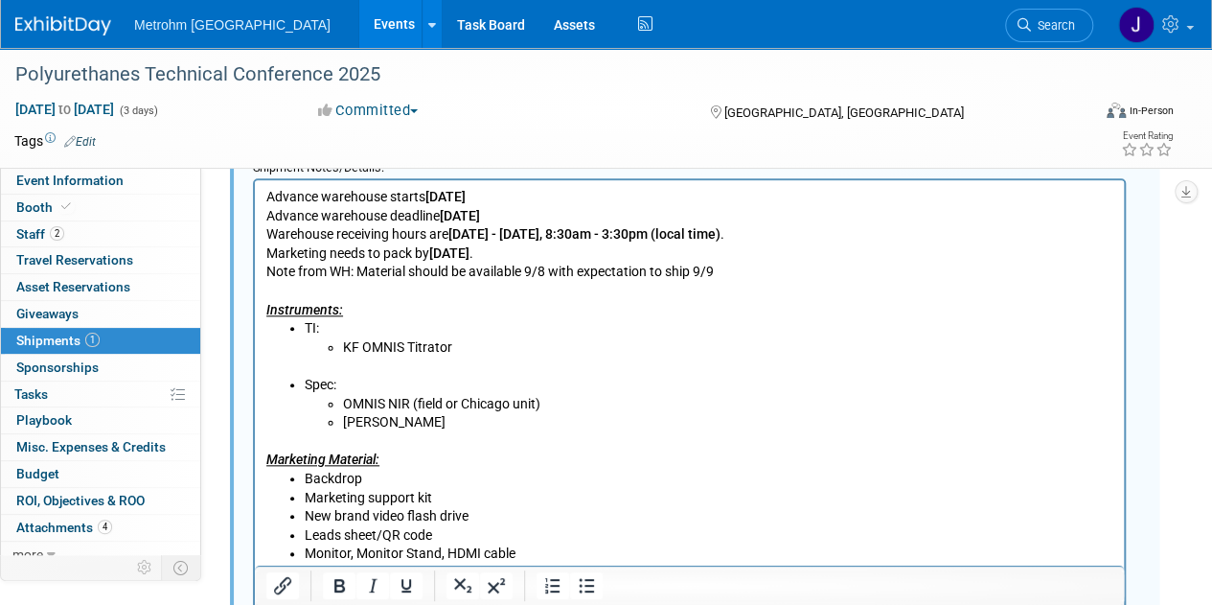
scroll to position [822, 0]
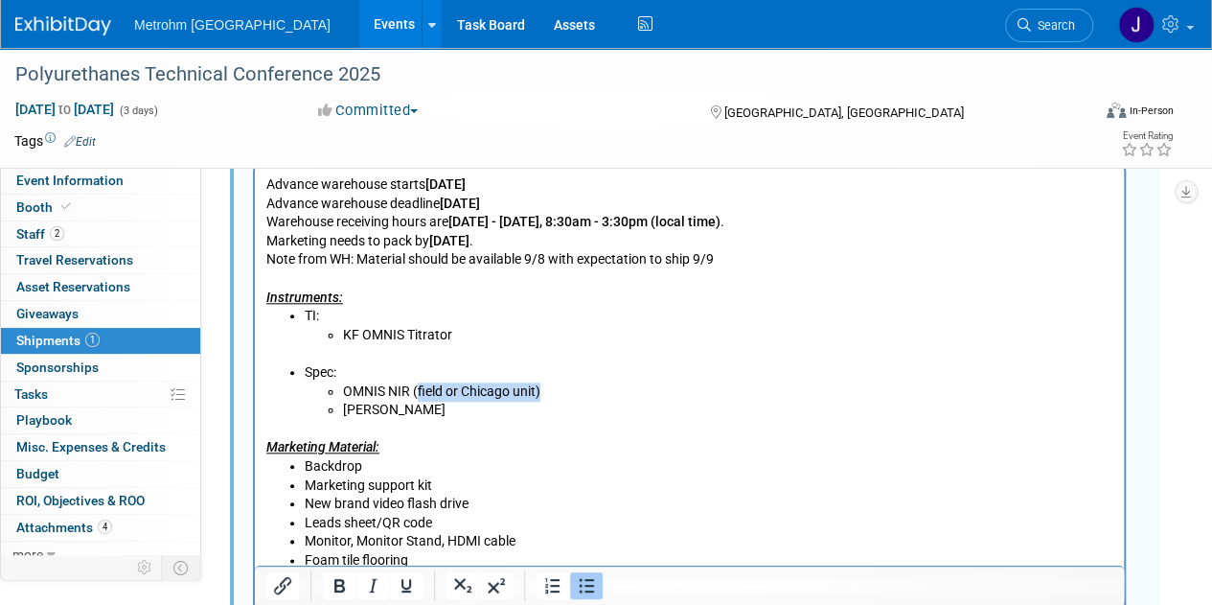
drag, startPoint x: 550, startPoint y: 391, endPoint x: 419, endPoint y: 392, distance: 131.3
click at [419, 392] on li "OMNIS NIR (field or Chicago unit)" at bounding box center [728, 391] width 771 height 19
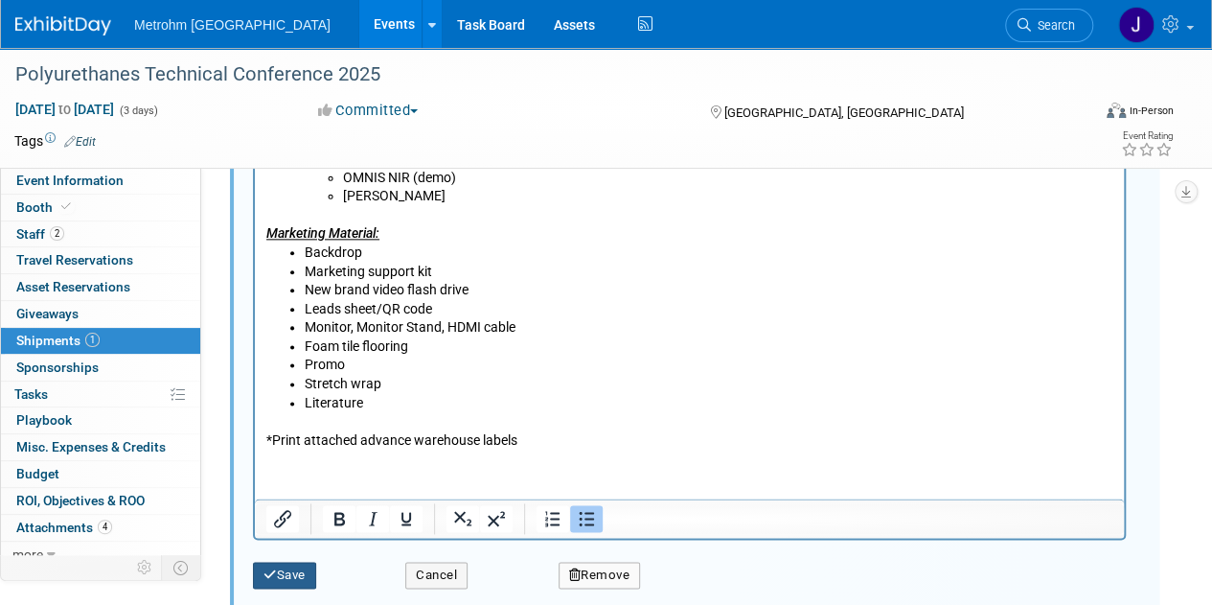
click at [301, 568] on button "Save" at bounding box center [284, 575] width 63 height 27
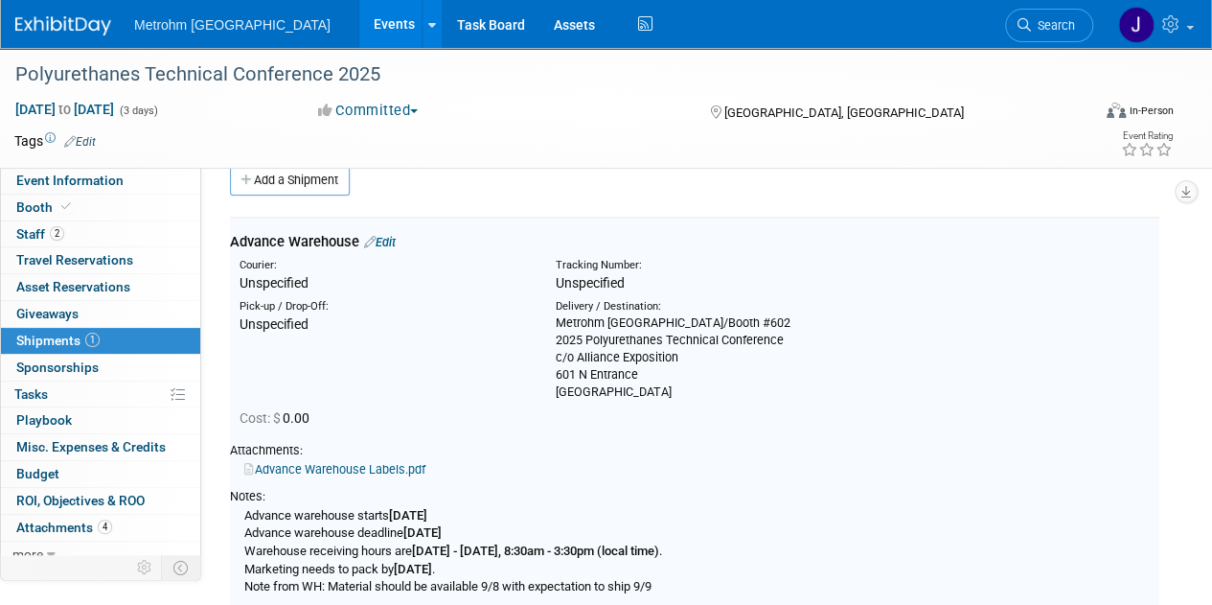
scroll to position [28, 0]
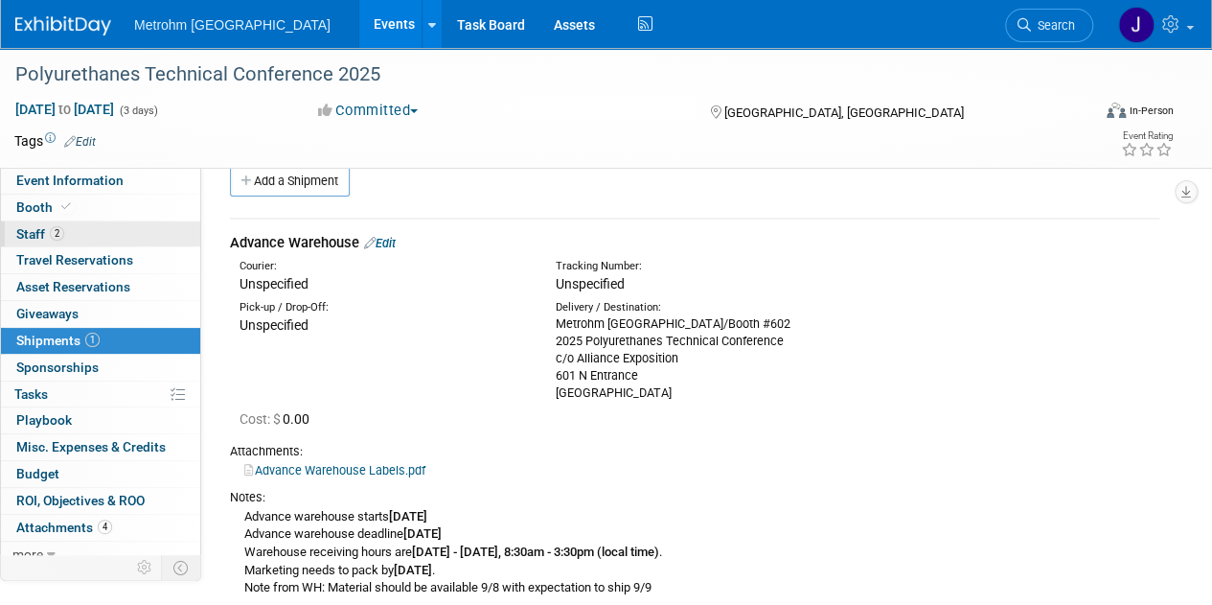
click at [91, 227] on link "2 Staff 2" at bounding box center [100, 234] width 199 height 26
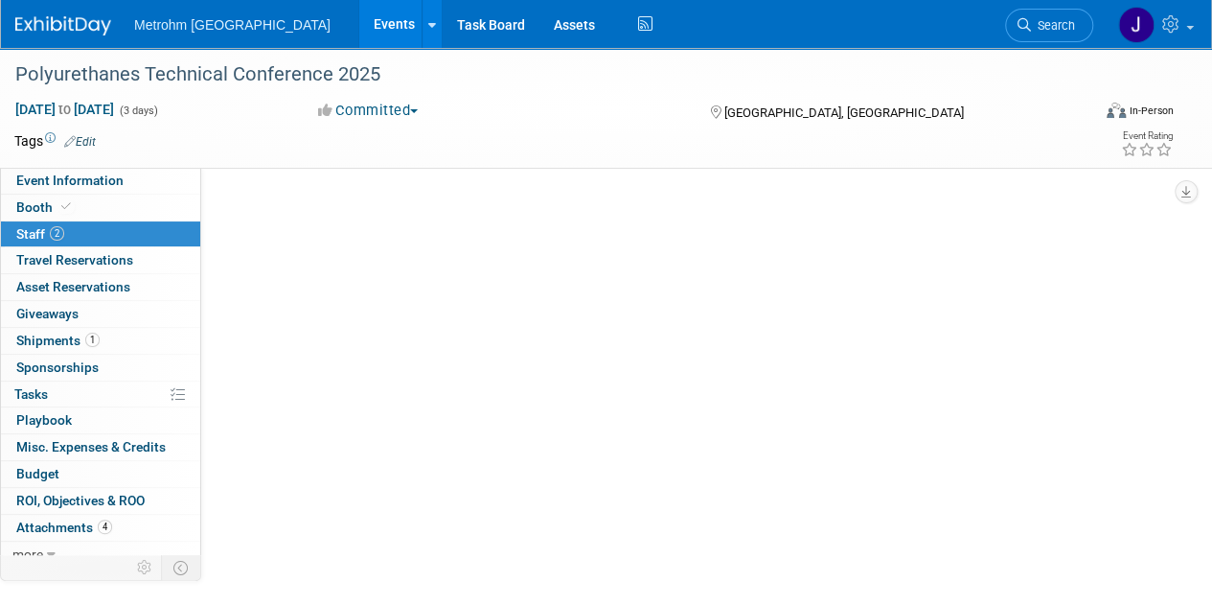
scroll to position [0, 0]
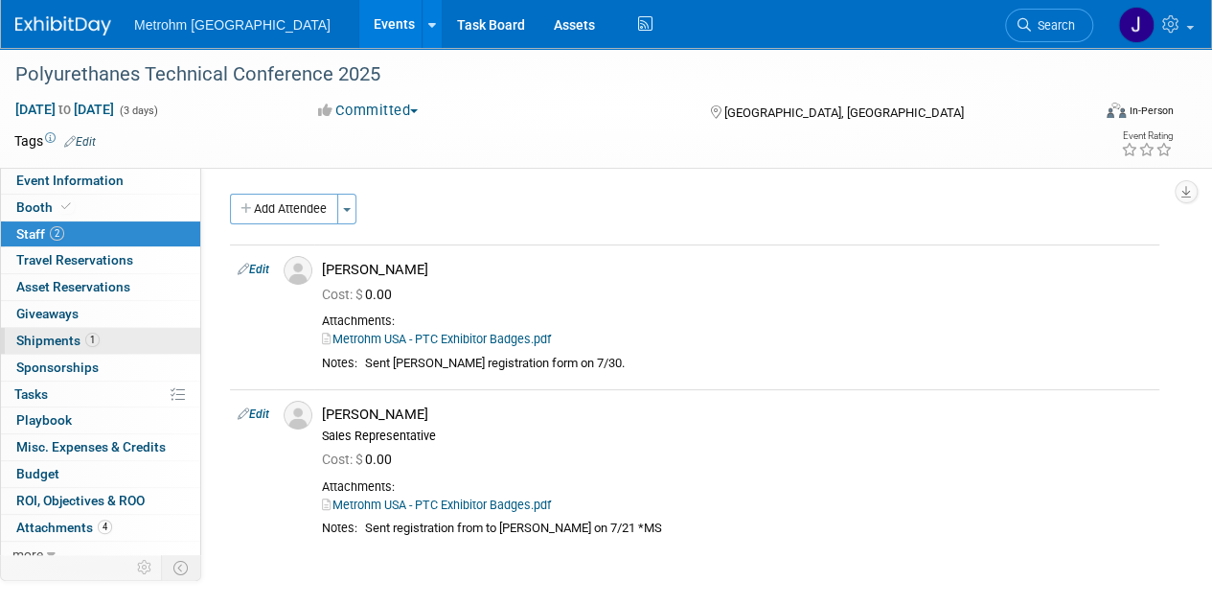
click at [124, 330] on link "1 Shipments 1" at bounding box center [100, 341] width 199 height 26
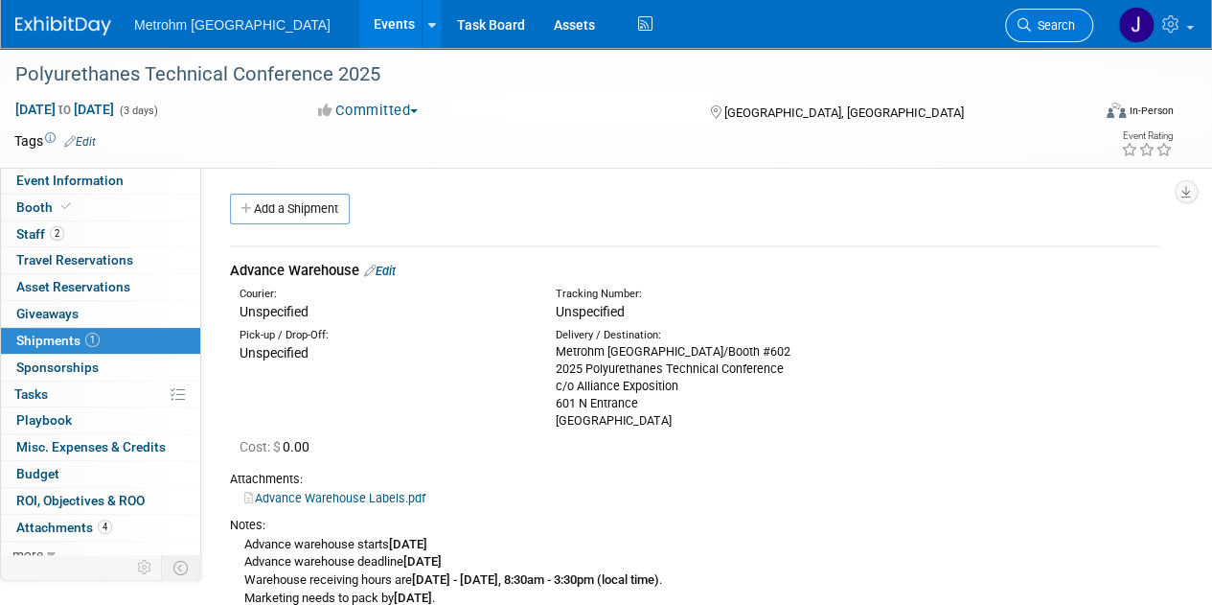
click at [1062, 37] on link "Search" at bounding box center [1049, 26] width 88 height 34
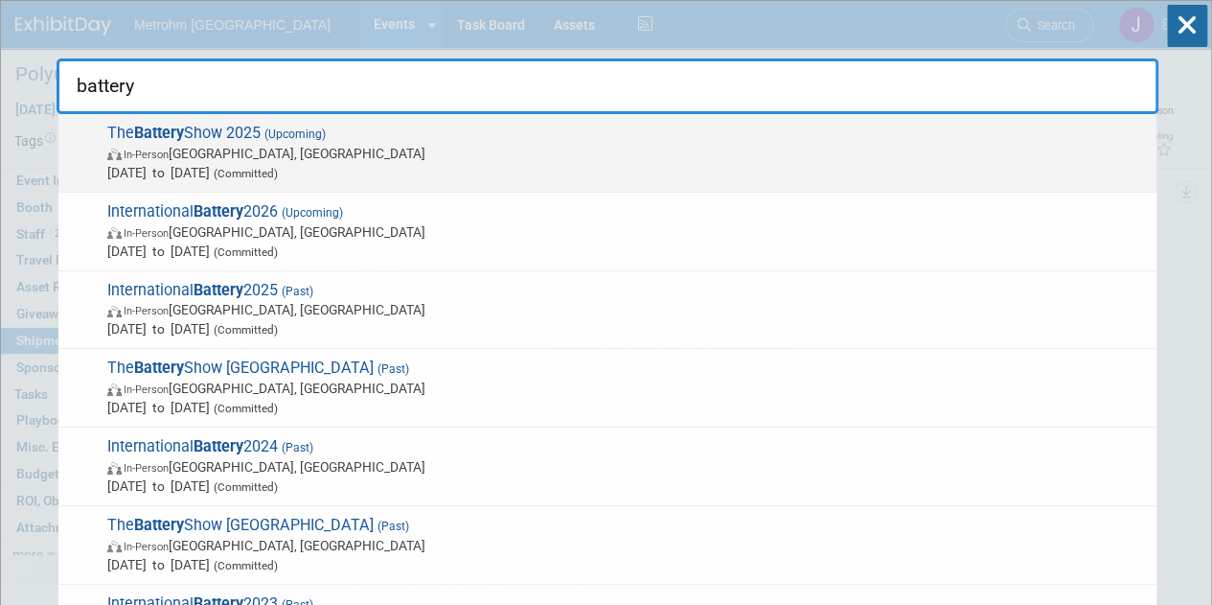
type input "battery"
click at [506, 141] on span "The Battery Show 2025 (Upcoming) In-Person [GEOGRAPHIC_DATA], [GEOGRAPHIC_DATA]…" at bounding box center [625, 153] width 1046 height 58
